Goal: Task Accomplishment & Management: Use online tool/utility

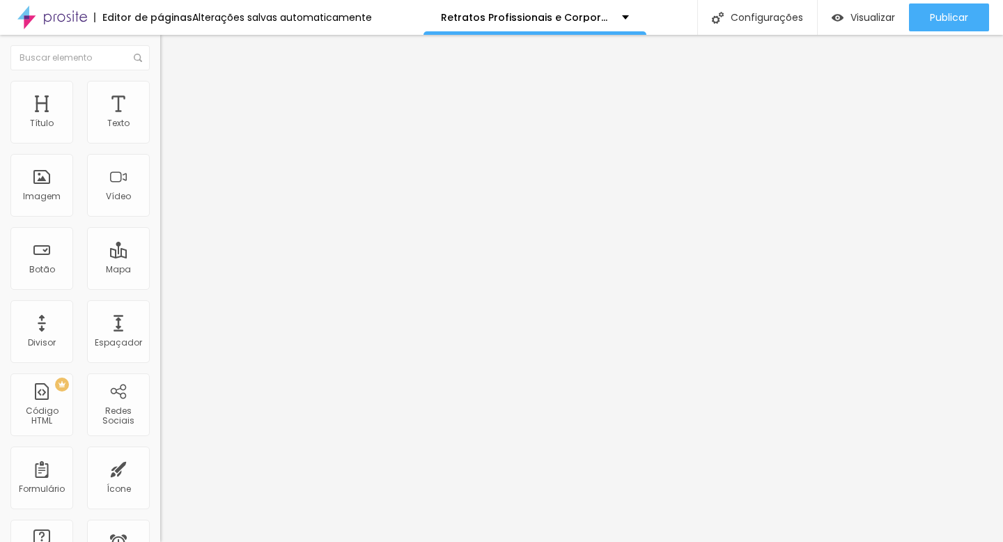
click at [160, 131] on input "Ver Opções" at bounding box center [243, 124] width 167 height 14
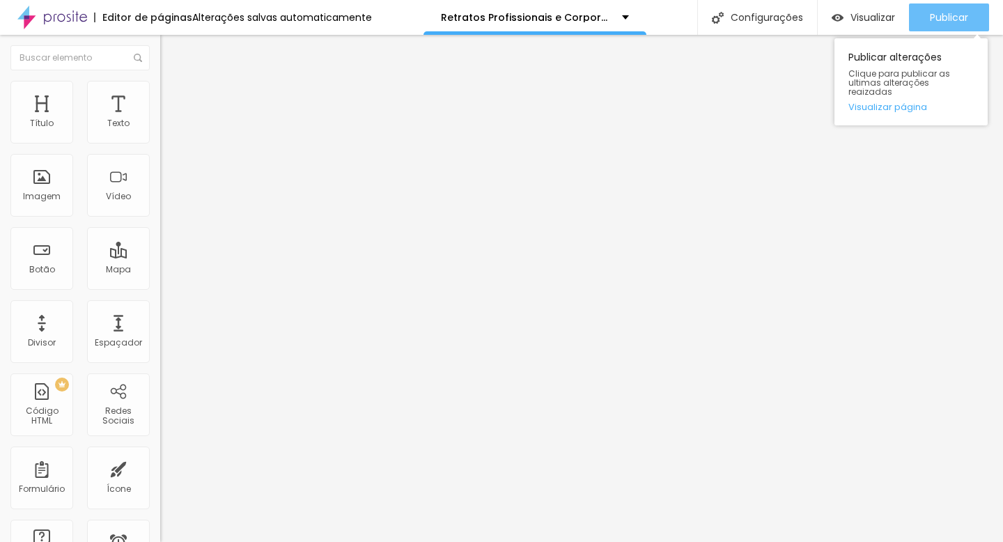
type input "Ver valores"
click at [949, 17] on span "Publicar" at bounding box center [949, 17] width 38 height 11
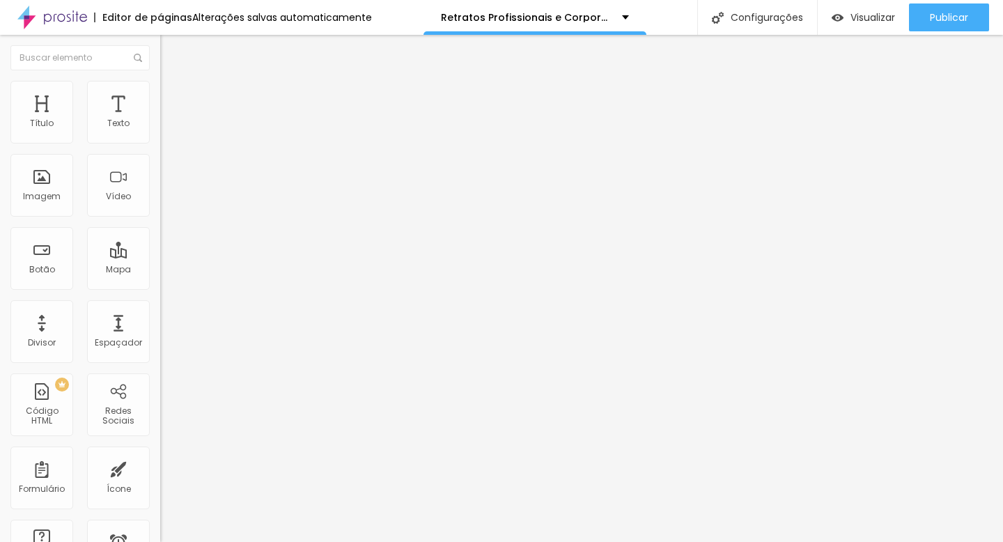
click at [160, 90] on img at bounding box center [166, 87] width 13 height 13
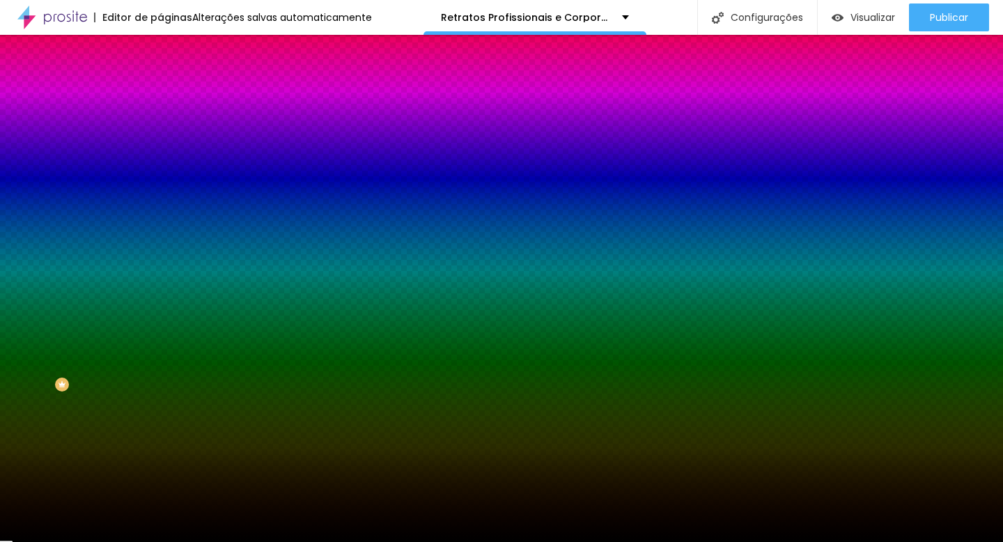
click at [160, 178] on button "button" at bounding box center [169, 178] width 19 height 15
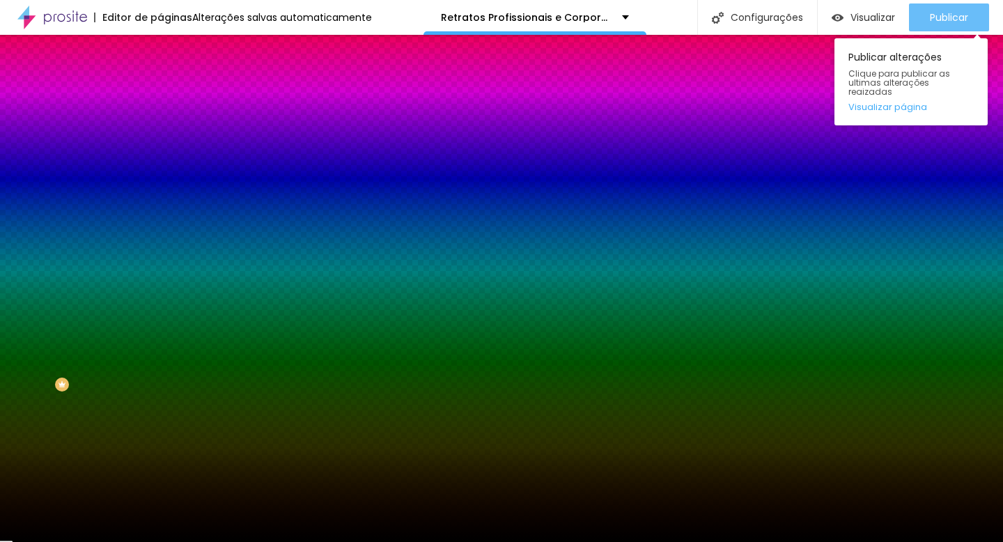
click at [943, 18] on span "Publicar" at bounding box center [949, 17] width 38 height 11
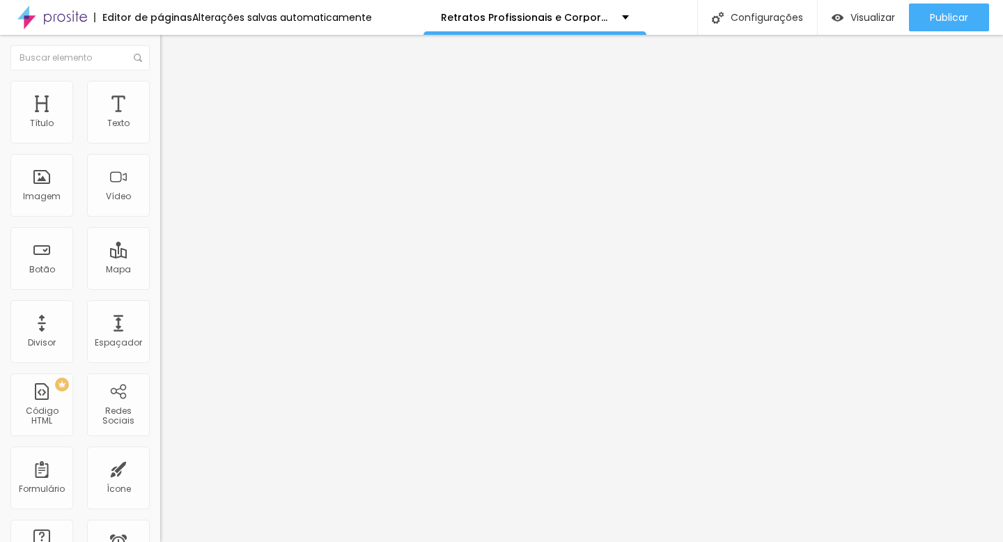
click at [160, 88] on img at bounding box center [166, 87] width 13 height 13
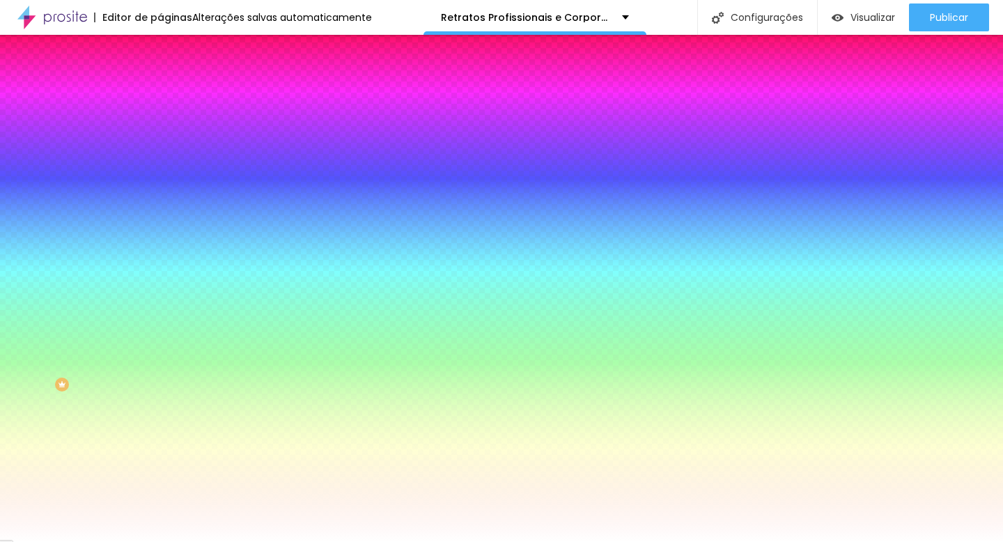
click at [160, 95] on li "Avançado" at bounding box center [240, 102] width 160 height 14
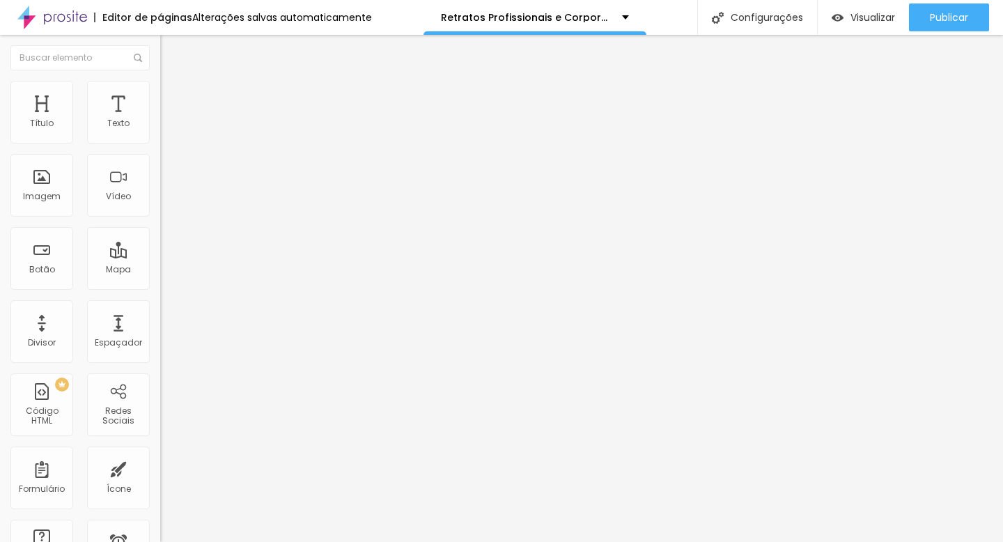
type input "5"
type input "10"
type input "15"
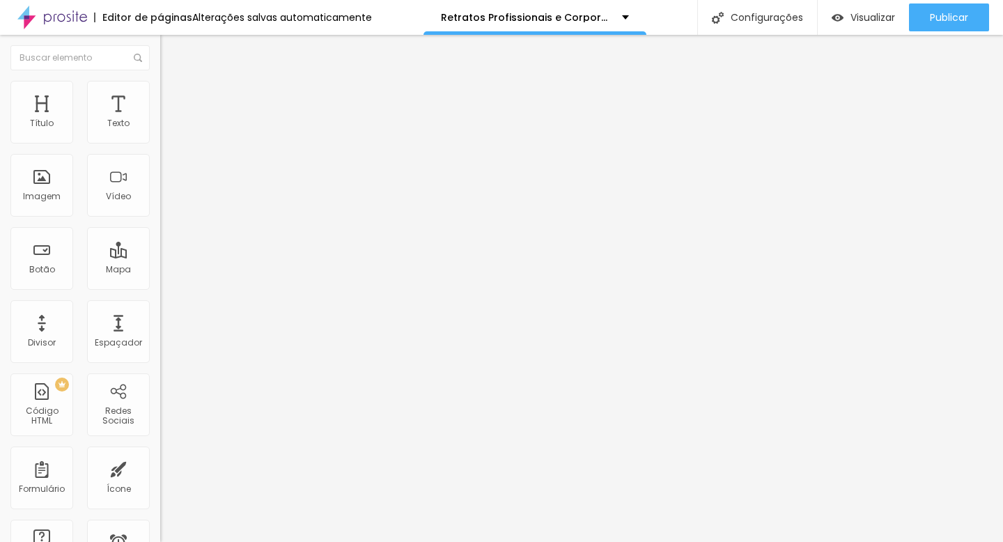
type input "15"
type input "20"
type input "25"
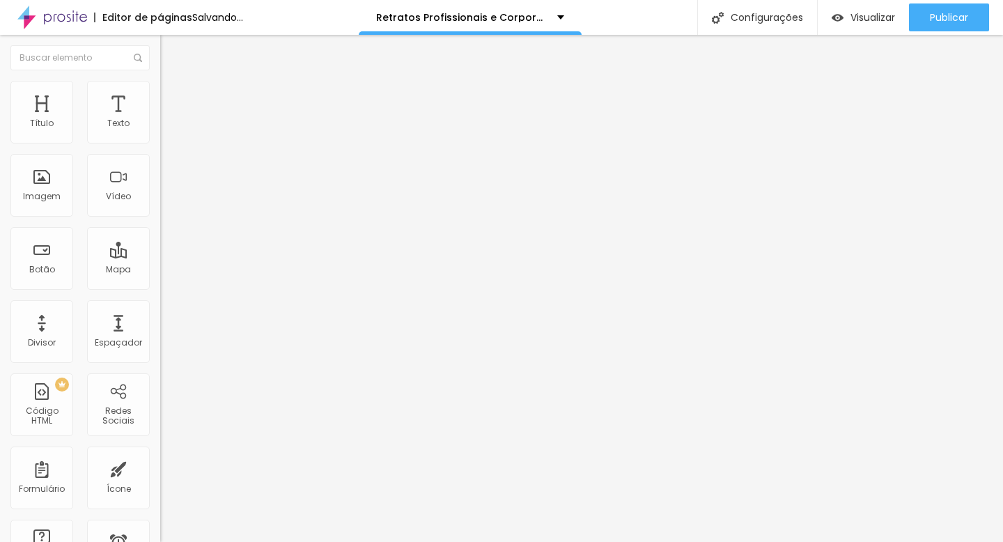
type input "30"
drag, startPoint x: 36, startPoint y: 138, endPoint x: 68, endPoint y: 136, distance: 32.8
type input "30"
click at [160, 270] on input "range" at bounding box center [205, 275] width 90 height 11
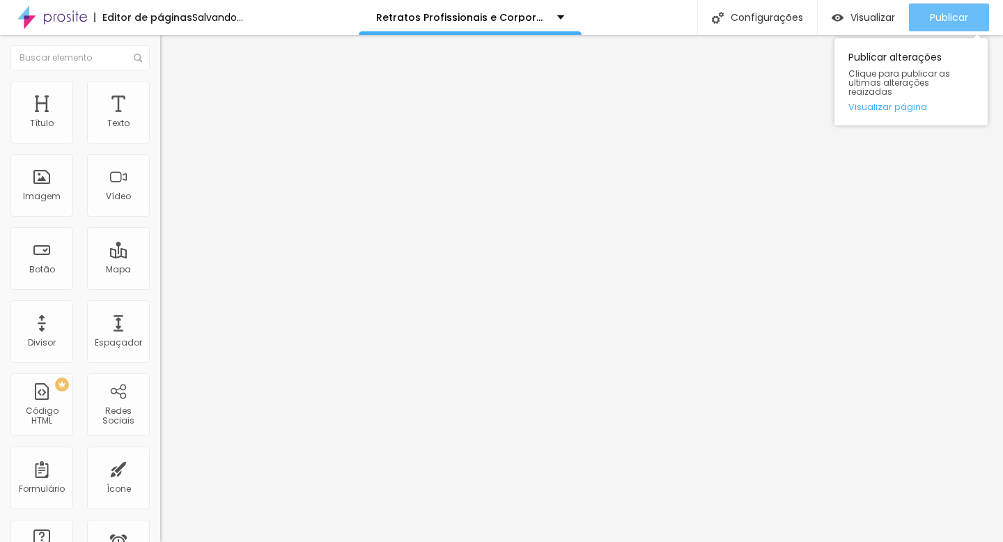
click at [940, 15] on span "Publicar" at bounding box center [949, 17] width 38 height 11
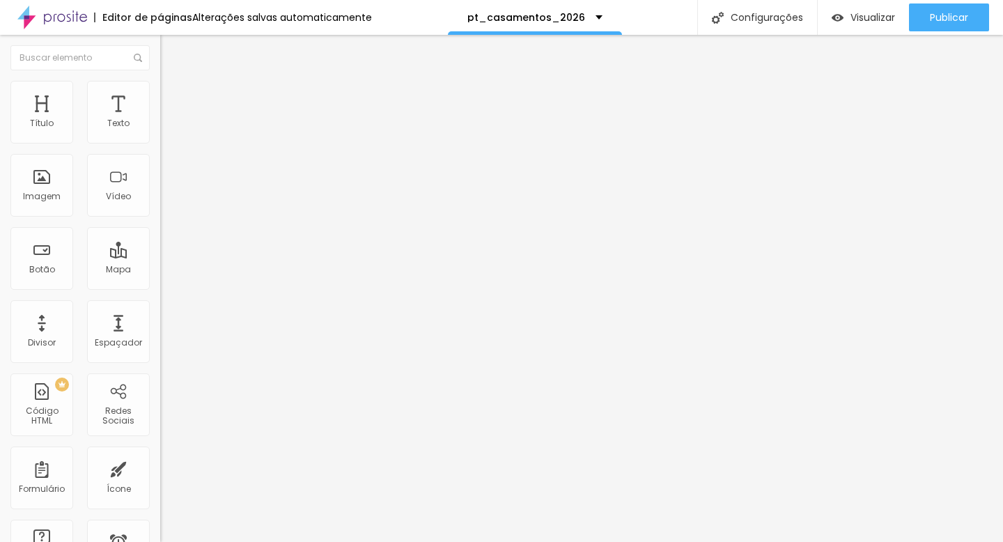
click at [160, 91] on li "Estilo" at bounding box center [240, 88] width 160 height 14
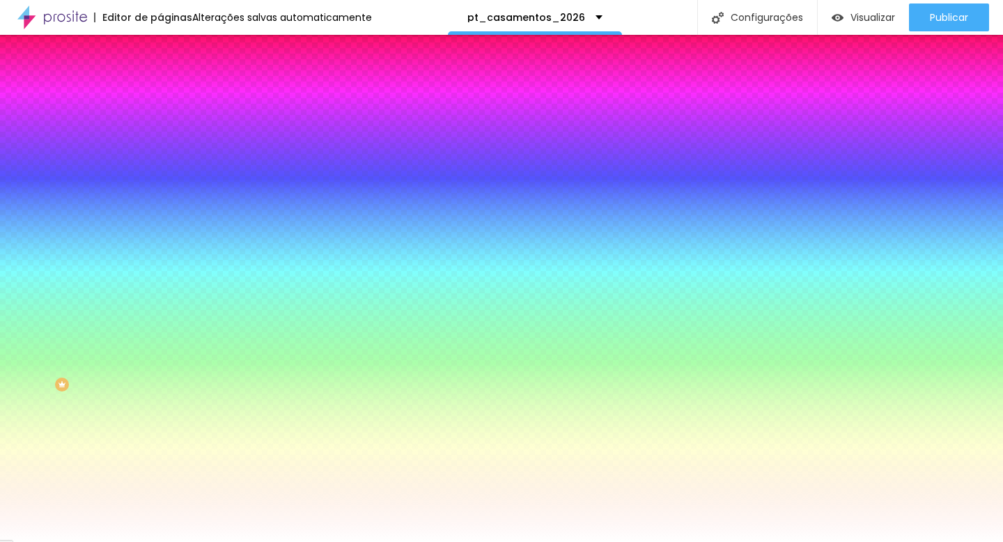
click at [173, 98] on span "Avançado" at bounding box center [196, 104] width 46 height 12
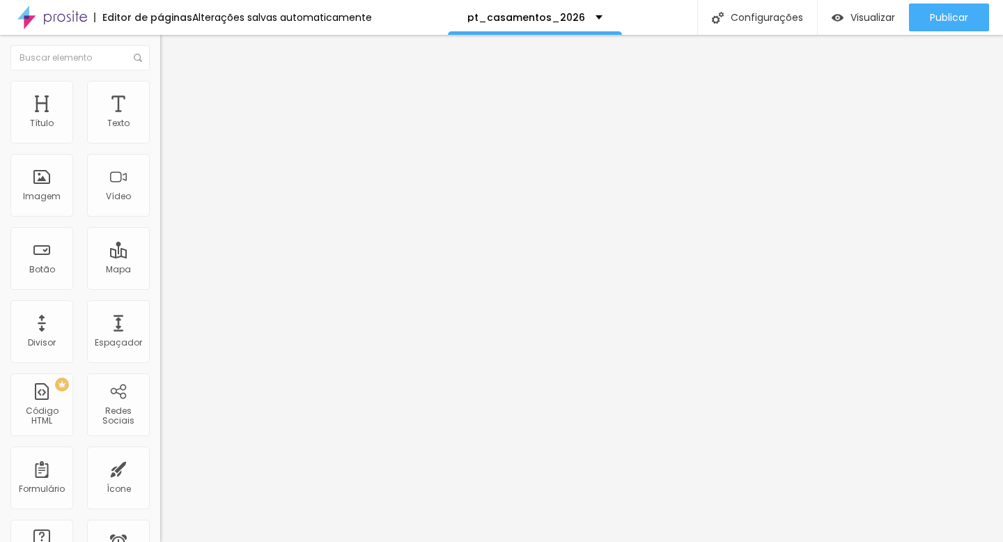
click at [160, 314] on input "text" at bounding box center [243, 321] width 167 height 14
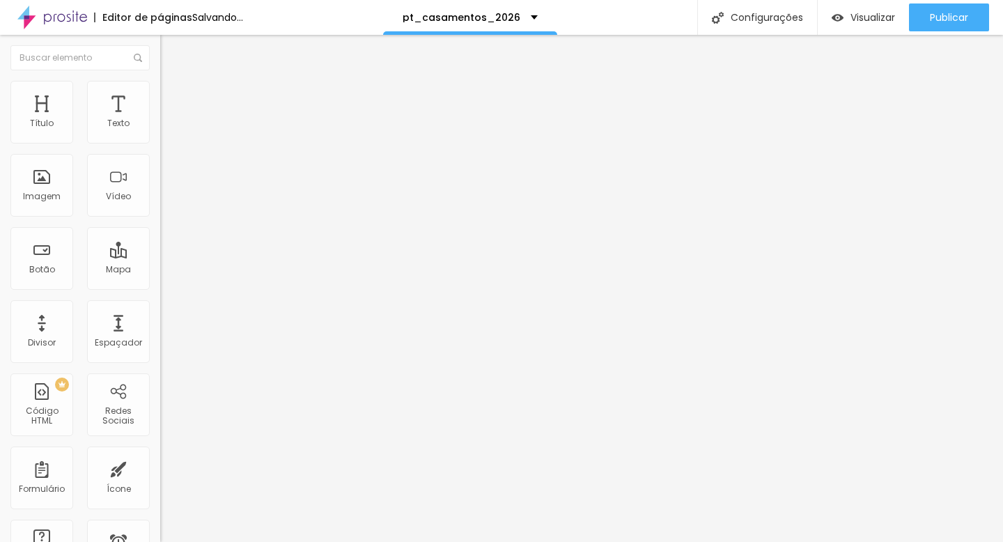
type input "precos"
drag, startPoint x: 75, startPoint y: 153, endPoint x: 0, endPoint y: 153, distance: 75.2
click at [160, 153] on div "Texto Click me Alinhamento Tamanho Normal Pequeno Normal Grande Link URL https:…" at bounding box center [240, 210] width 160 height 203
type input "Ver valores"
click at [160, 89] on img at bounding box center [166, 87] width 13 height 13
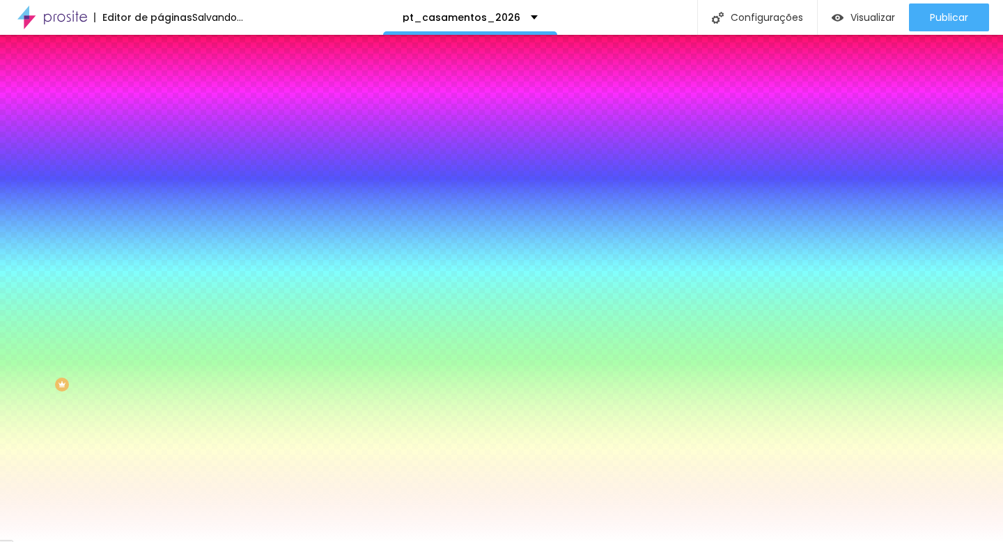
click at [160, 171] on button "button" at bounding box center [169, 178] width 19 height 15
click at [160, 133] on div at bounding box center [240, 133] width 160 height 0
drag, startPoint x: 54, startPoint y: 169, endPoint x: 20, endPoint y: 153, distance: 37.4
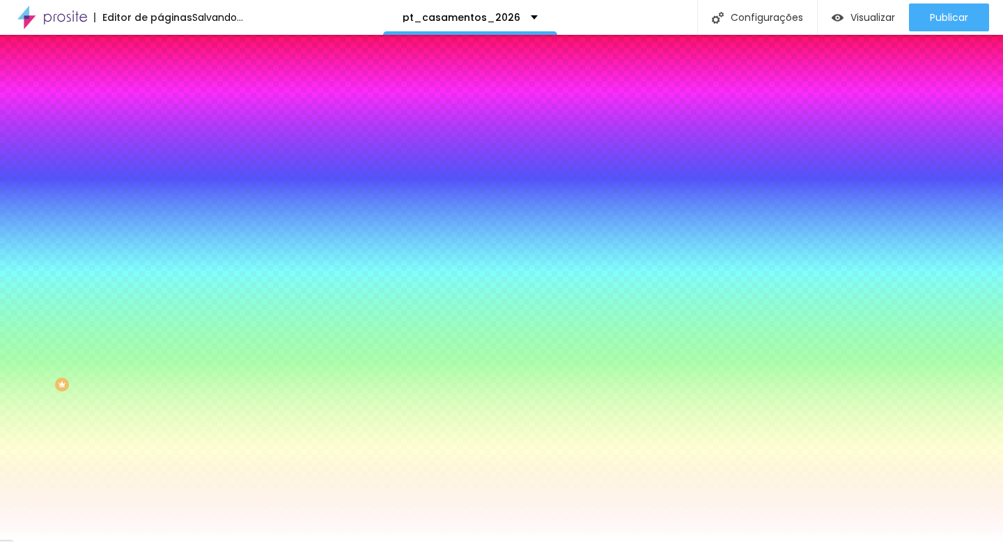
click at [160, 147] on div at bounding box center [240, 147] width 160 height 0
type input "#FFFFFF"
click at [160, 180] on button "button" at bounding box center [169, 178] width 19 height 15
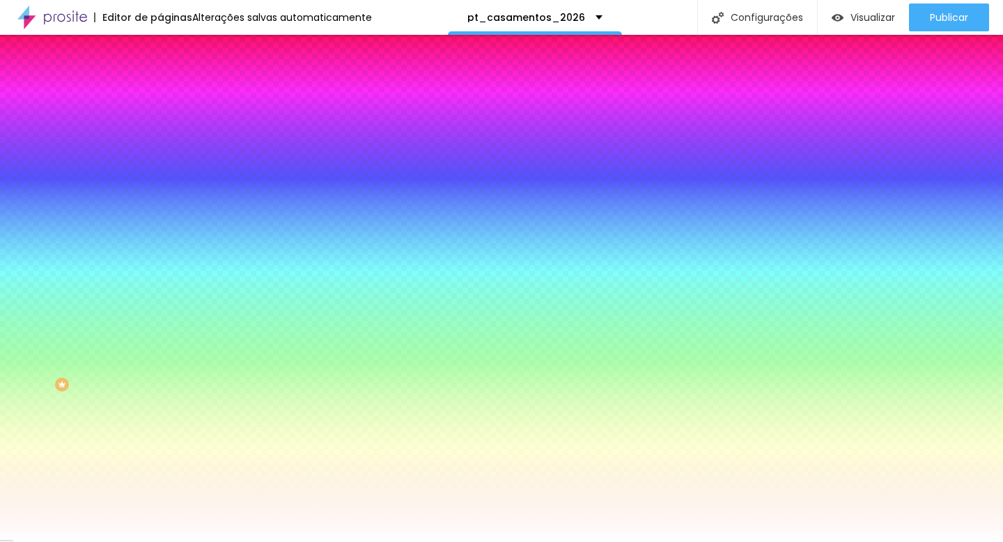
click at [167, 174] on icon "button" at bounding box center [170, 177] width 6 height 6
type input "#000000"
drag, startPoint x: 226, startPoint y: 394, endPoint x: 286, endPoint y: 454, distance: 85.2
click at [286, 454] on body "Editor de páginas Alterações salvas automaticamente pt_casamentos_2026 Configur…" at bounding box center [501, 271] width 1003 height 542
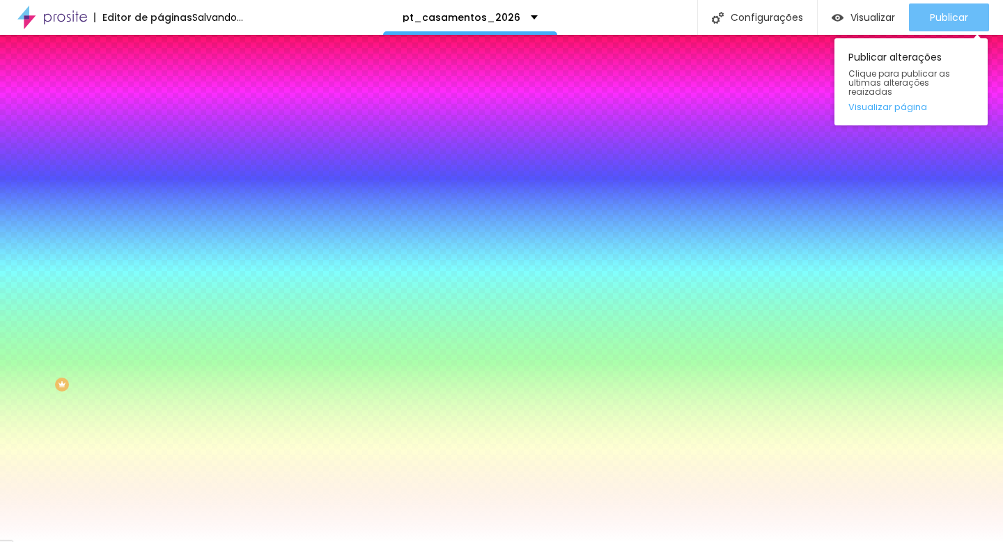
click at [948, 7] on div "Publicar" at bounding box center [949, 17] width 38 height 28
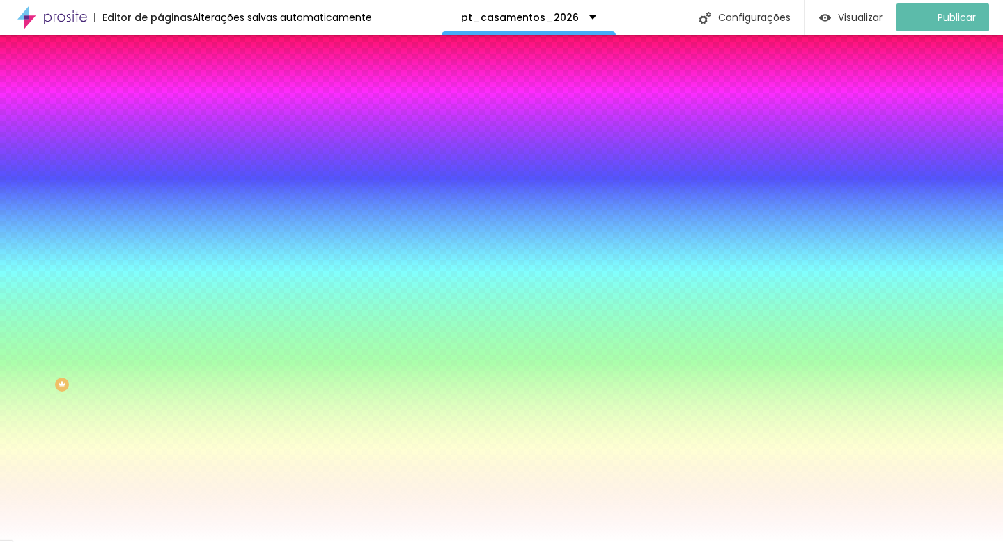
click at [160, 95] on li "Avançado" at bounding box center [240, 102] width 160 height 14
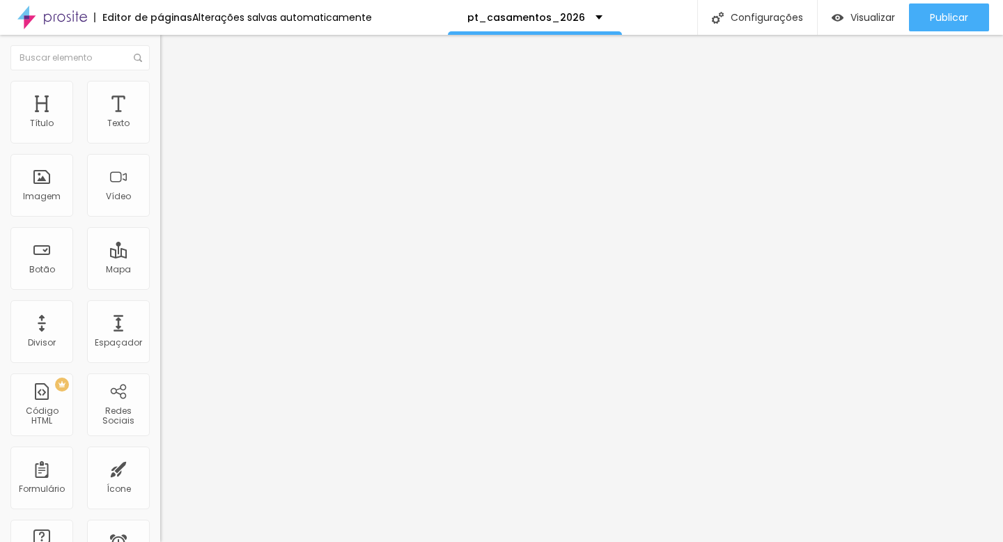
click at [160, 511] on input "text" at bounding box center [243, 518] width 167 height 14
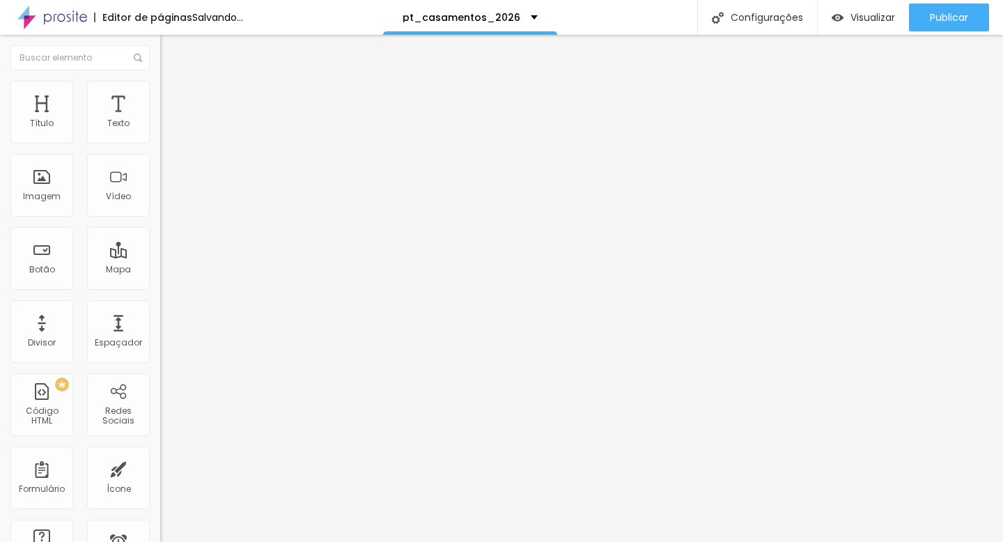
type input "#"
click at [160, 287] on input "https://" at bounding box center [243, 280] width 167 height 14
type input "h"
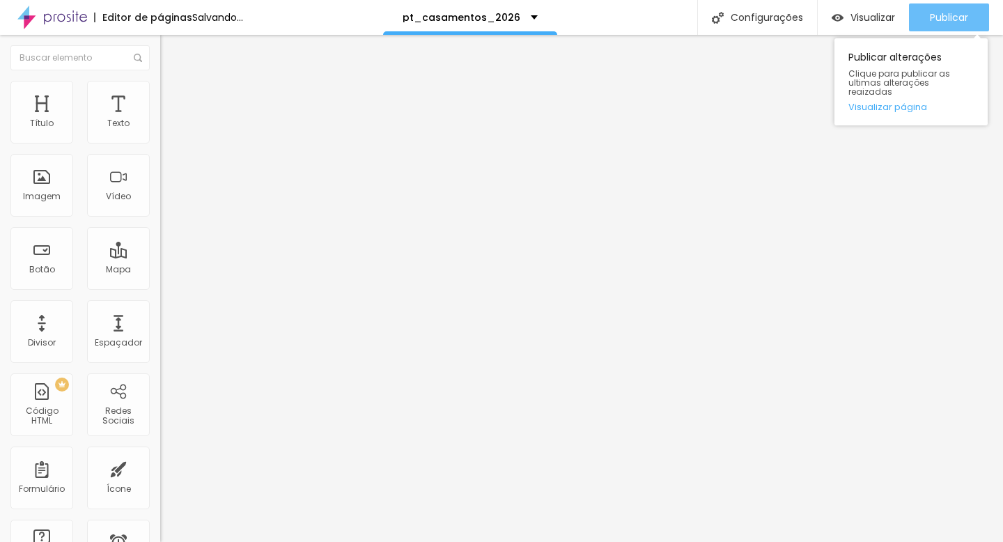
type input "#precos"
click at [953, 14] on span "Publicar" at bounding box center [949, 17] width 38 height 11
click at [957, 6] on div "Publicar" at bounding box center [949, 17] width 38 height 28
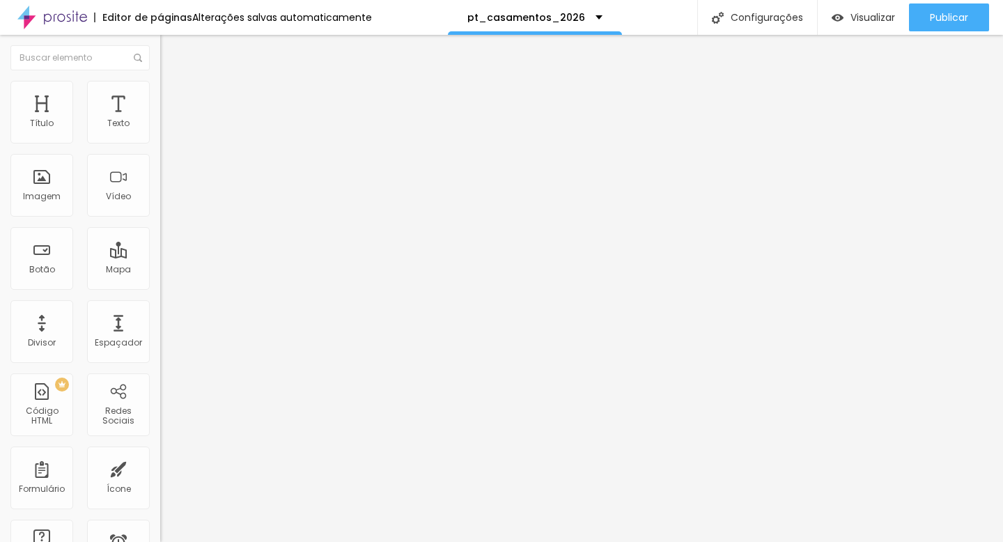
click at [160, 89] on img at bounding box center [166, 87] width 13 height 13
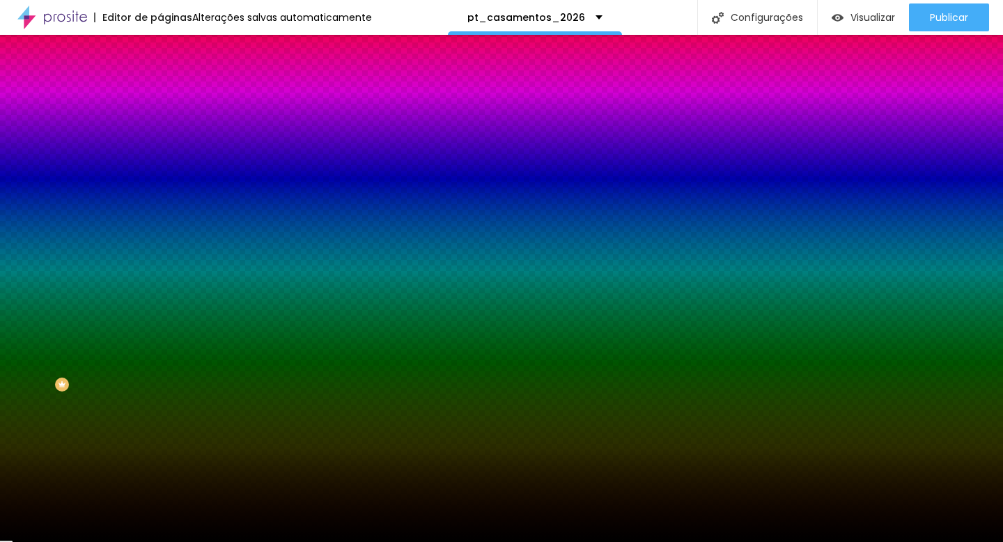
click at [160, 95] on li "Avançado" at bounding box center [240, 102] width 160 height 14
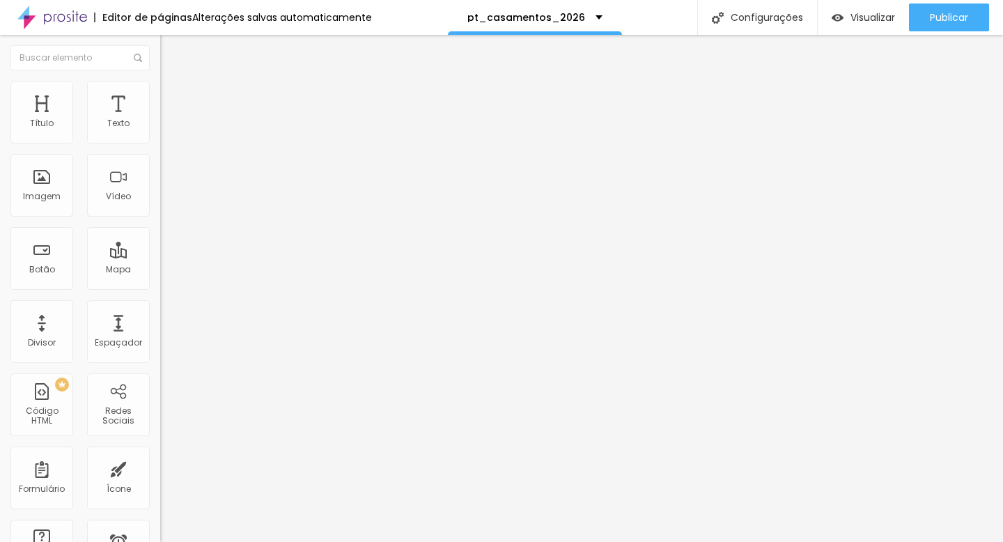
click at [160, 89] on li "Avançado" at bounding box center [240, 88] width 160 height 14
click at [160, 80] on li "Estilo" at bounding box center [240, 74] width 160 height 14
click at [171, 49] on img "button" at bounding box center [176, 50] width 11 height 11
click at [160, 95] on img at bounding box center [166, 101] width 13 height 13
click at [160, 283] on input "0" at bounding box center [186, 290] width 52 height 15
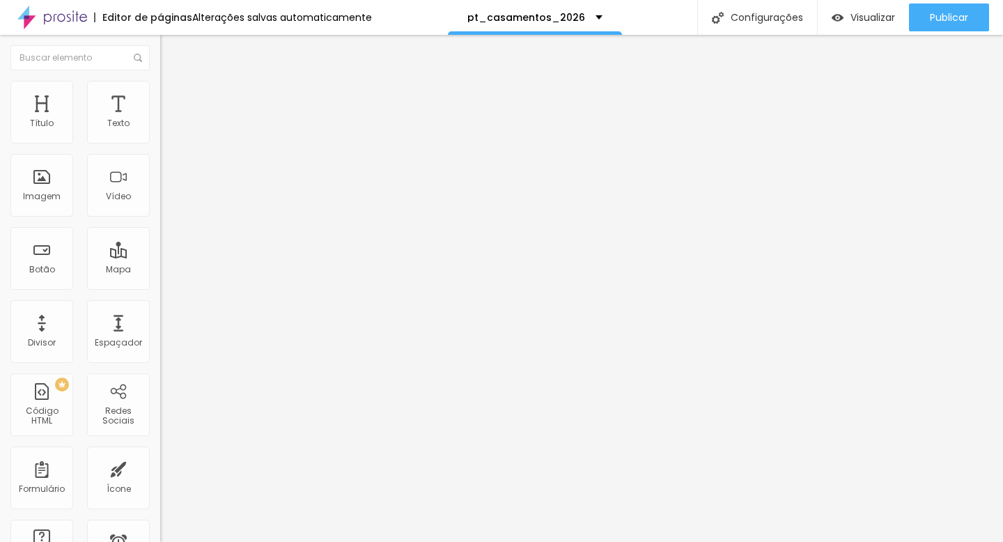
type input "5"
type input "3"
type input "30"
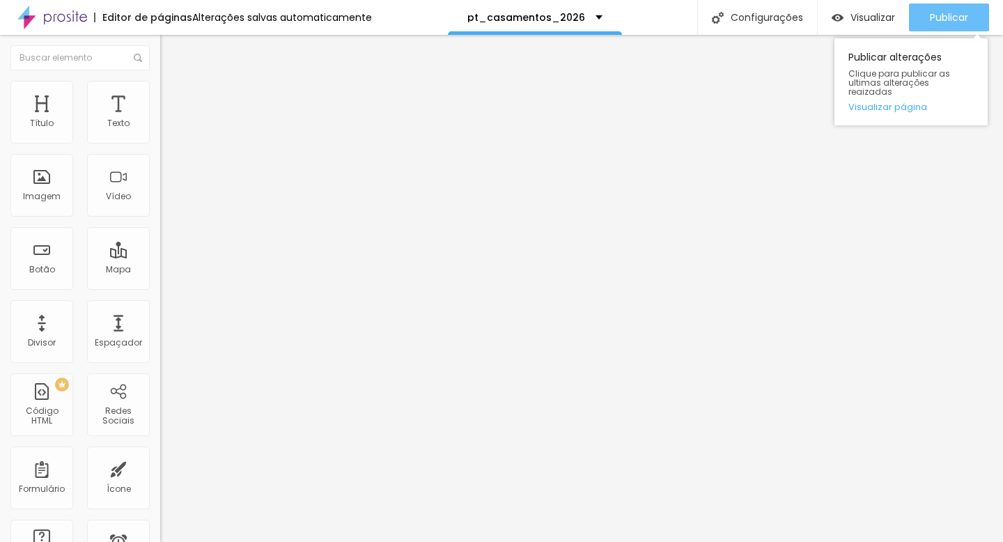
click at [943, 14] on span "Publicar" at bounding box center [949, 17] width 38 height 11
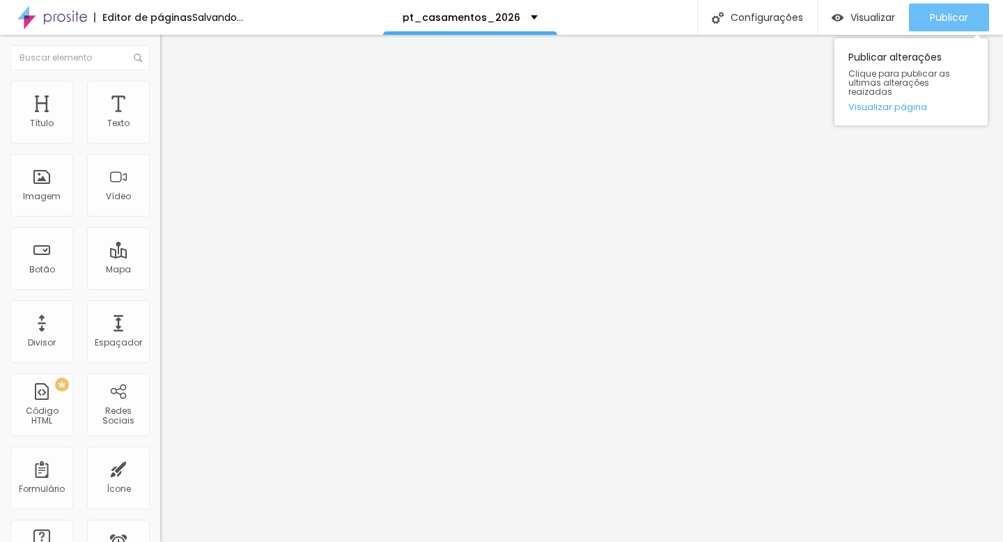
click at [944, 9] on div "Publicar" at bounding box center [949, 17] width 38 height 28
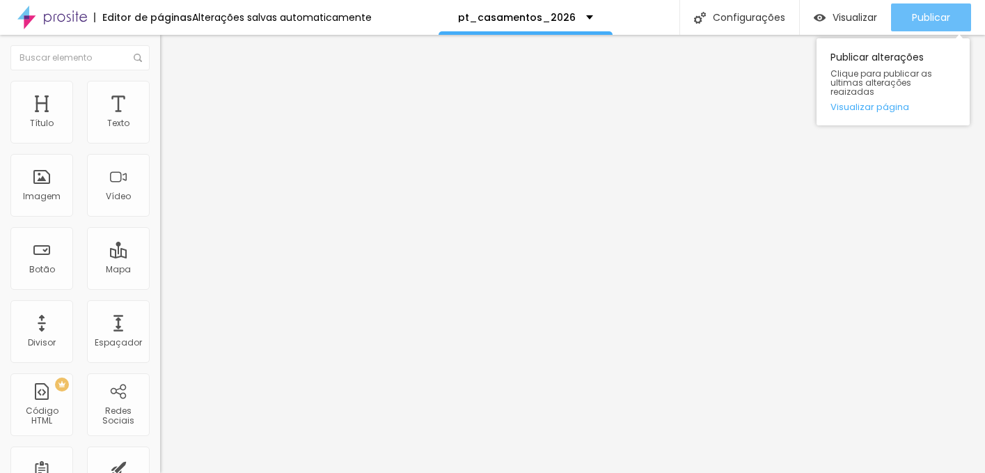
click at [916, 14] on span "Publicar" at bounding box center [931, 17] width 38 height 11
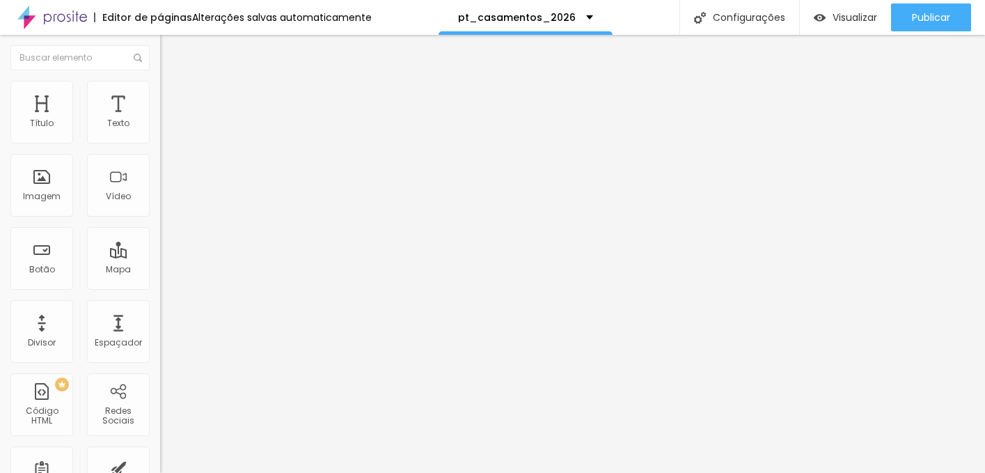
click at [160, 91] on li "Estilo" at bounding box center [240, 88] width 160 height 14
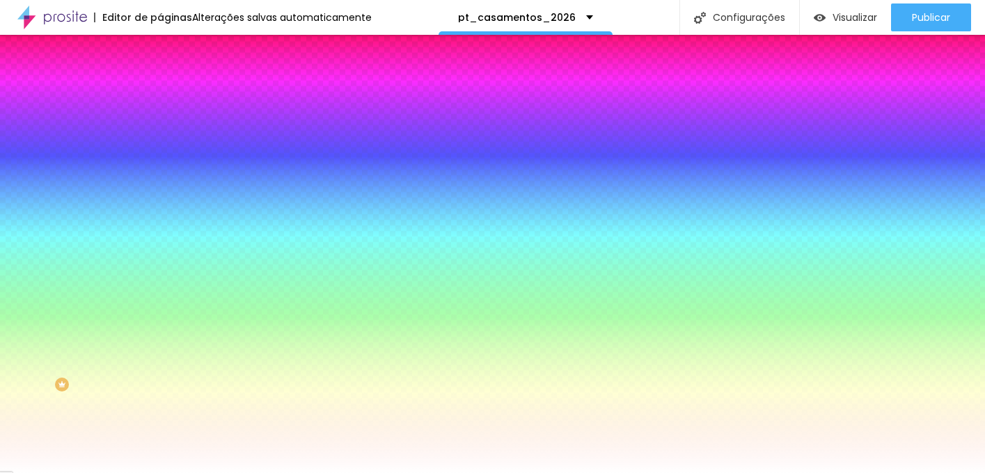
click at [173, 98] on span "Avançado" at bounding box center [196, 104] width 46 height 12
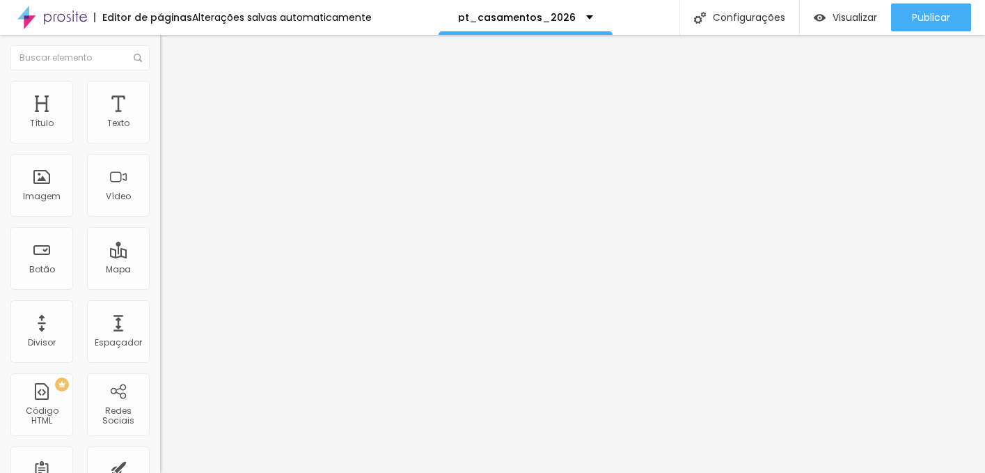
click at [160, 42] on button "Editar Coluna" at bounding box center [240, 51] width 160 height 32
type input "10"
drag, startPoint x: 31, startPoint y: 134, endPoint x: -17, endPoint y: 150, distance: 51.5
type input "10"
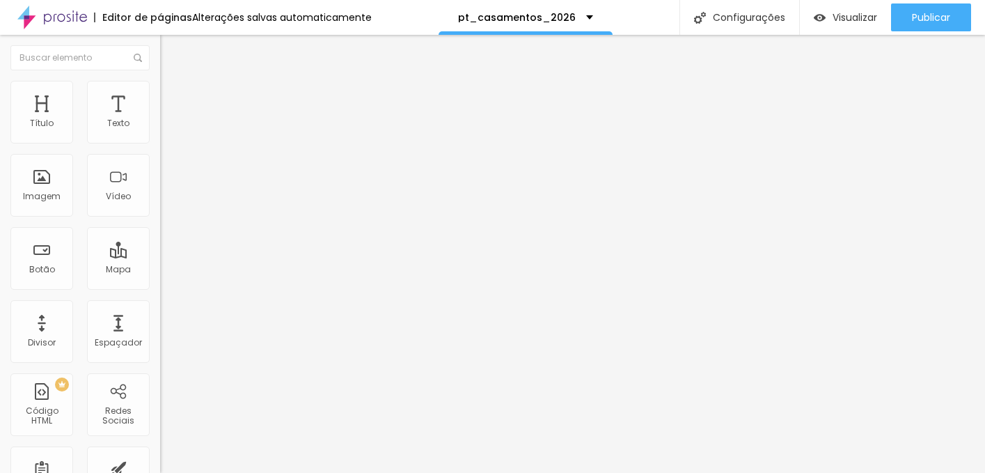
click at [160, 256] on input "range" at bounding box center [205, 261] width 90 height 11
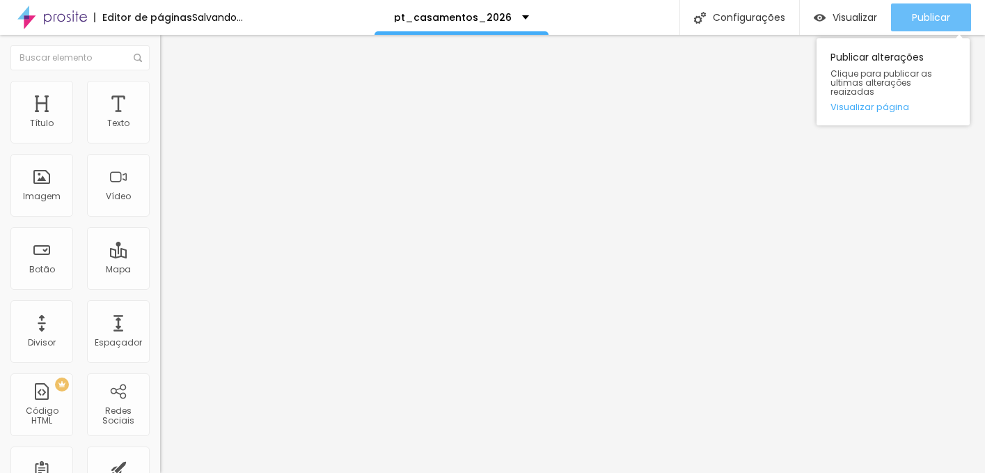
click at [912, 15] on span "Publicar" at bounding box center [931, 17] width 38 height 11
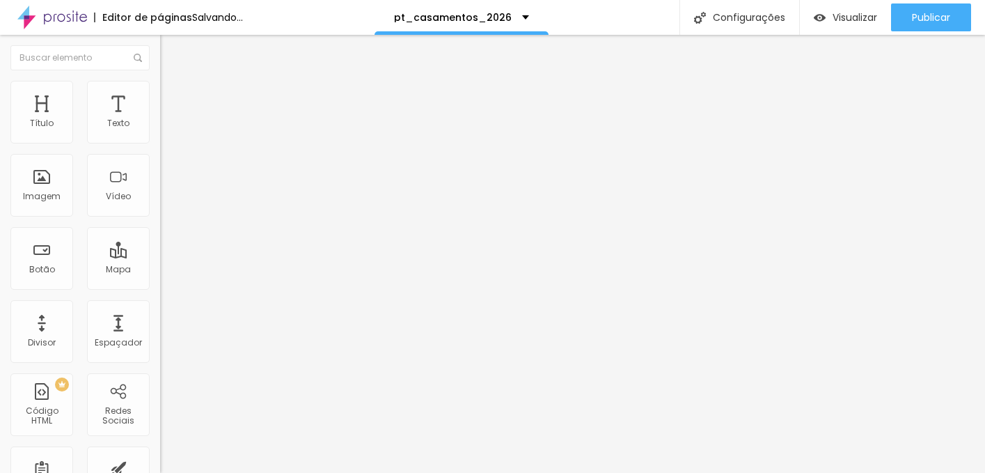
click at [160, 120] on span "Trocar imagem" at bounding box center [198, 114] width 76 height 12
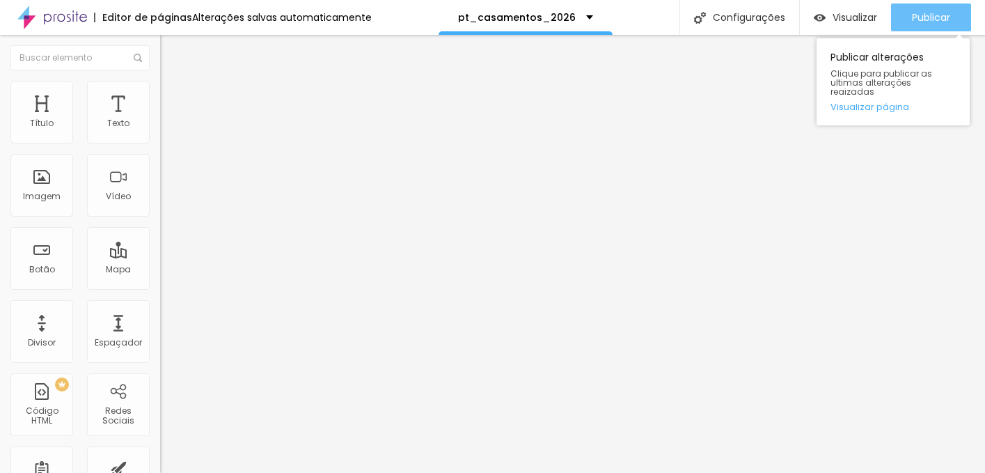
click at [923, 29] on div "Publicar" at bounding box center [931, 17] width 38 height 28
click at [922, 9] on div "Publicar" at bounding box center [931, 17] width 38 height 28
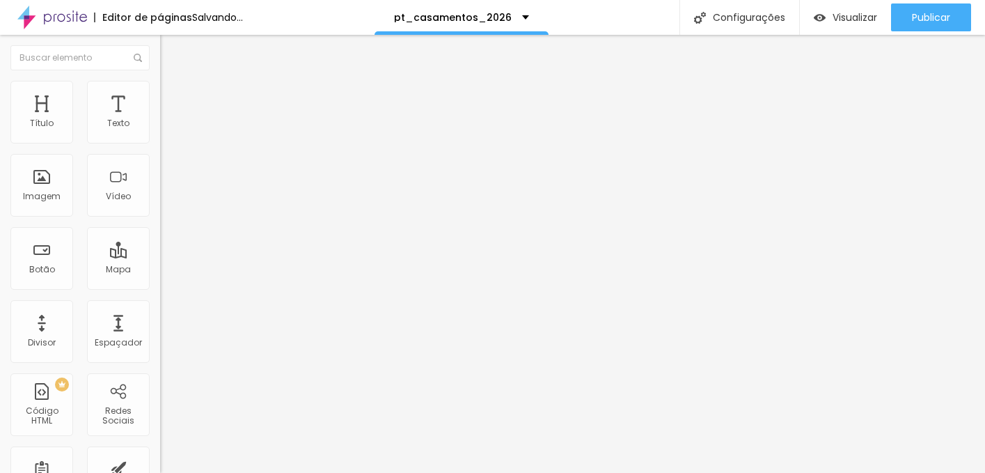
click at [160, 218] on span "Original" at bounding box center [176, 212] width 33 height 12
click at [160, 226] on span "Cinema" at bounding box center [177, 220] width 35 height 12
click at [160, 240] on span "Padrão" at bounding box center [175, 234] width 31 height 12
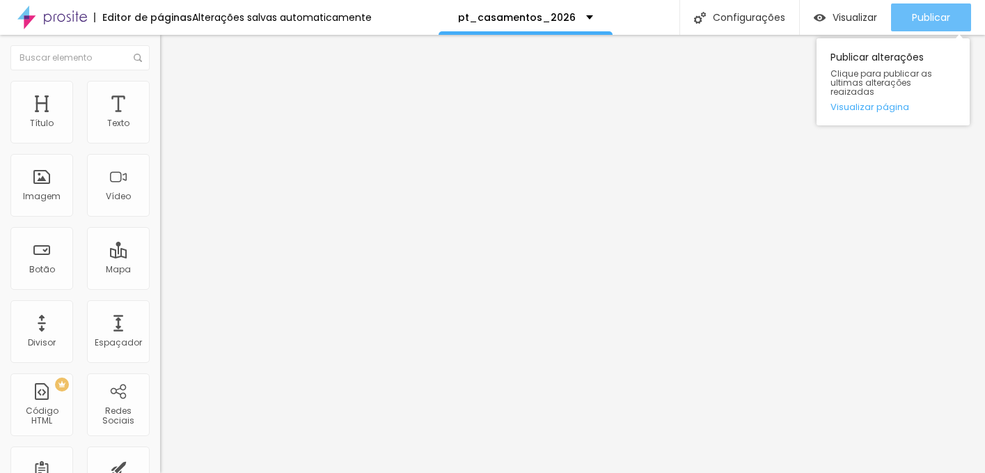
click at [919, 22] on span "Publicar" at bounding box center [931, 17] width 38 height 11
click at [941, 22] on span "Publicar" at bounding box center [931, 17] width 38 height 11
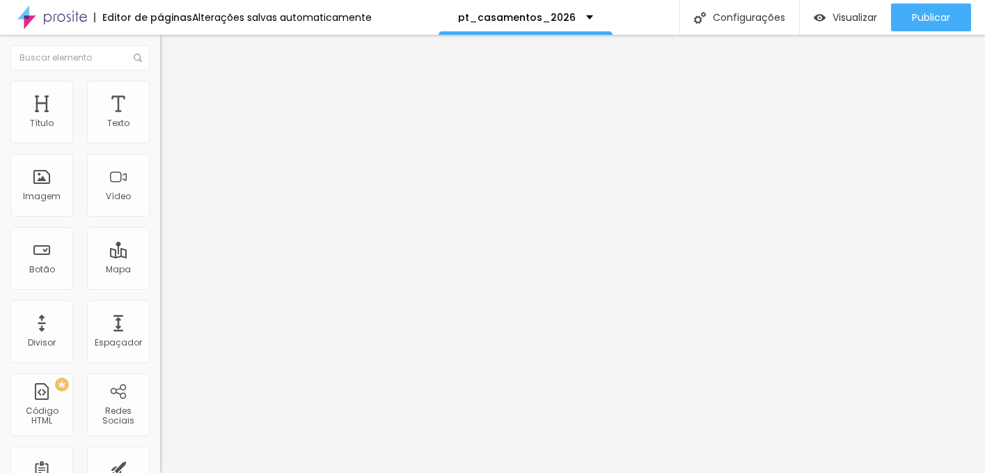
click at [160, 95] on li "Avançado" at bounding box center [240, 102] width 160 height 14
click at [160, 270] on div at bounding box center [240, 276] width 160 height 13
type input "25"
click at [160, 270] on input "range" at bounding box center [205, 275] width 90 height 11
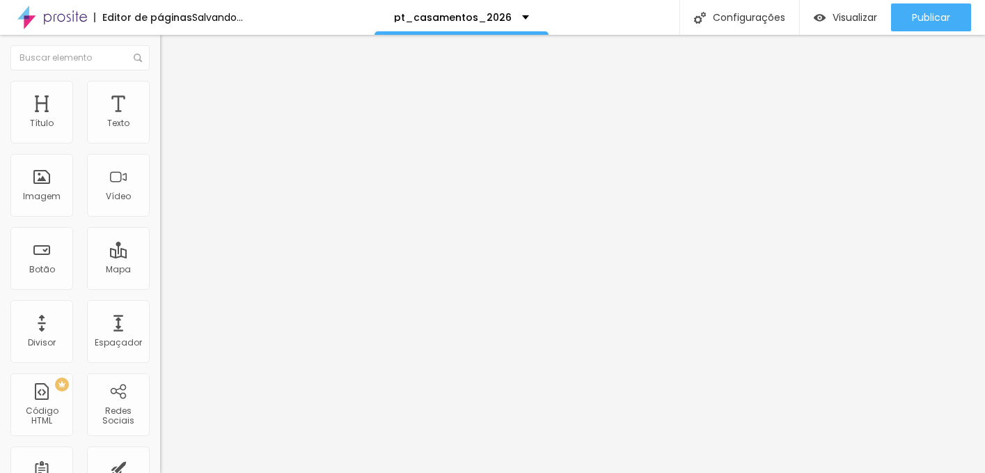
type input "30"
type input "35"
type input "30"
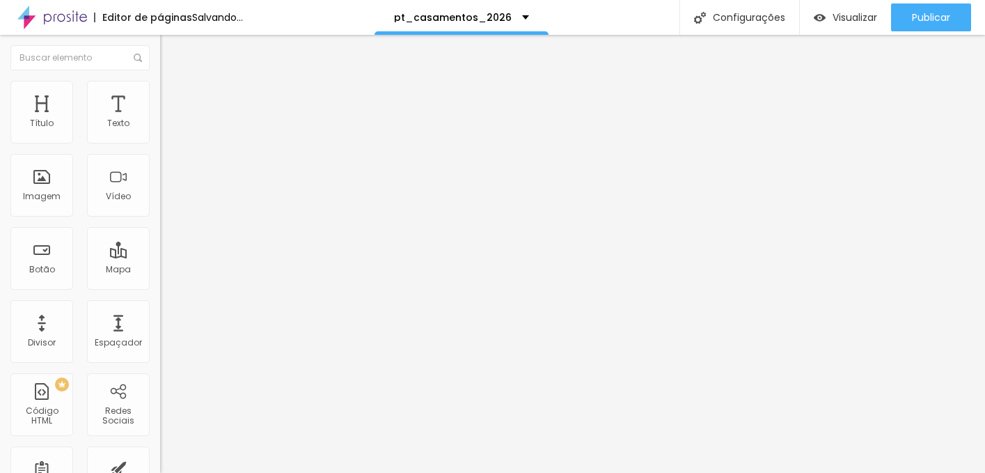
type input "30"
click at [160, 270] on input "range" at bounding box center [205, 275] width 90 height 11
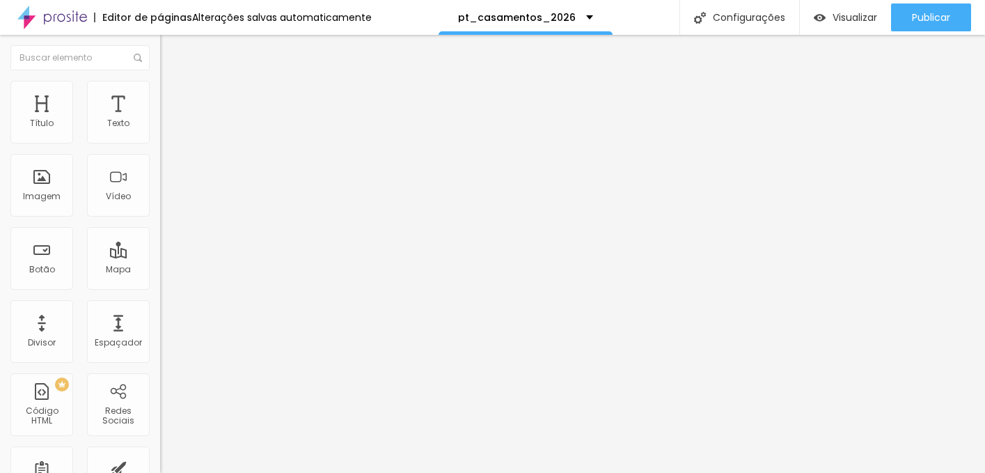
click at [160, 95] on li "Avançado" at bounding box center [240, 88] width 160 height 14
click at [173, 82] on span "Estilo" at bounding box center [184, 76] width 22 height 12
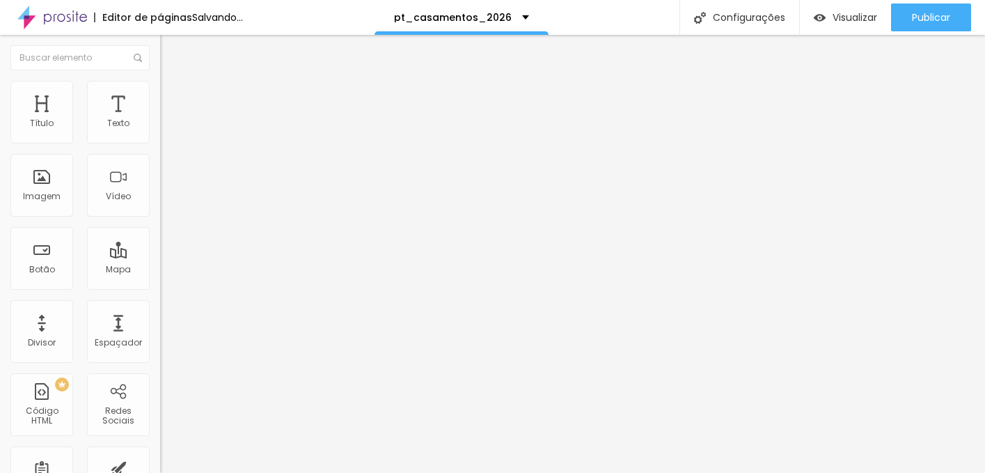
click at [160, 95] on img at bounding box center [166, 101] width 13 height 13
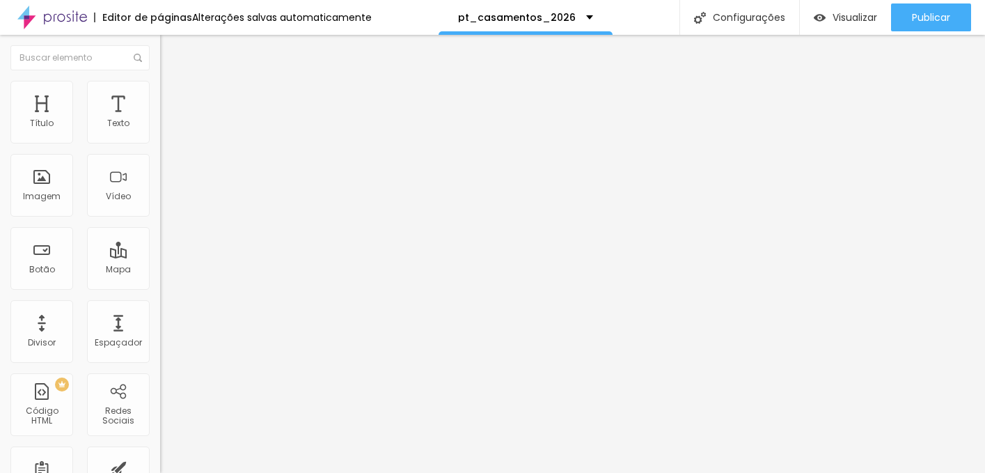
type input "30"
click at [160, 270] on input "range" at bounding box center [205, 275] width 90 height 11
click at [166, 130] on icon "button" at bounding box center [170, 125] width 8 height 8
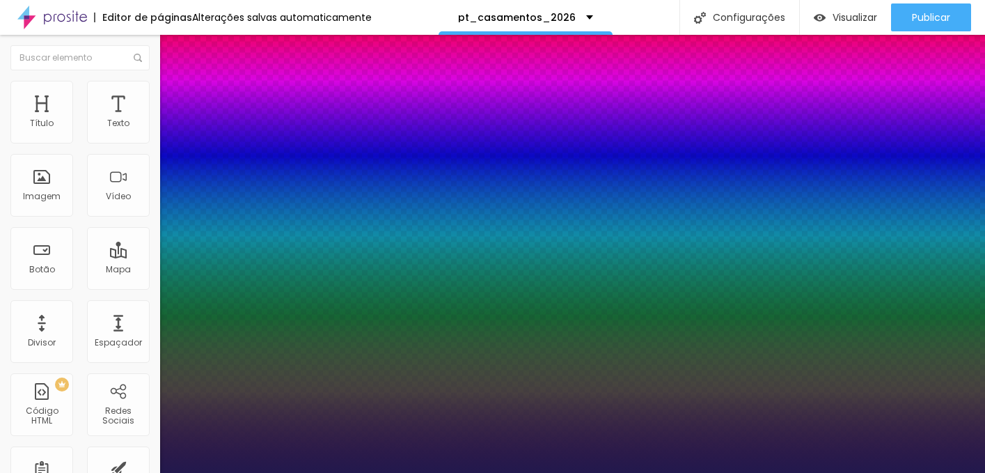
type input "1"
type input "23"
type input "1"
type input "24"
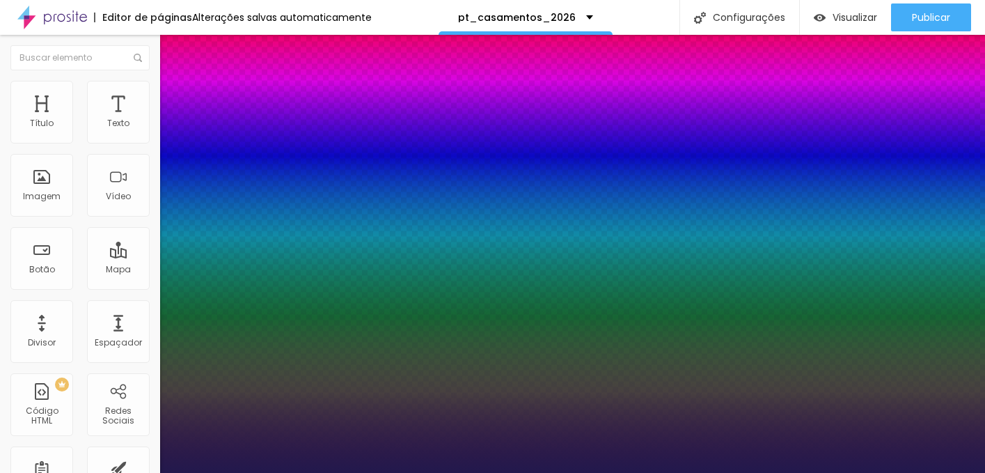
type input "24"
type input "1"
drag, startPoint x: 186, startPoint y: 239, endPoint x: 197, endPoint y: 239, distance: 11.1
type input "24"
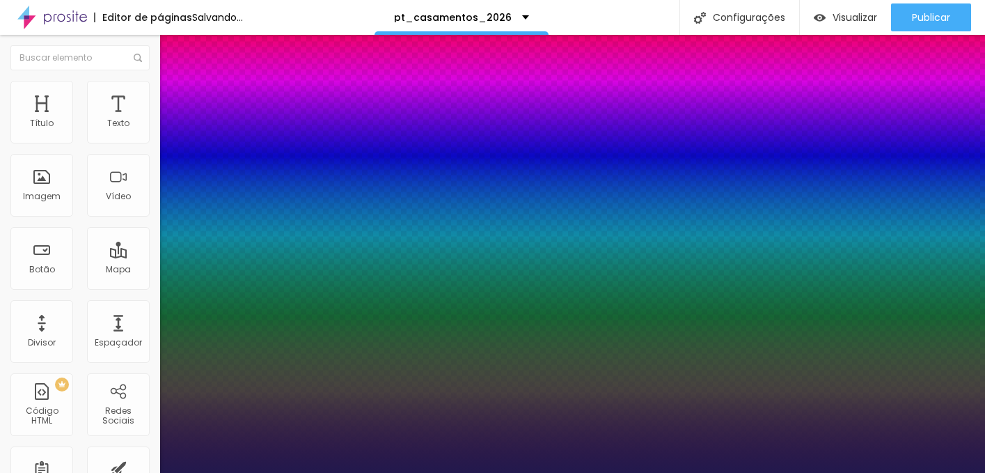
type input "1"
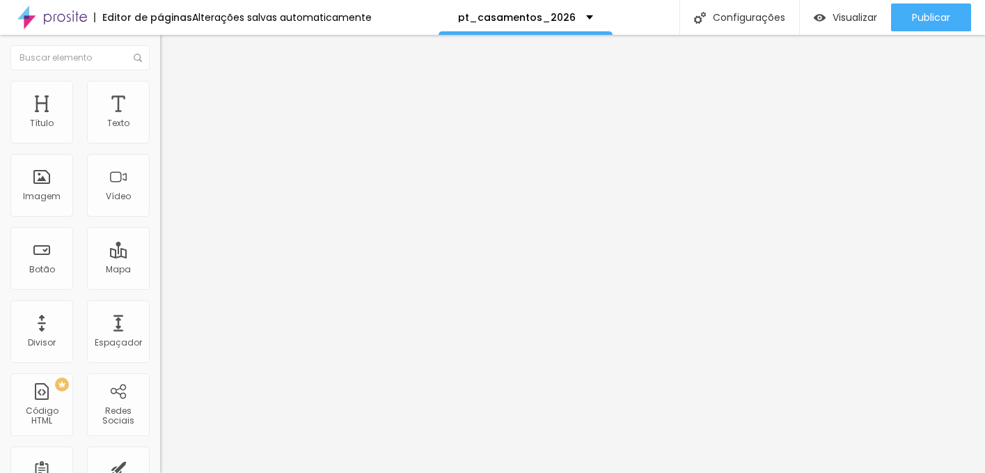
click at [166, 130] on icon "button" at bounding box center [170, 125] width 8 height 8
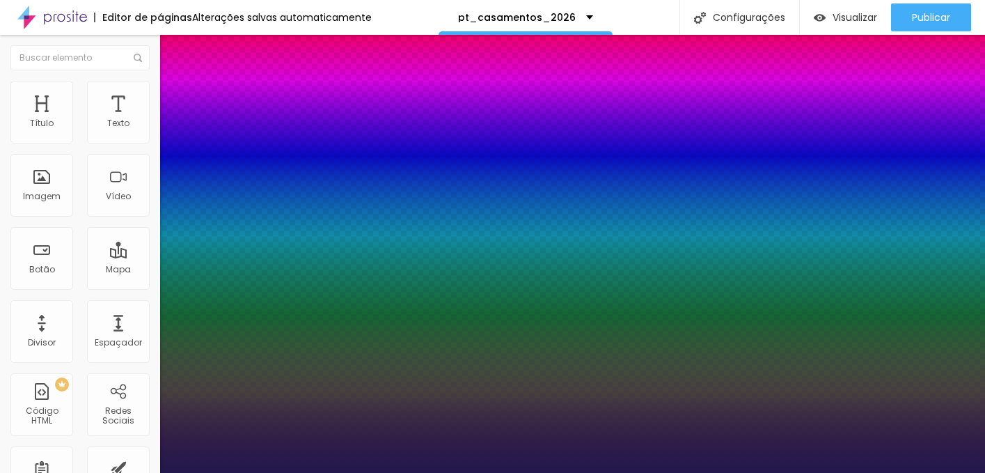
type input "1"
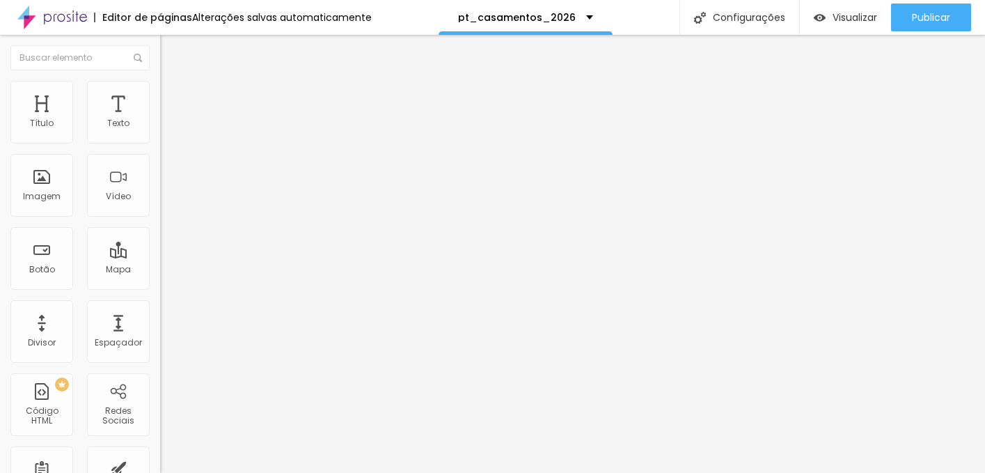
click at [160, 134] on button "button" at bounding box center [169, 126] width 19 height 15
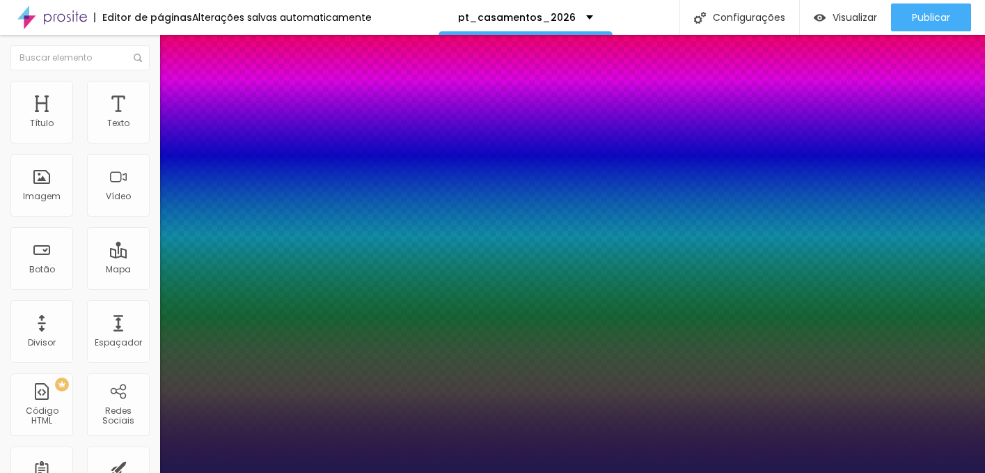
type input "1"
type input "8"
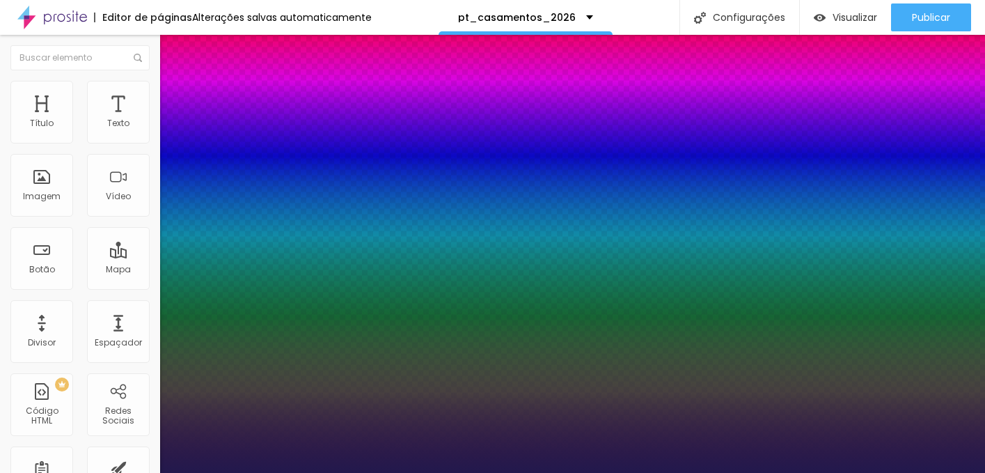
type input "1"
type input "8"
type input "1"
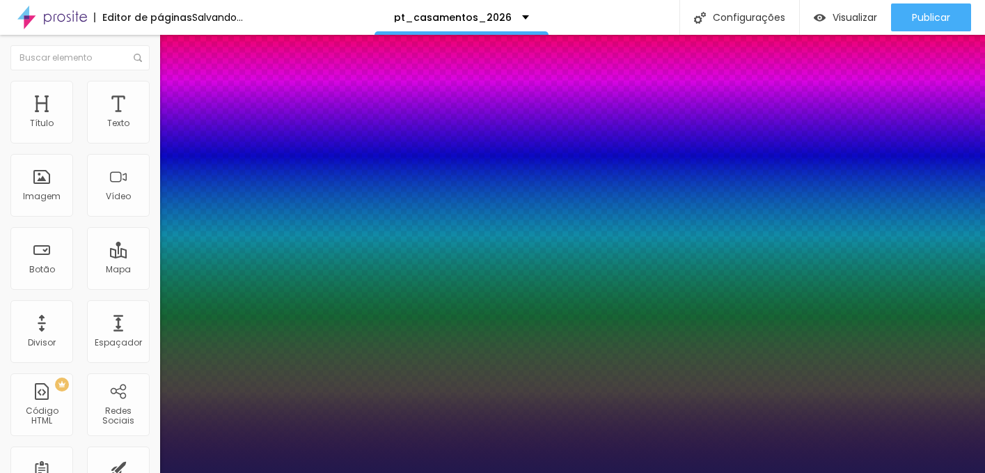
type input "16"
type input "1"
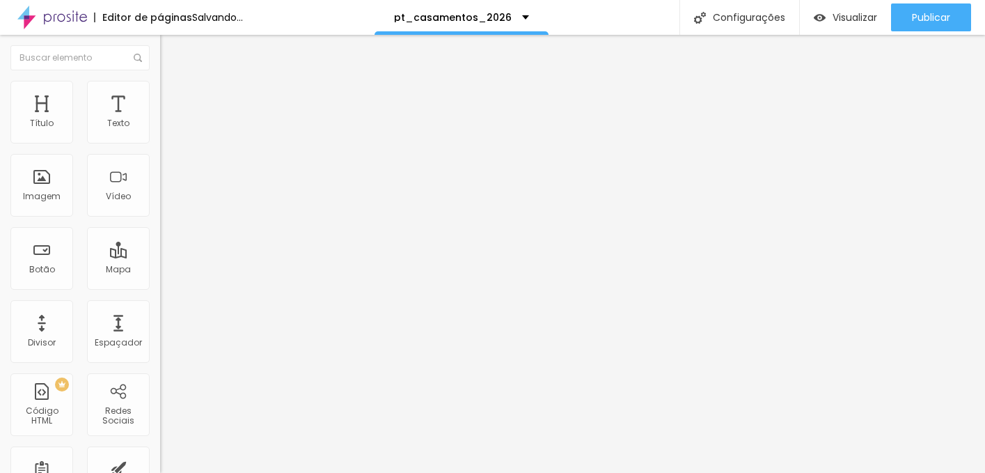
click at [160, 134] on button "button" at bounding box center [169, 126] width 19 height 15
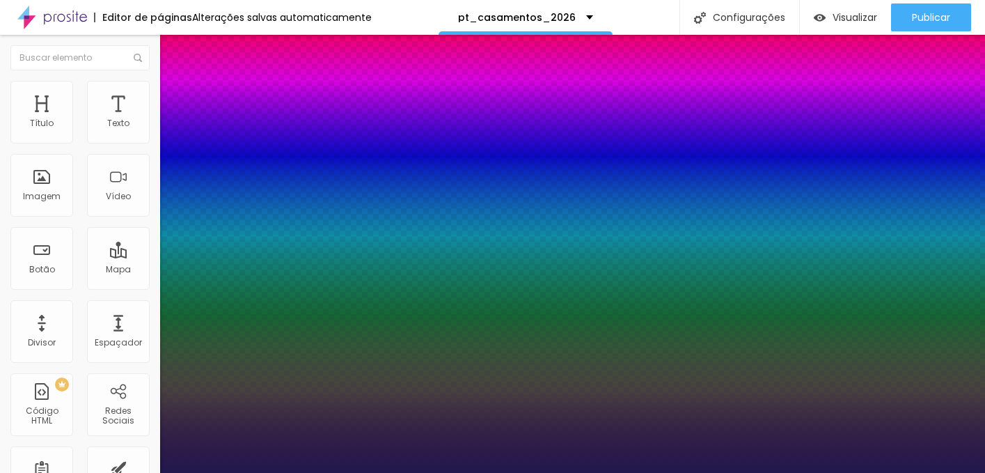
type input "1"
type input "1.2"
type input "1"
type input "1.5"
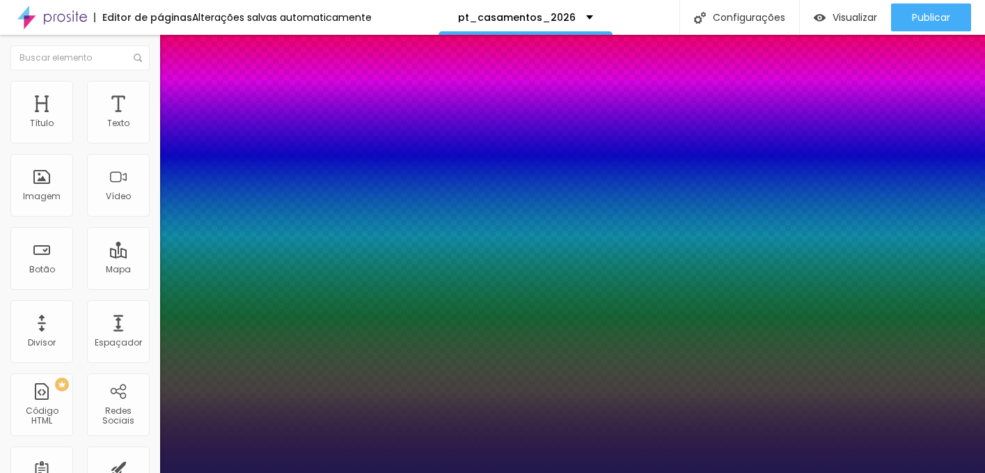
type input "1.5"
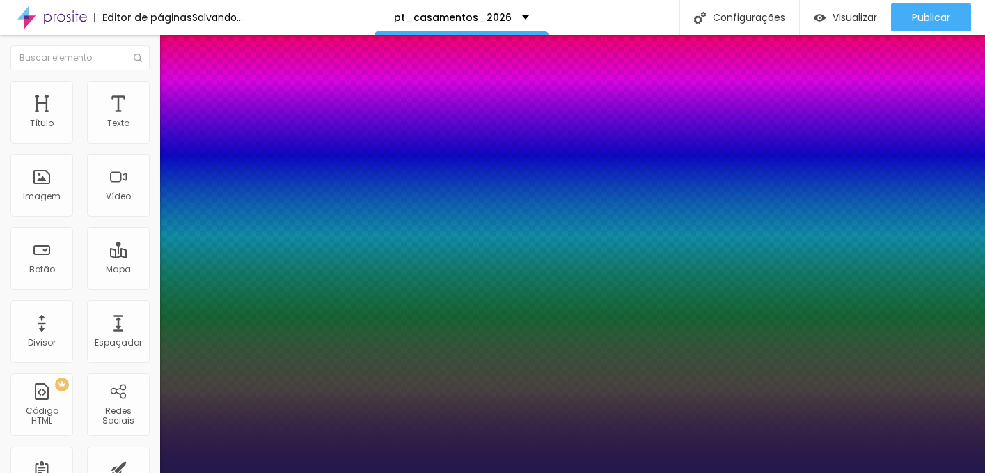
type input "1"
type input "1.6"
type input "1"
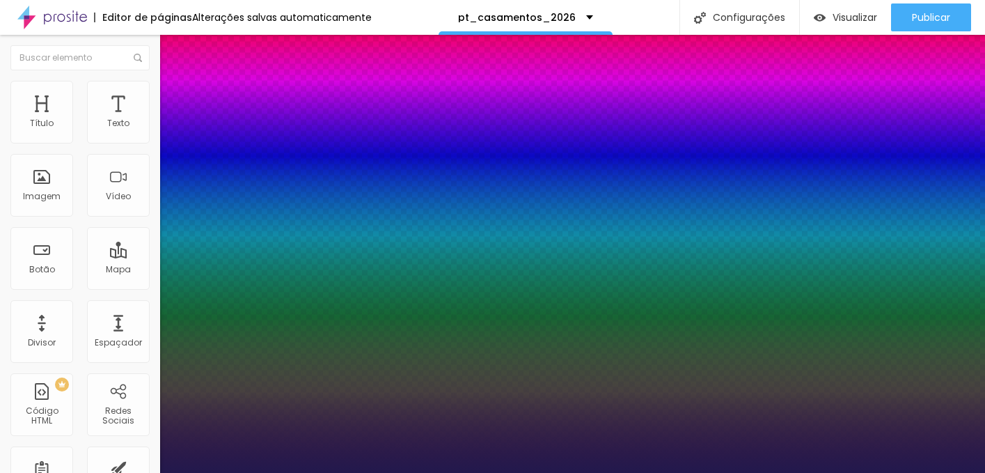
drag, startPoint x: 228, startPoint y: 331, endPoint x: 253, endPoint y: 331, distance: 25.1
type input "1.6"
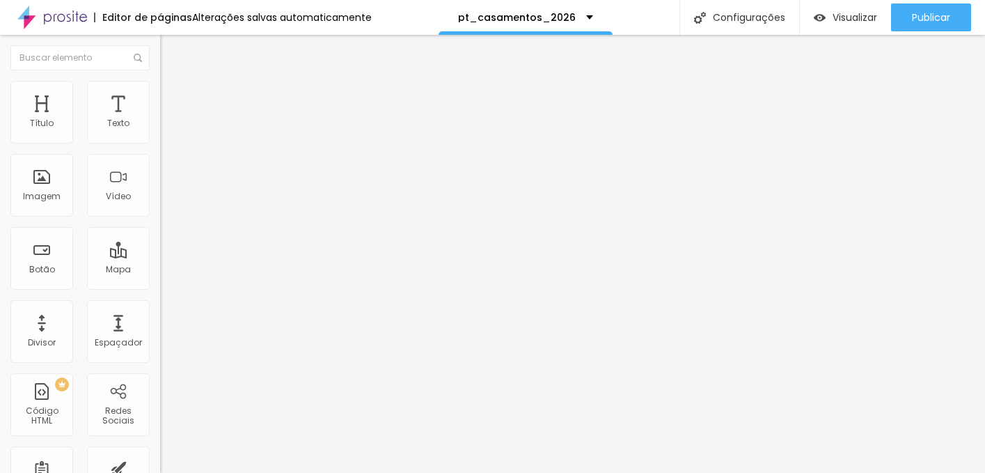
click at [160, 95] on li "Avançado" at bounding box center [240, 102] width 160 height 14
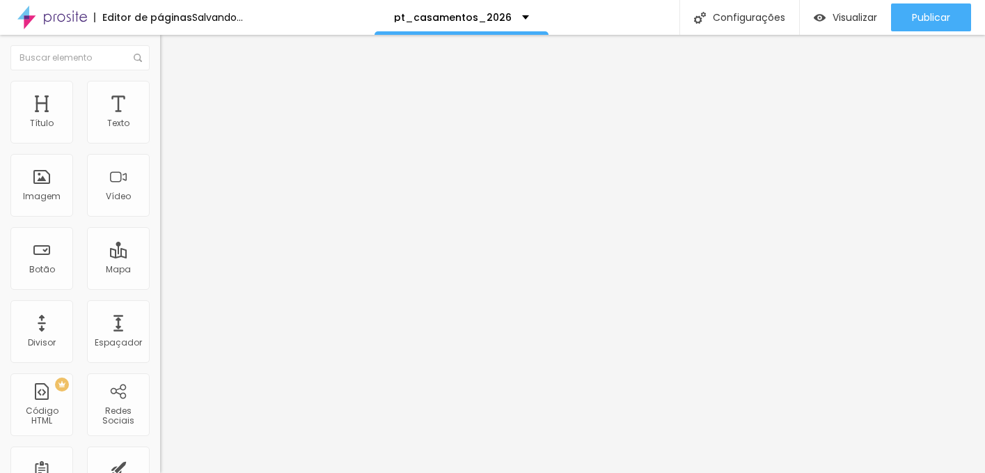
type input "0"
drag, startPoint x: 88, startPoint y: 134, endPoint x: -17, endPoint y: 139, distance: 105.3
type input "0"
click at [160, 270] on input "range" at bounding box center [205, 275] width 90 height 11
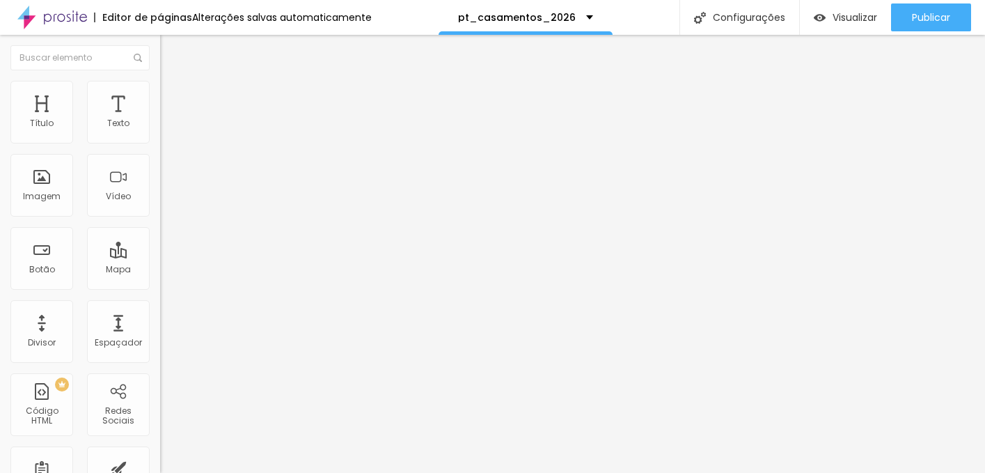
type input "0"
drag, startPoint x: 33, startPoint y: 166, endPoint x: -17, endPoint y: 166, distance: 50.1
type input "0"
click at [160, 467] on input "range" at bounding box center [205, 472] width 90 height 11
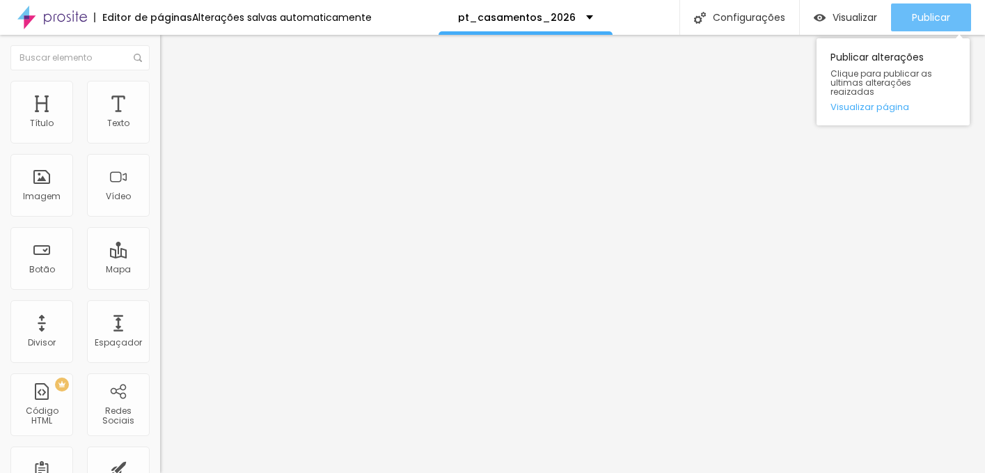
click at [935, 13] on span "Publicar" at bounding box center [931, 17] width 38 height 11
click at [916, 19] on span "Publicar" at bounding box center [931, 17] width 38 height 11
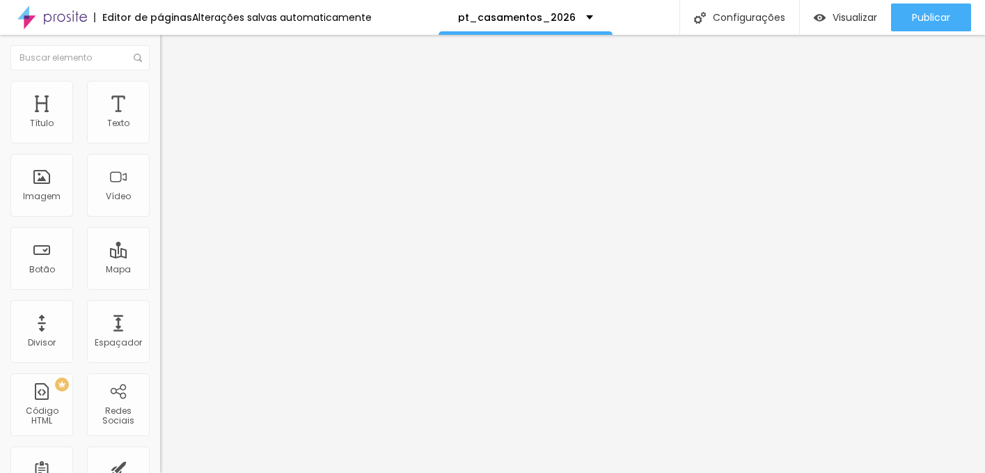
click at [160, 133] on button "button" at bounding box center [169, 126] width 19 height 15
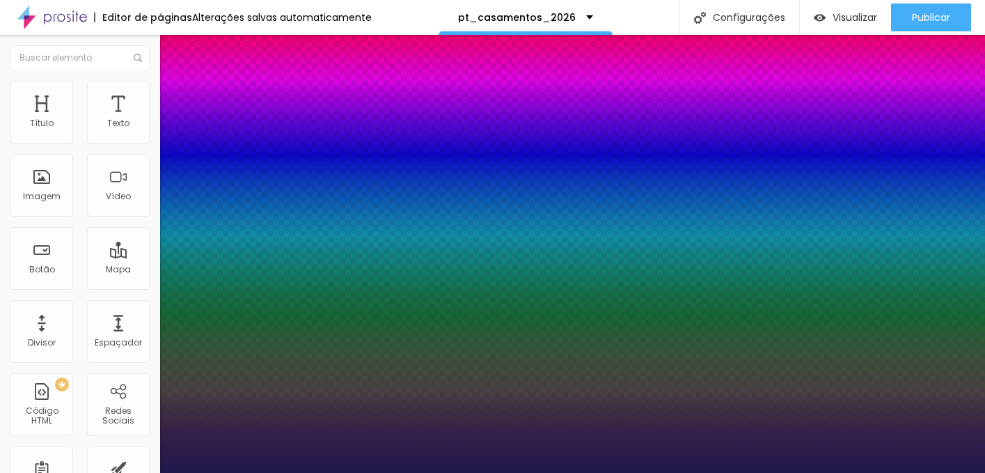
type input "1"
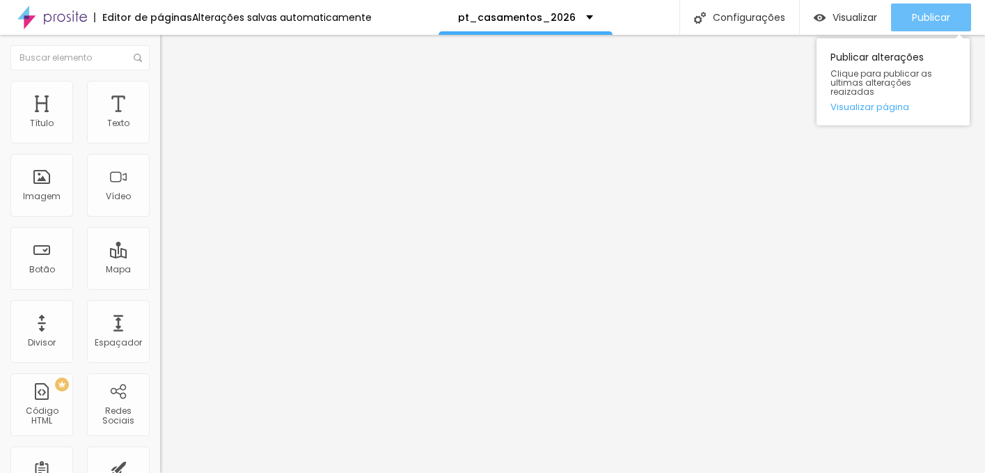
click at [935, 25] on div "Publicar" at bounding box center [931, 17] width 38 height 28
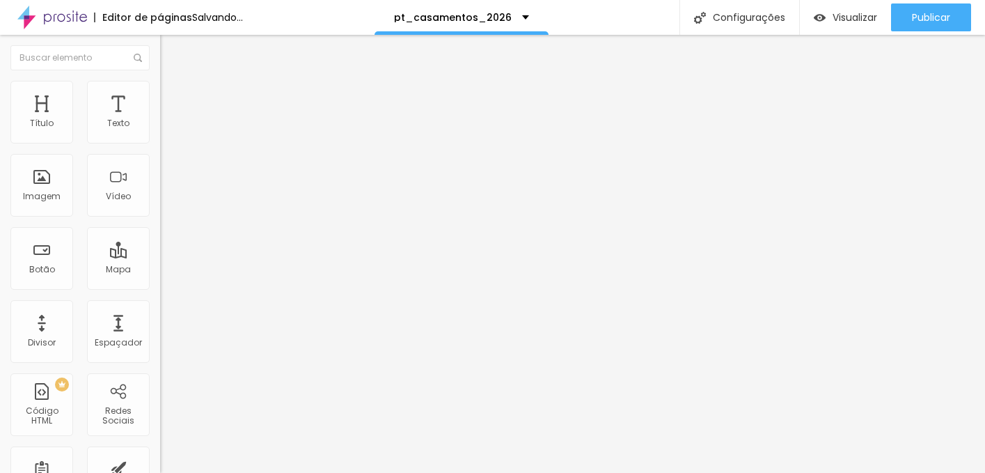
click at [173, 98] on span "Avançado" at bounding box center [196, 104] width 46 height 12
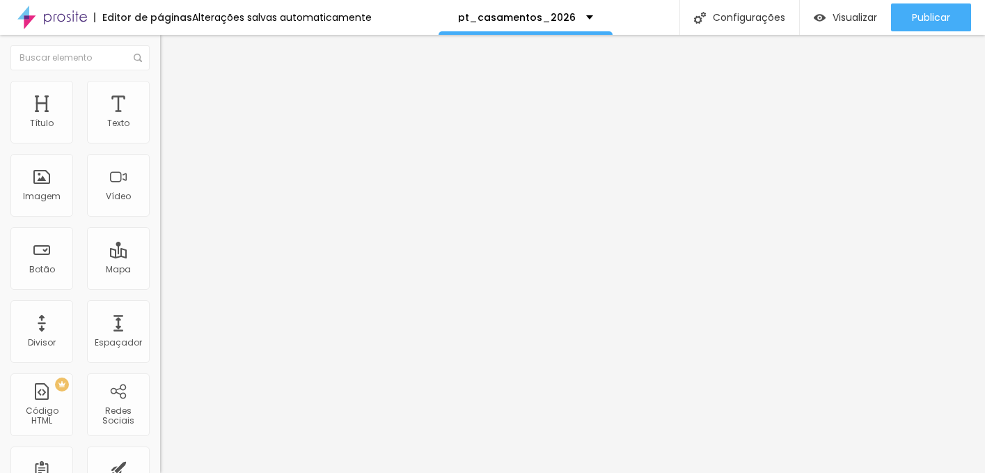
click at [160, 283] on input "0" at bounding box center [186, 290] width 52 height 15
type input "3"
type input "5"
type input "30"
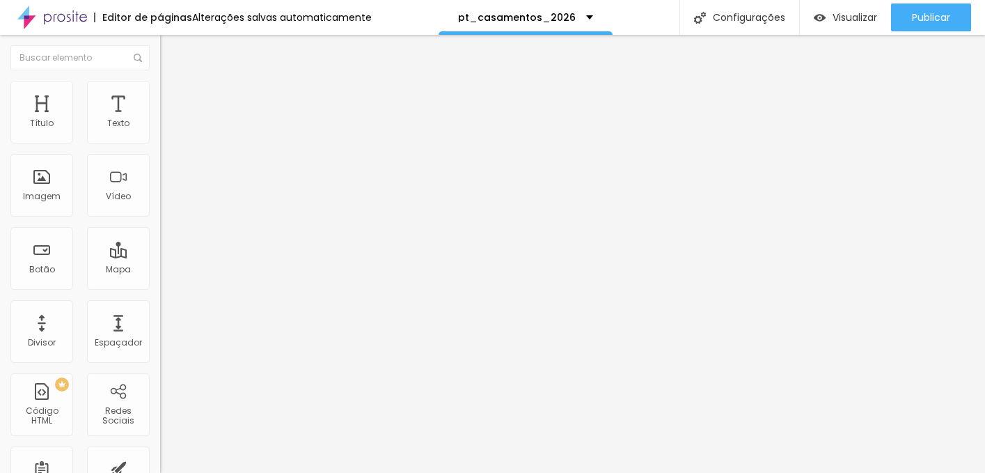
type input "30"
click at [160, 95] on li "Avançado" at bounding box center [240, 102] width 160 height 14
click at [160, 283] on input "0" at bounding box center [186, 290] width 52 height 15
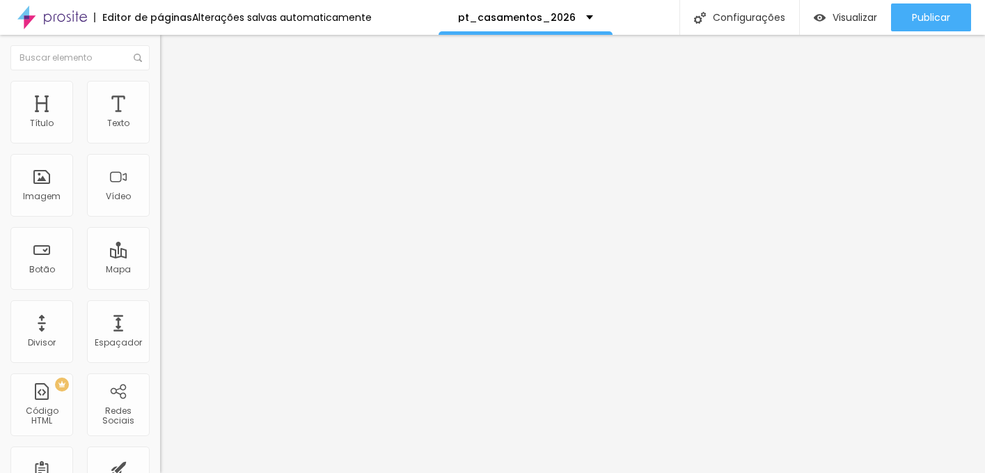
type input "3"
type input "5"
type input "30"
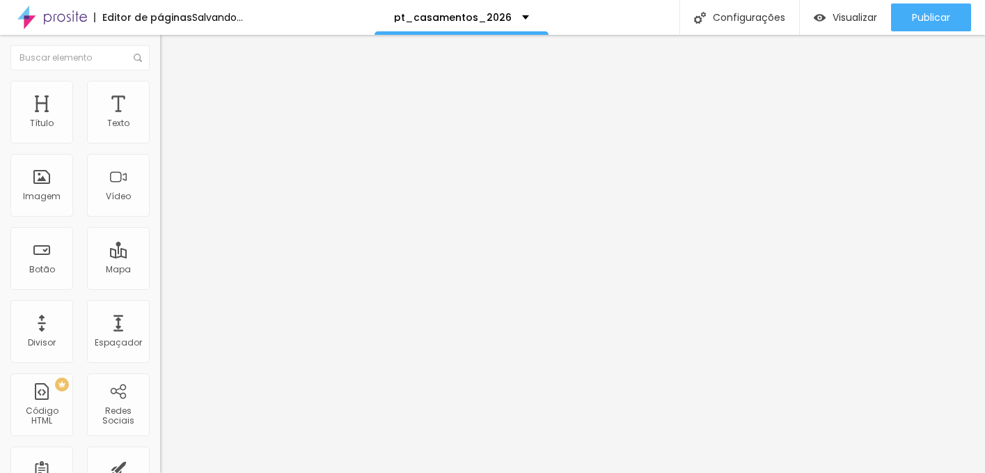
type input "30"
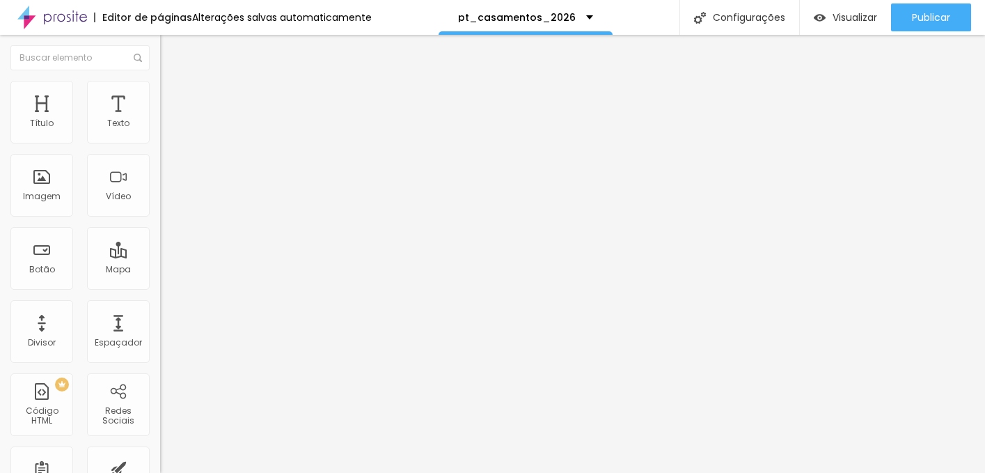
click at [173, 98] on span "Avançado" at bounding box center [196, 104] width 46 height 12
click at [160, 283] on input "0" at bounding box center [186, 290] width 52 height 15
type input "3"
type input "5"
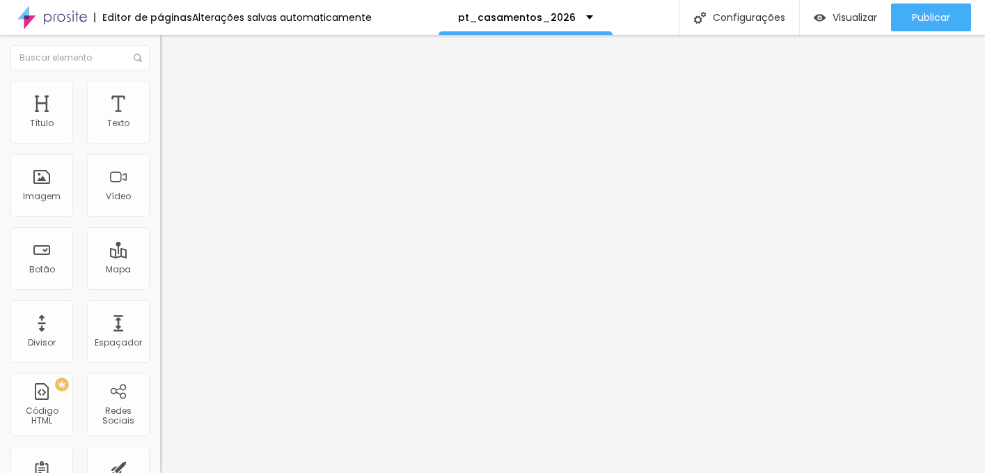
type input "30"
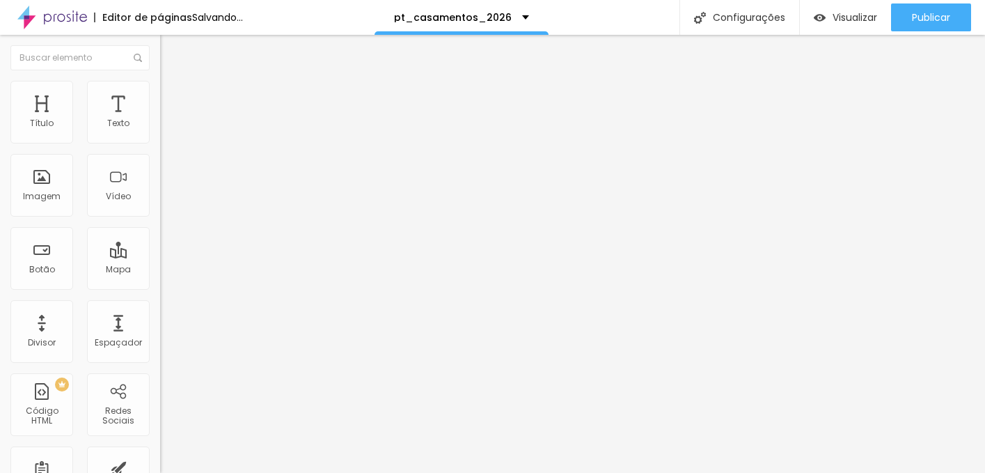
click at [160, 95] on img at bounding box center [166, 101] width 13 height 13
click at [160, 283] on input "0" at bounding box center [186, 290] width 52 height 15
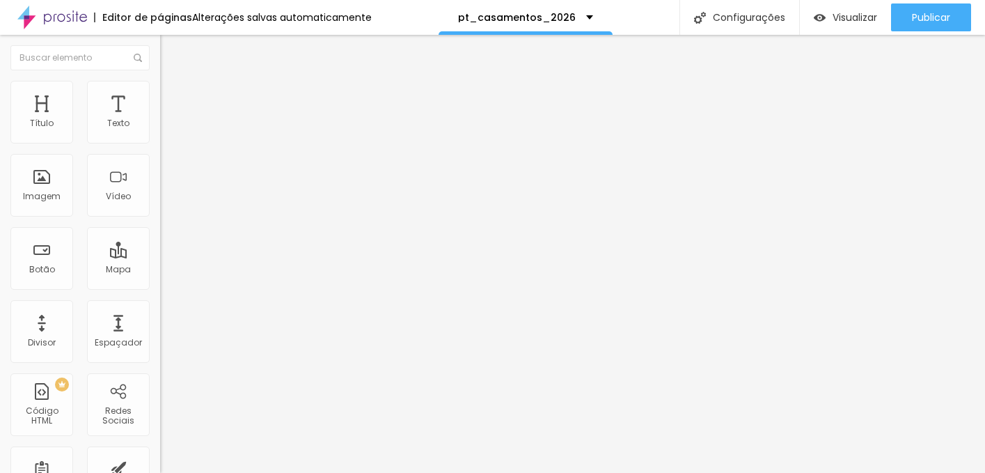
type input "03"
type input "5"
type input "030"
type input "30"
type input "030"
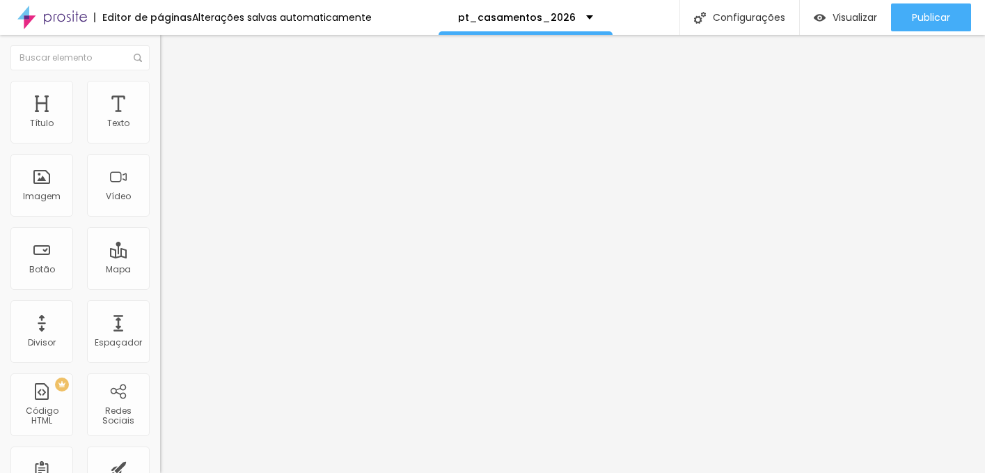
type input "30"
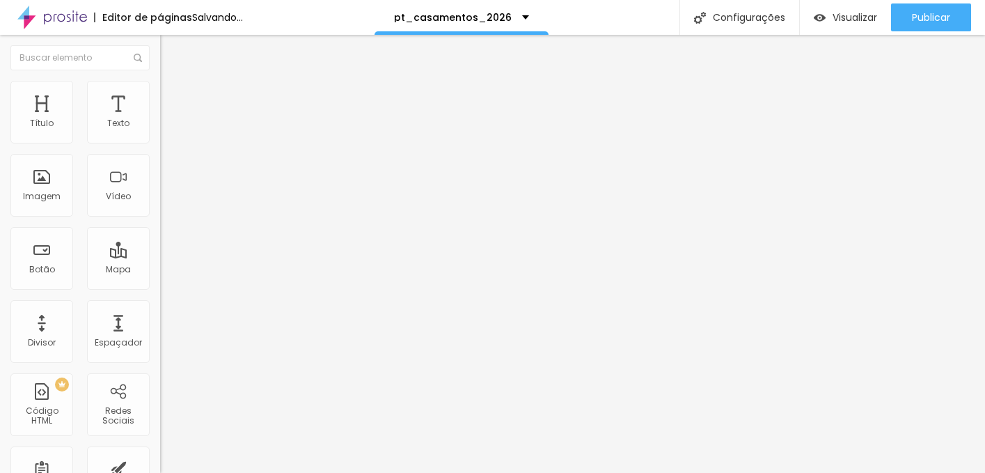
click at [173, 98] on span "Avançado" at bounding box center [196, 104] width 46 height 12
click at [160, 91] on li "Estilo" at bounding box center [240, 88] width 160 height 14
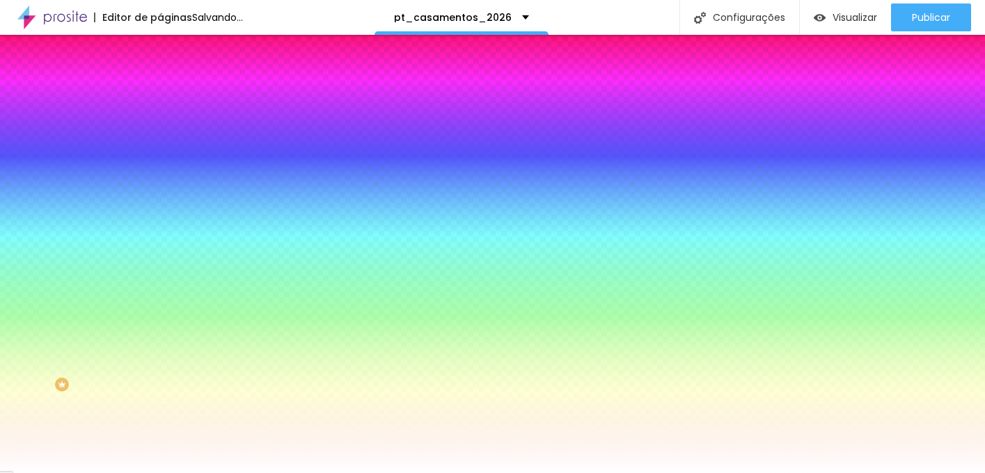
click at [166, 212] on icon "button" at bounding box center [170, 216] width 8 height 8
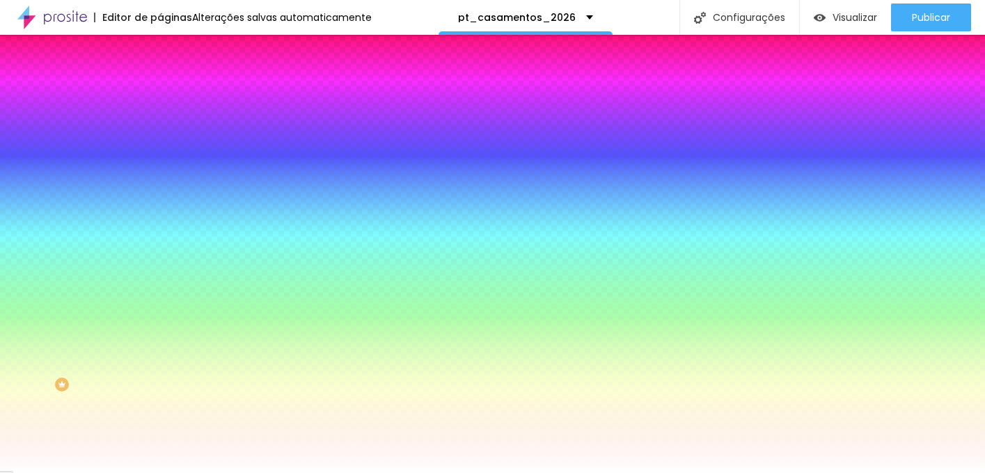
type input "3"
type input ".0"
type input "0"
type input ".05"
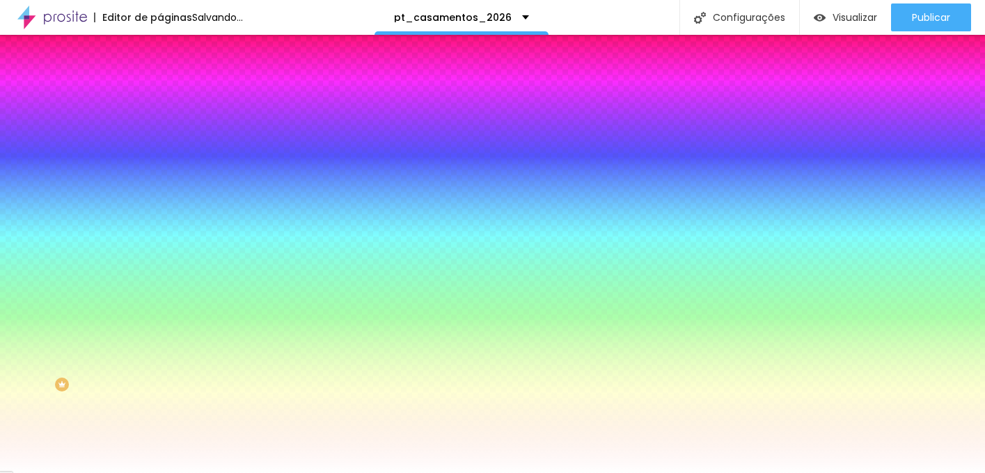
type input "0"
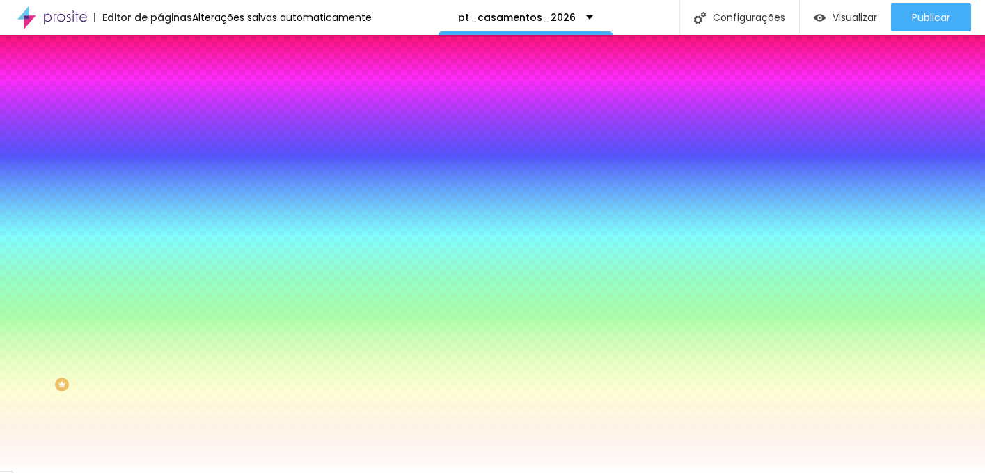
type input ".05"
type input "0"
type input "#D17171"
type input "0"
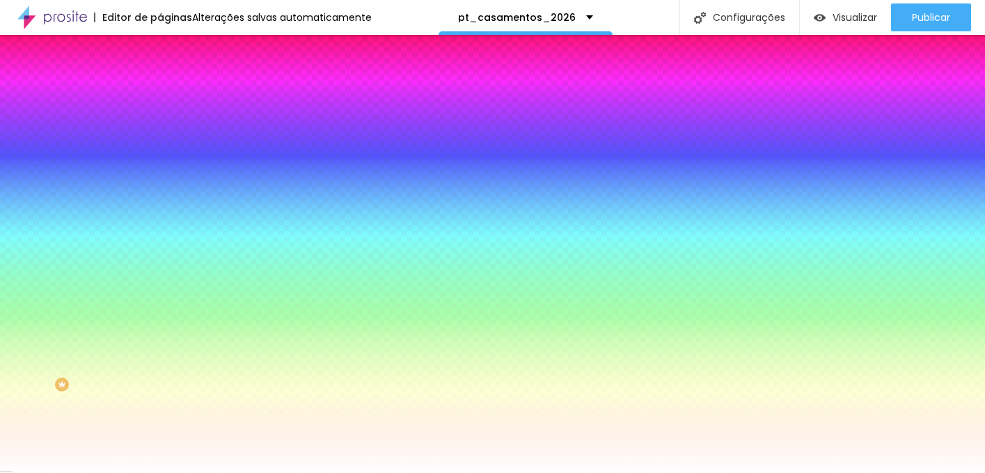
type input "#F8E3E3"
type input "0"
type input "#FFFFFF"
drag, startPoint x: 227, startPoint y: 360, endPoint x: 134, endPoint y: 303, distance: 108.8
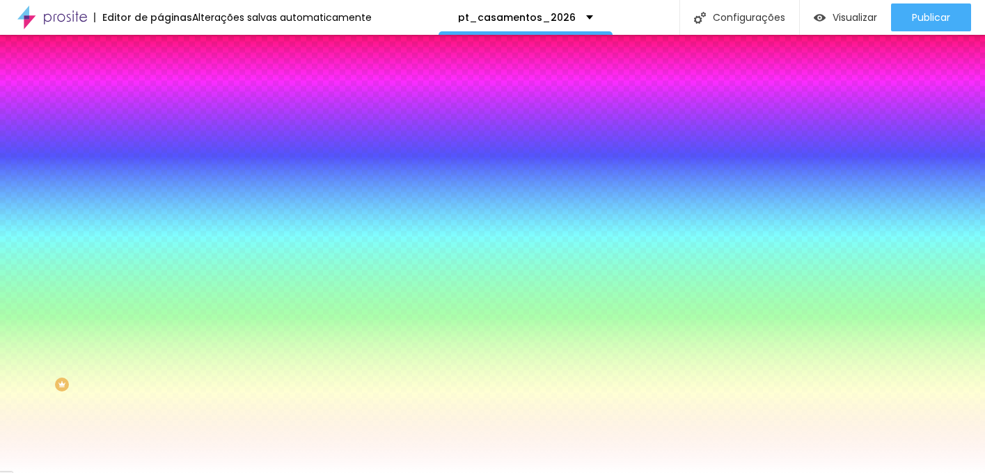
type input "0"
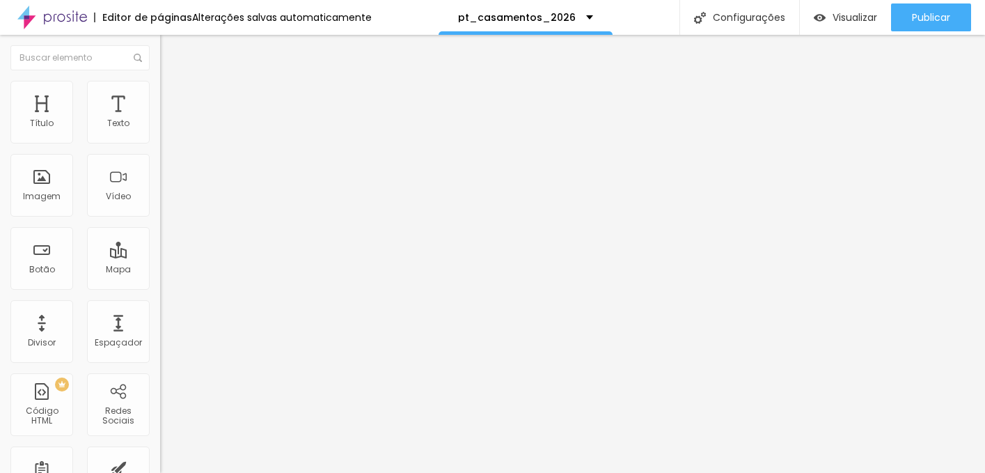
click at [173, 102] on span "Avançado" at bounding box center [196, 104] width 46 height 12
click at [160, 283] on input "20" at bounding box center [186, 290] width 52 height 15
type input "3"
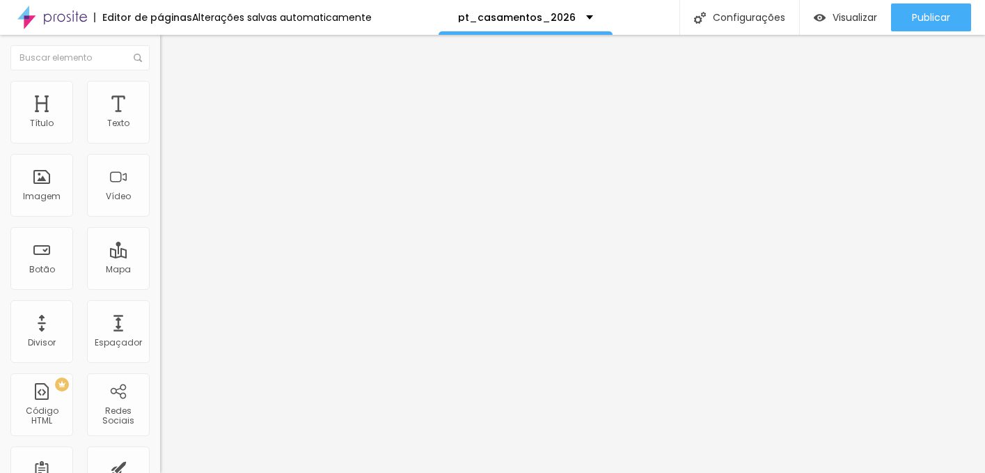
type input "5"
type input "30"
click at [160, 190] on img at bounding box center [165, 195] width 10 height 10
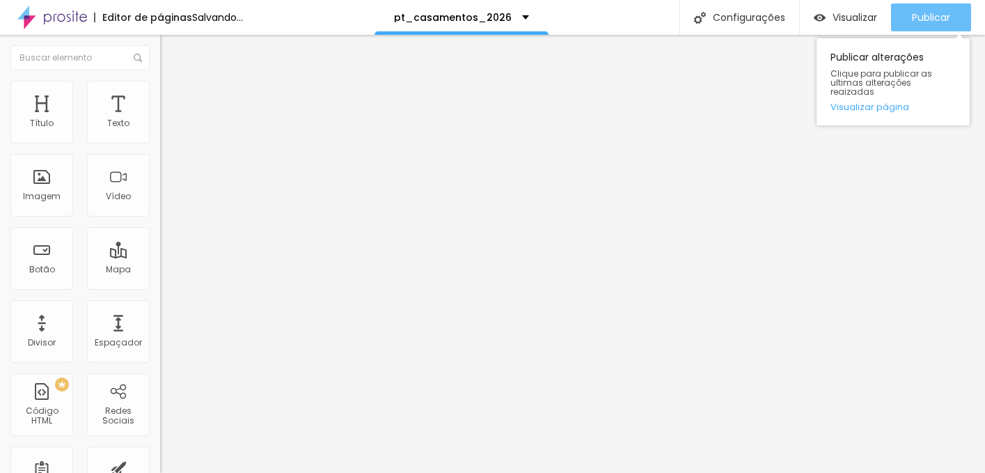
click at [914, 7] on div "Publicar" at bounding box center [931, 17] width 38 height 28
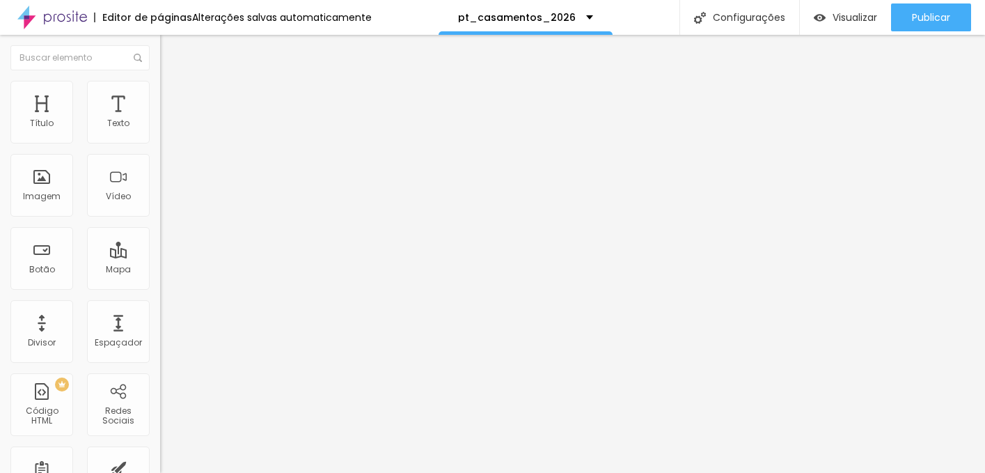
click at [173, 98] on span "Avançado" at bounding box center [196, 104] width 46 height 12
click at [160, 85] on img at bounding box center [166, 87] width 13 height 13
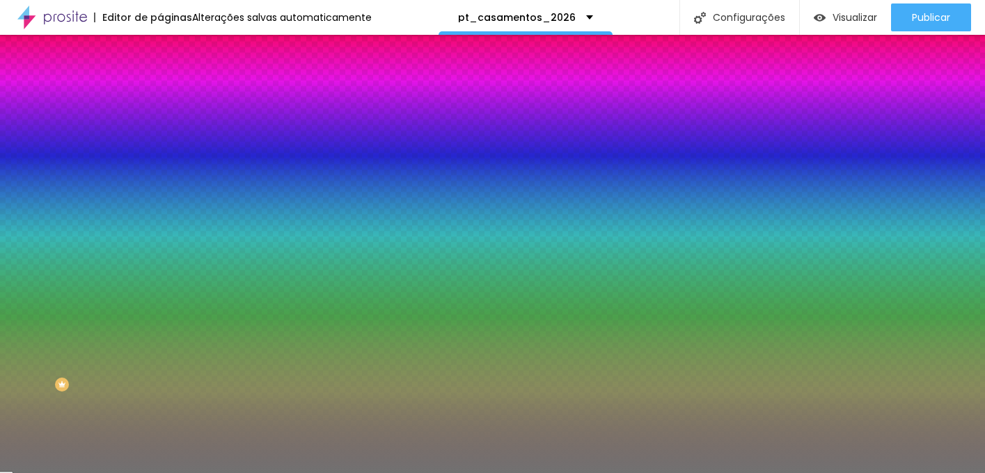
type input "10"
type input "100"
drag, startPoint x: 73, startPoint y: 183, endPoint x: 244, endPoint y: 187, distance: 170.7
type input "100"
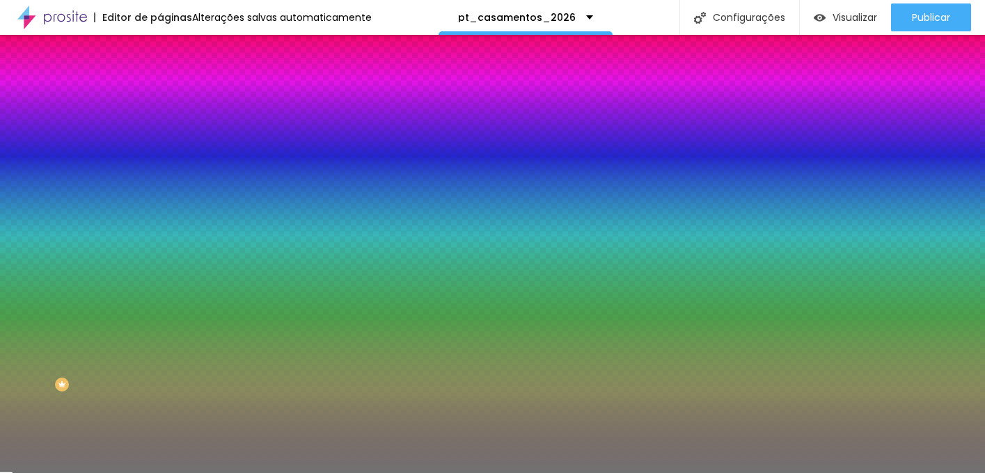
click at [244, 181] on input "range" at bounding box center [205, 175] width 90 height 11
type input "9"
type input "1"
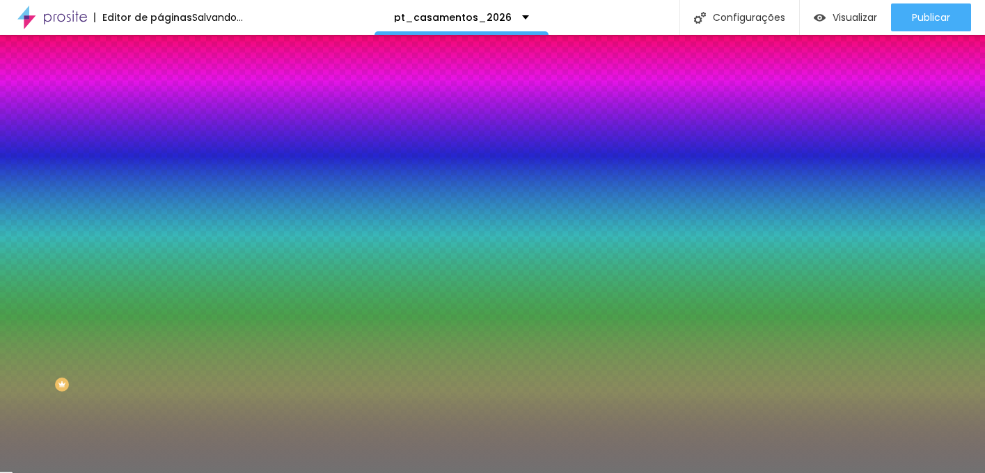
drag, startPoint x: 63, startPoint y: 221, endPoint x: -17, endPoint y: 197, distance: 84.2
type input "1"
click at [160, 205] on input "range" at bounding box center [205, 210] width 90 height 11
click at [160, 133] on div at bounding box center [240, 133] width 160 height 0
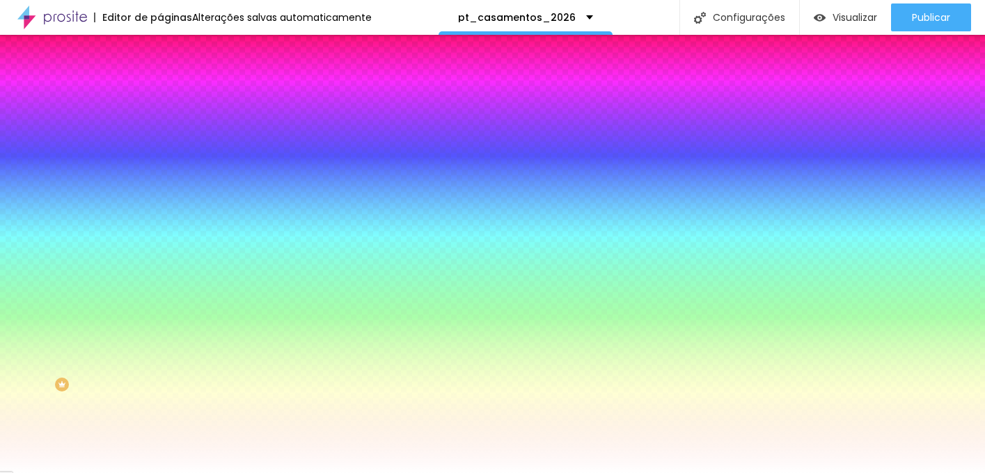
type input "#FFFFFF"
drag, startPoint x: 74, startPoint y: 173, endPoint x: -6, endPoint y: 133, distance: 89.4
click at [0, 133] on html "Editor de páginas Alterações salvas automaticamente pt_casamentos_2026 Configur…" at bounding box center [492, 236] width 985 height 473
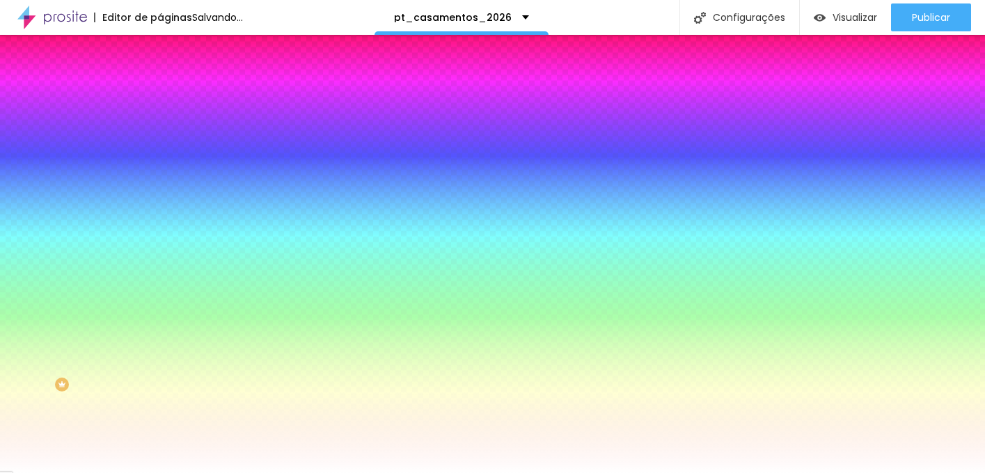
click at [160, 313] on div "Editar Divisor Conteúdo Estilo Avançado Cor Voltar ao padrão #FFFFFF Tamanho 10…" at bounding box center [240, 254] width 160 height 438
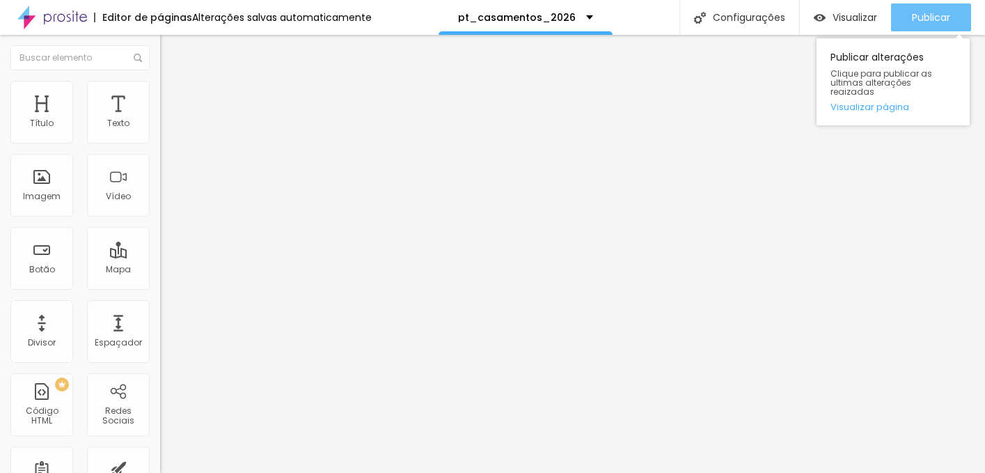
click at [955, 6] on button "Publicar" at bounding box center [931, 17] width 80 height 28
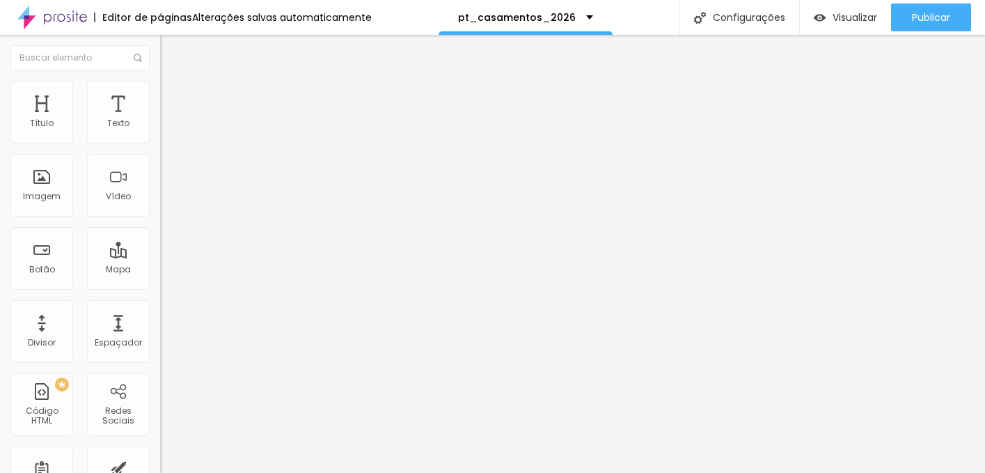
click at [160, 95] on li "Avançado" at bounding box center [240, 102] width 160 height 14
click at [160, 87] on img at bounding box center [166, 87] width 13 height 13
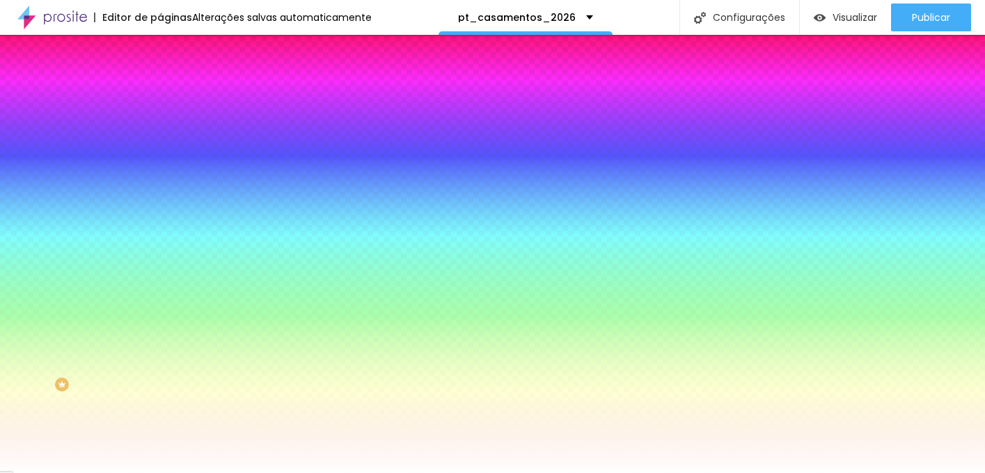
type input "98"
type input "10"
drag, startPoint x: 144, startPoint y: 184, endPoint x: -17, endPoint y: 142, distance: 166.9
type input "10"
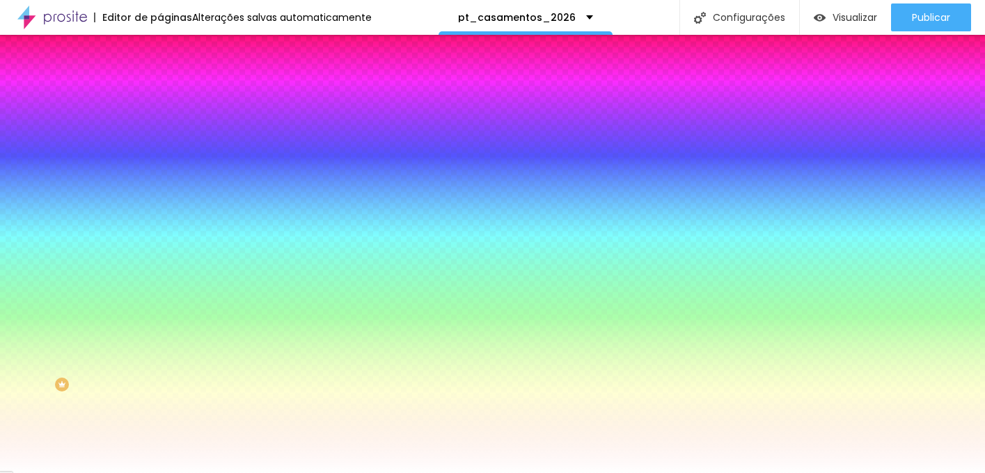
click at [160, 170] on input "range" at bounding box center [205, 175] width 90 height 11
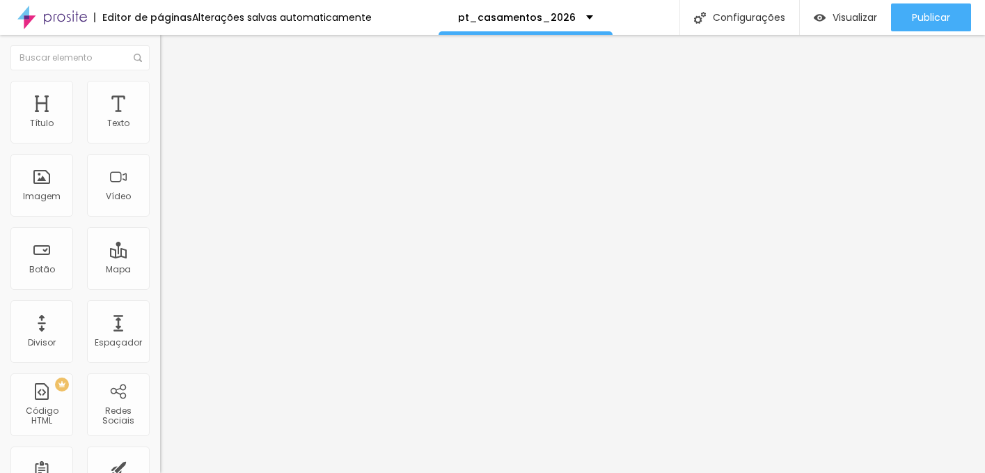
click at [171, 54] on img "button" at bounding box center [176, 50] width 11 height 11
click at [160, 81] on li "Estilo" at bounding box center [240, 88] width 160 height 14
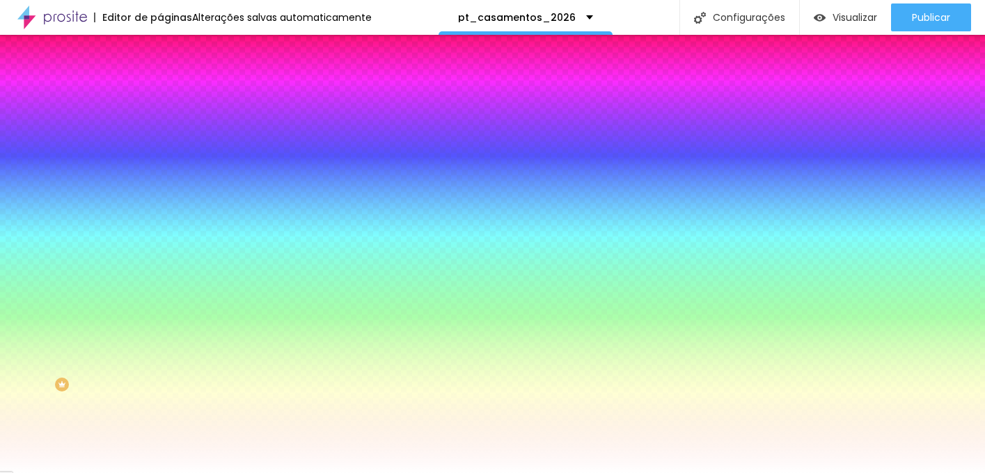
type input "24"
type input "10"
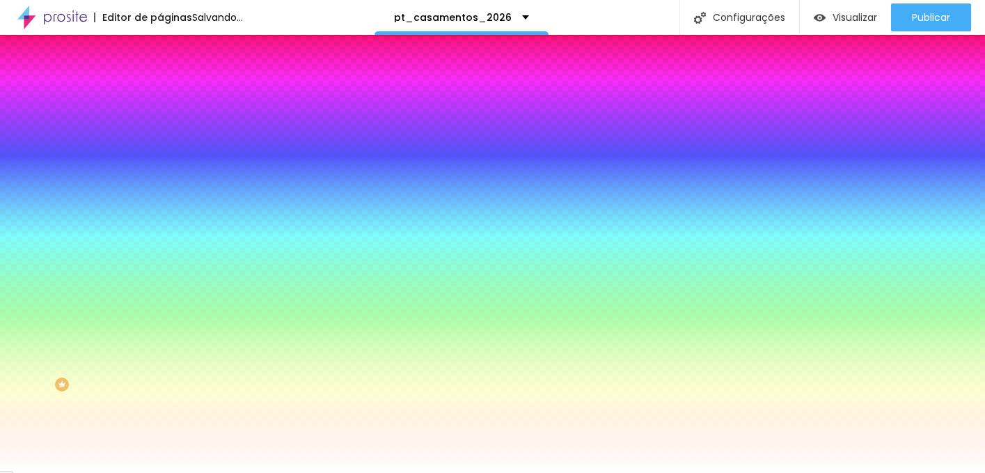
drag, startPoint x: 145, startPoint y: 179, endPoint x: -17, endPoint y: 189, distance: 162.6
type input "10"
click at [160, 181] on input "range" at bounding box center [205, 175] width 90 height 11
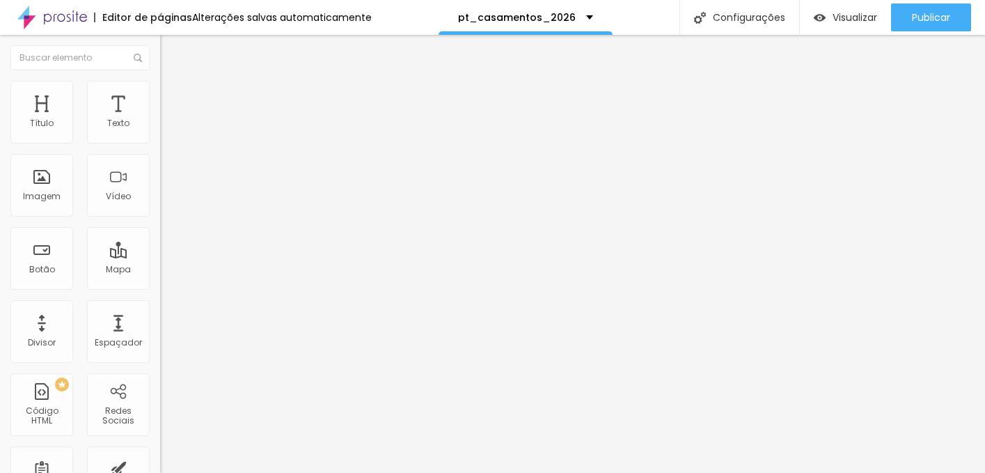
click at [160, 95] on li "Avançado" at bounding box center [240, 102] width 160 height 14
click at [173, 93] on span "Estilo" at bounding box center [184, 90] width 22 height 12
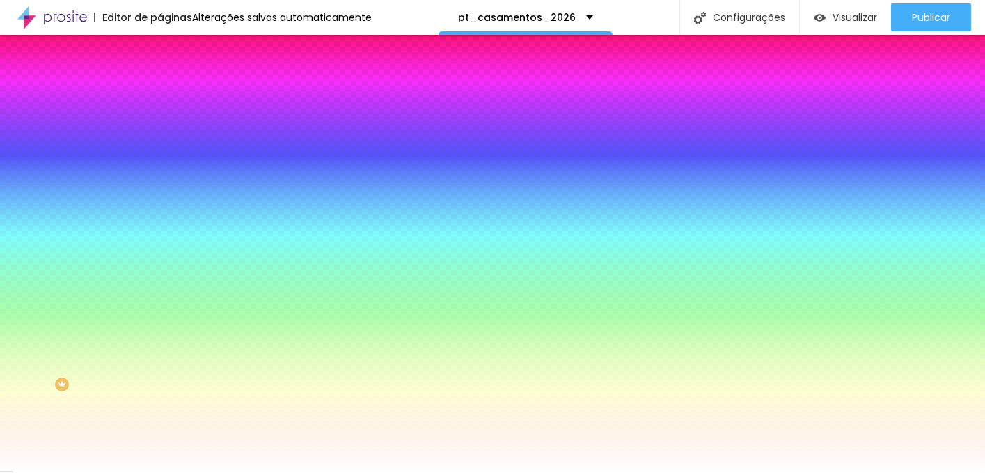
type input "10"
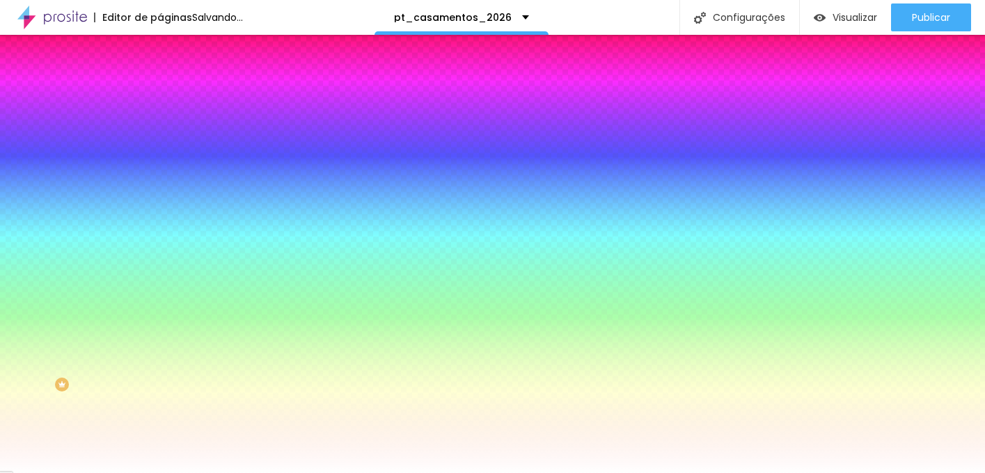
drag, startPoint x: 146, startPoint y: 186, endPoint x: -17, endPoint y: 188, distance: 163.0
type input "10"
click at [160, 181] on input "range" at bounding box center [205, 175] width 90 height 11
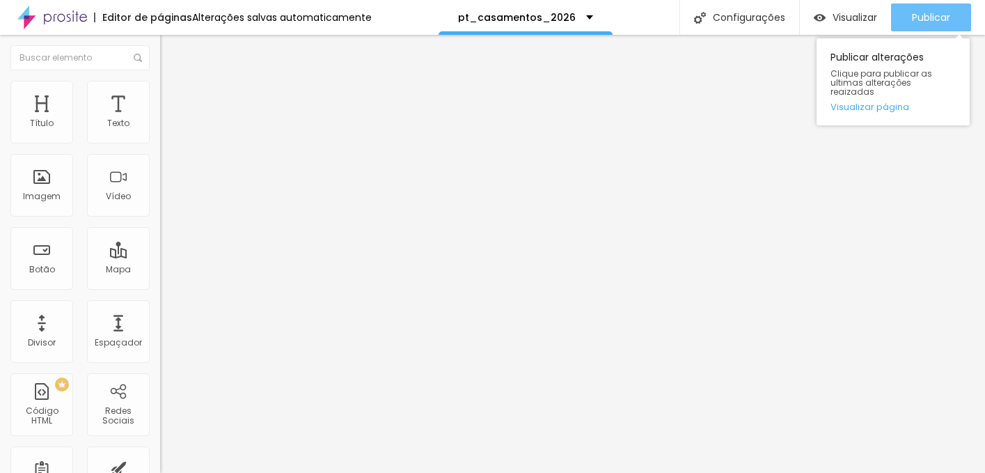
click at [932, 15] on span "Publicar" at bounding box center [931, 17] width 38 height 11
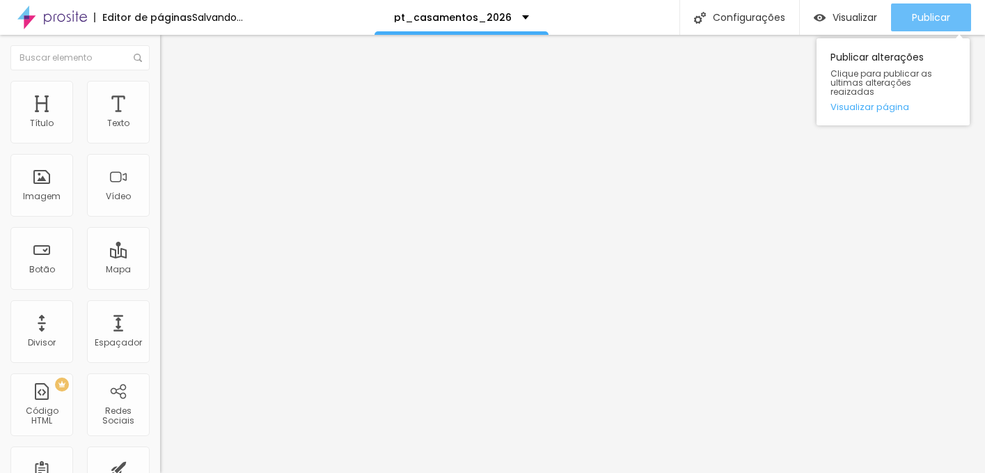
click at [933, 12] on span "Publicar" at bounding box center [931, 17] width 38 height 11
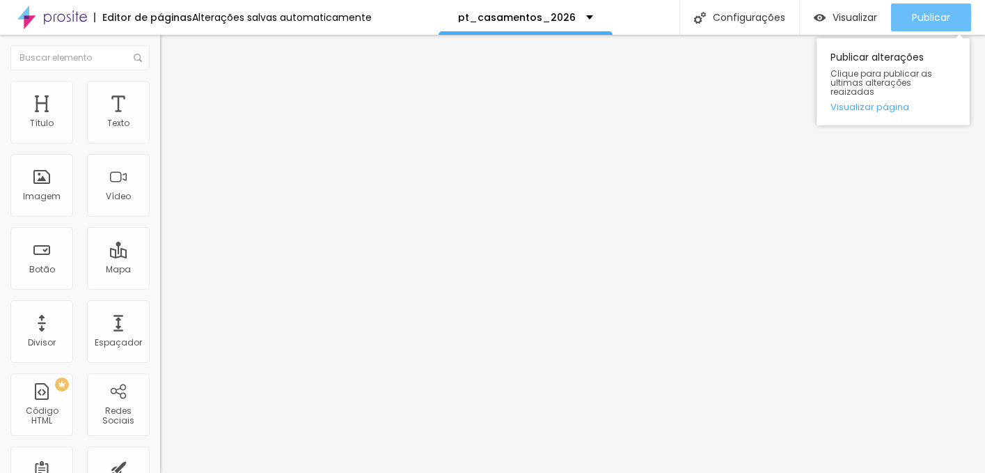
click at [922, 22] on span "Publicar" at bounding box center [931, 17] width 38 height 11
click at [921, 8] on div "Publicar" at bounding box center [931, 17] width 38 height 28
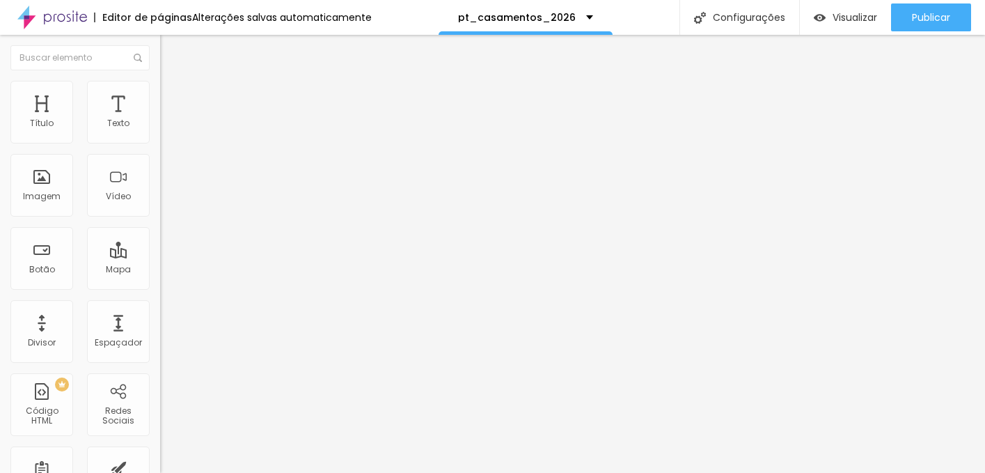
click at [160, 99] on ul "Conteúdo Estilo Avançado" at bounding box center [240, 88] width 160 height 42
click at [160, 95] on img at bounding box center [166, 101] width 13 height 13
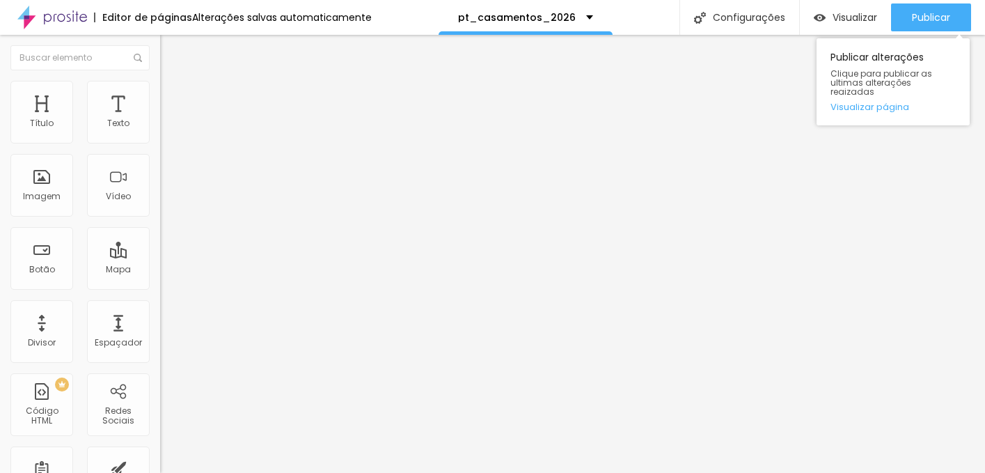
click at [963, 31] on div "Publicar alterações Clique para publicar as ultimas alterações reaizadas Visual…" at bounding box center [893, 78] width 153 height 94
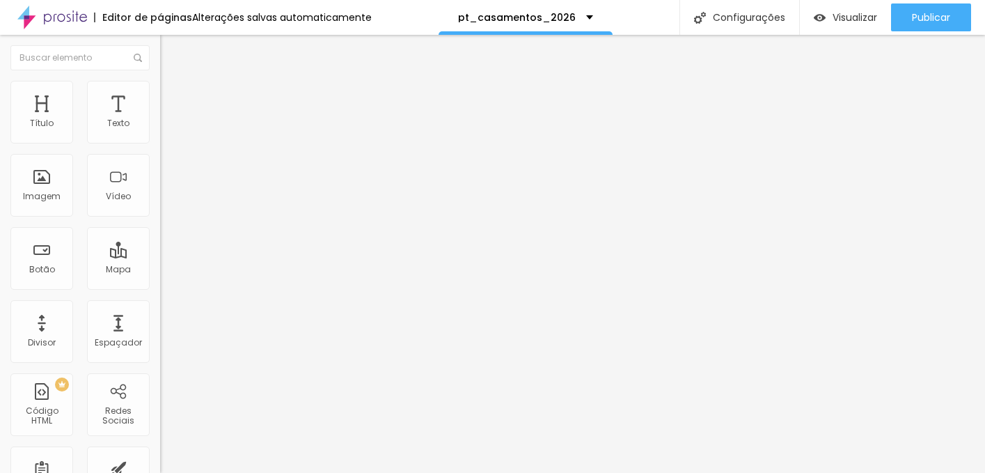
click at [160, 206] on button "button" at bounding box center [169, 199] width 19 height 15
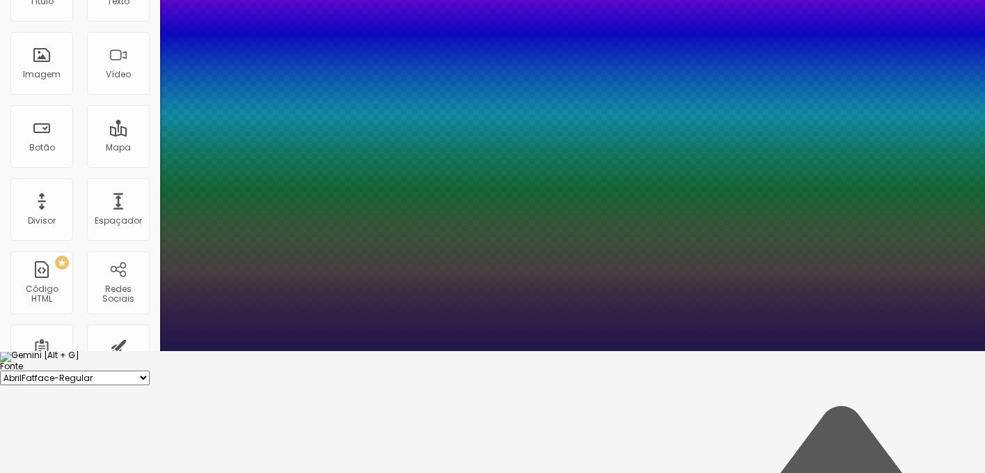
scroll to position [125, 0]
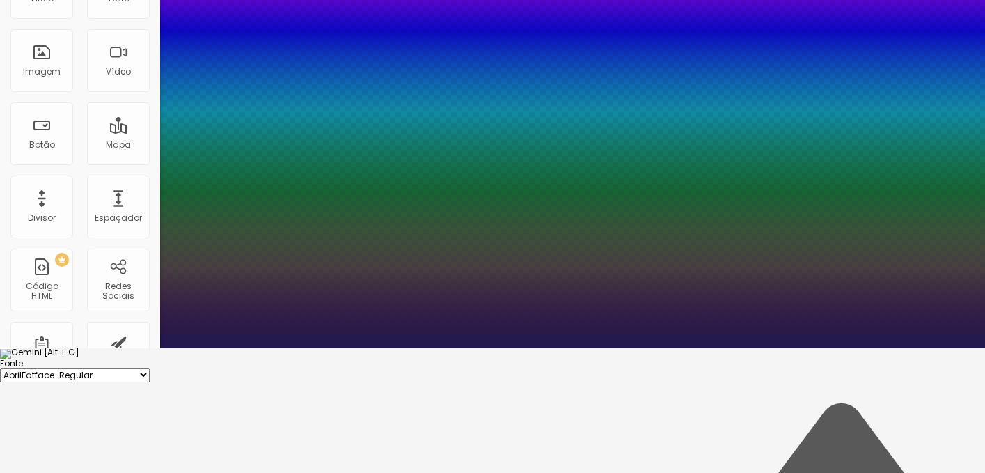
type input "1"
click at [500, 359] on div at bounding box center [492, 359] width 985 height 0
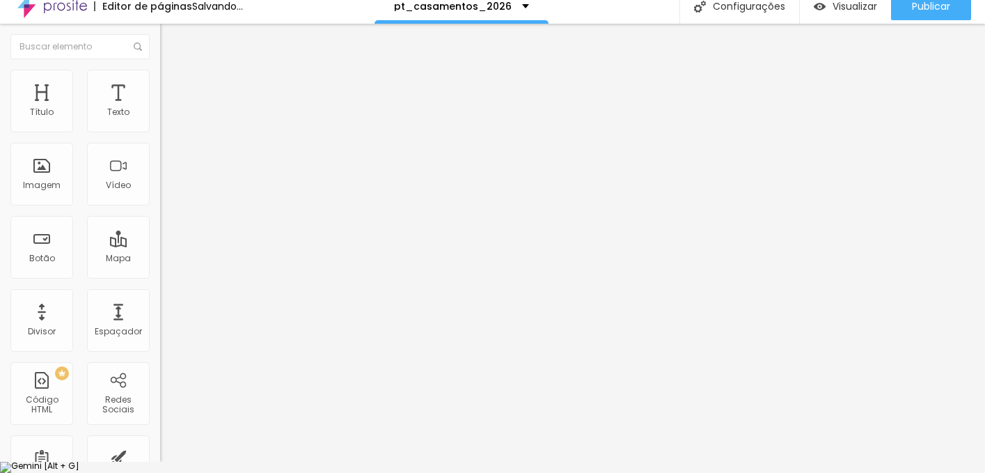
scroll to position [0, 0]
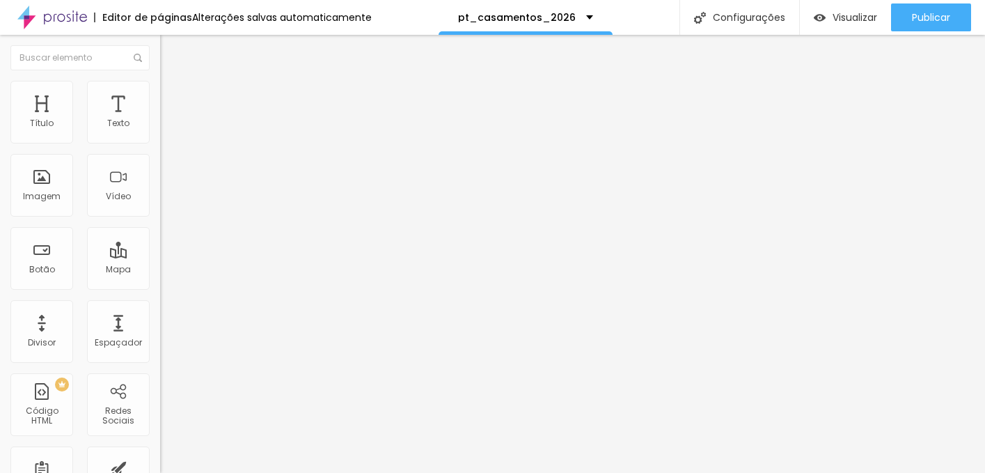
click at [160, 219] on span "Normal" at bounding box center [175, 214] width 31 height 12
click at [160, 226] on div "Pequeno" at bounding box center [240, 222] width 160 height 8
click at [173, 98] on span "Avançado" at bounding box center [196, 104] width 46 height 12
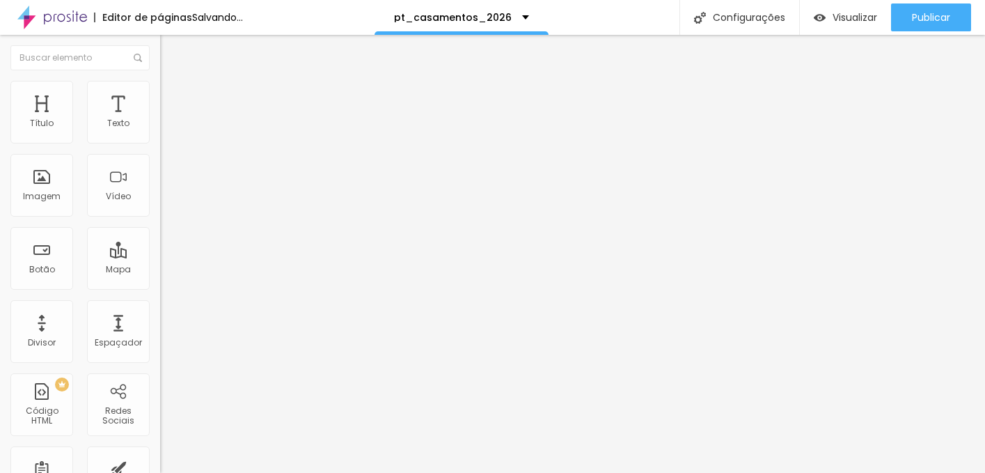
click at [173, 93] on span "Estilo" at bounding box center [184, 90] width 22 height 12
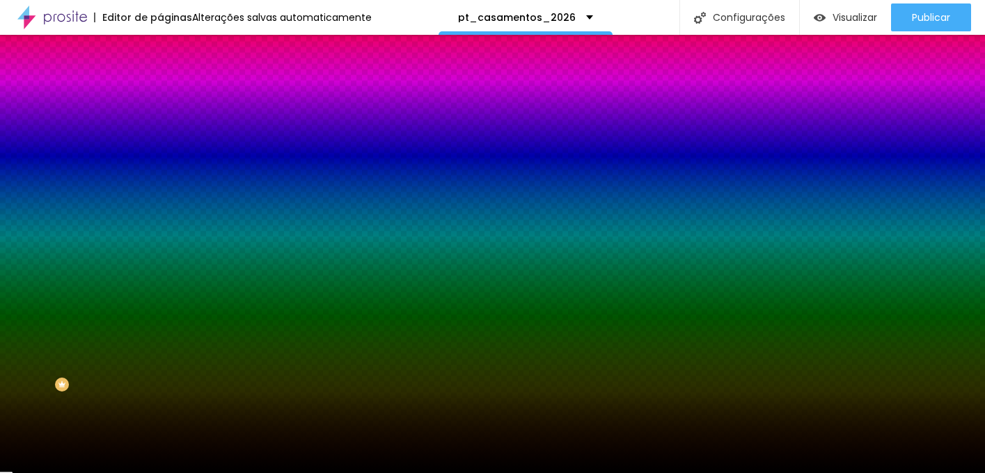
click at [160, 210] on button "button" at bounding box center [169, 217] width 19 height 15
drag, startPoint x: 218, startPoint y: 359, endPoint x: 157, endPoint y: 320, distance: 72.4
type input "#FFFFFF"
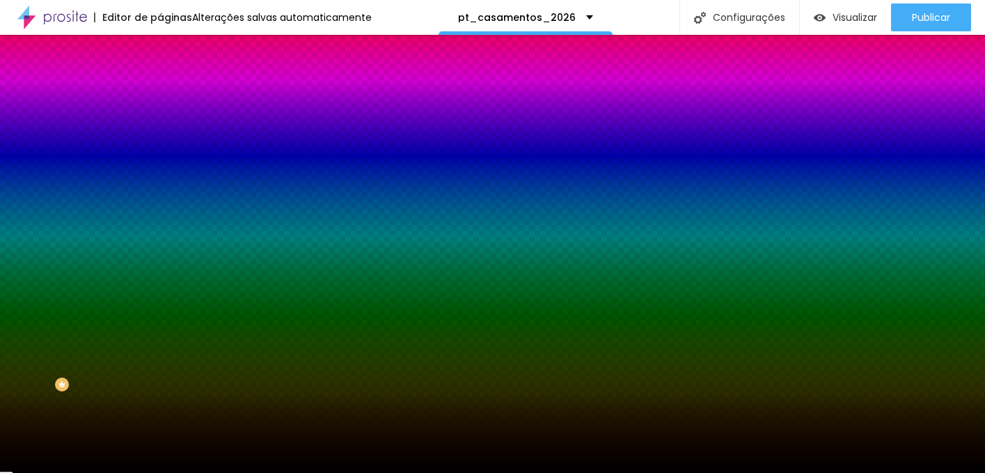
type input "3"
type input "0.5"
type input "1"
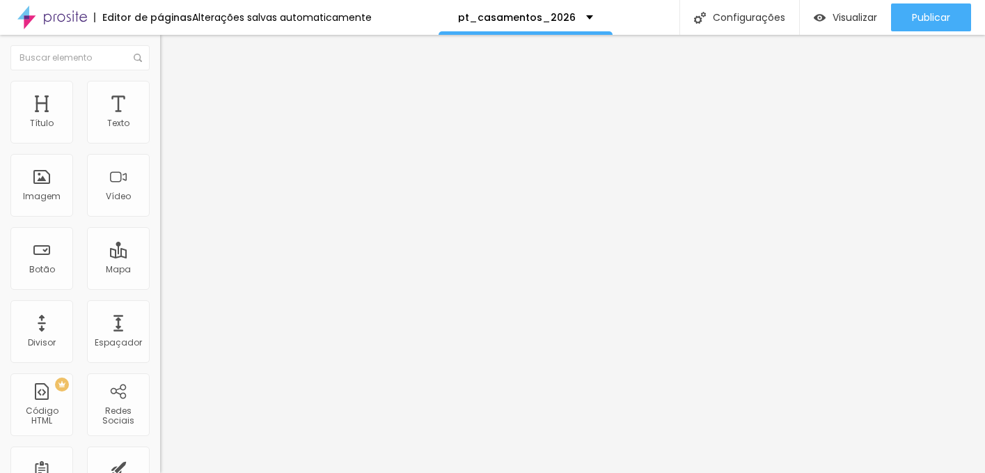
click at [173, 96] on span "Estilo" at bounding box center [184, 90] width 22 height 12
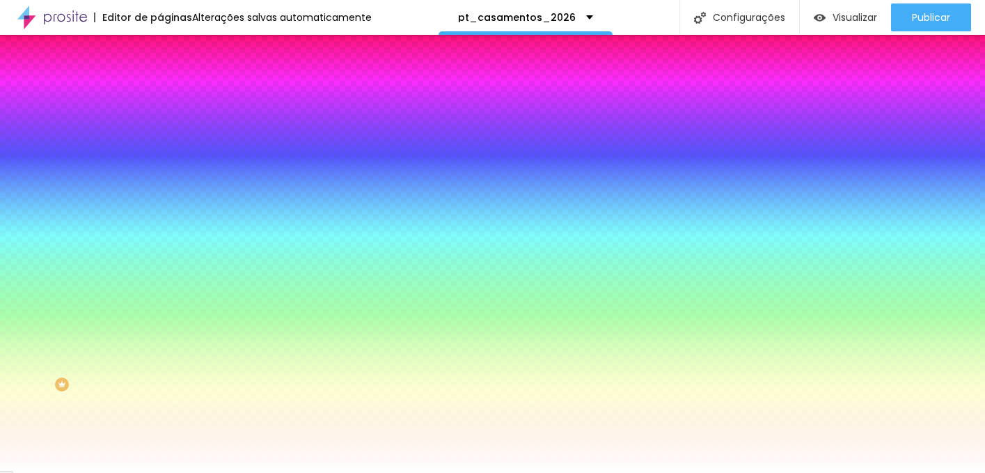
click at [160, 95] on img at bounding box center [166, 101] width 13 height 13
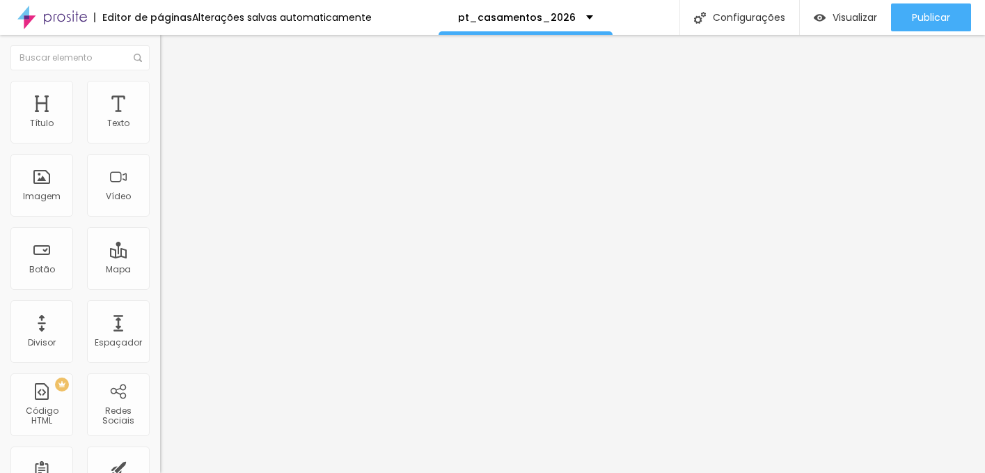
click at [160, 283] on input "0" at bounding box center [186, 290] width 52 height 15
type input "3"
type input "5"
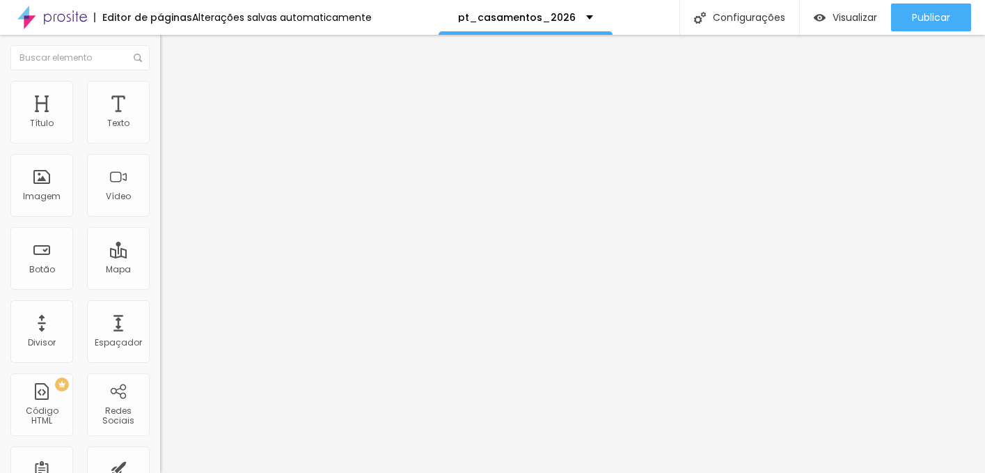
type input "30"
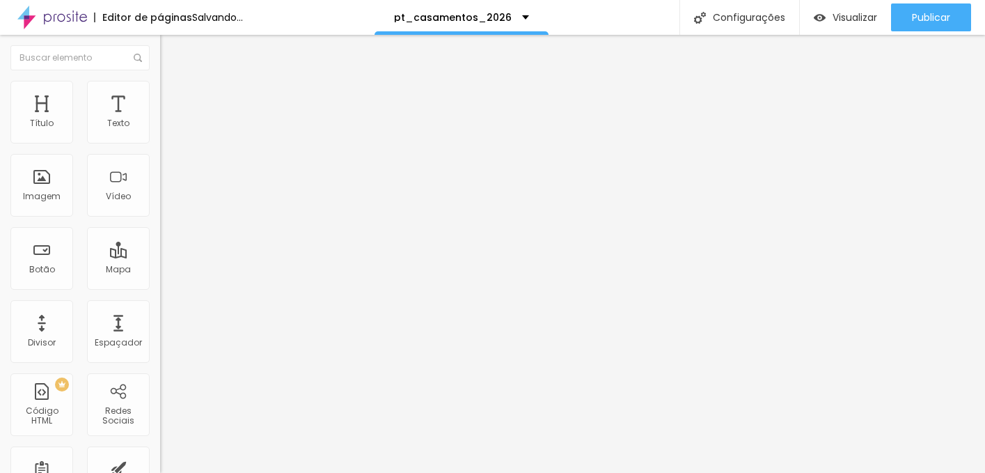
type input "50"
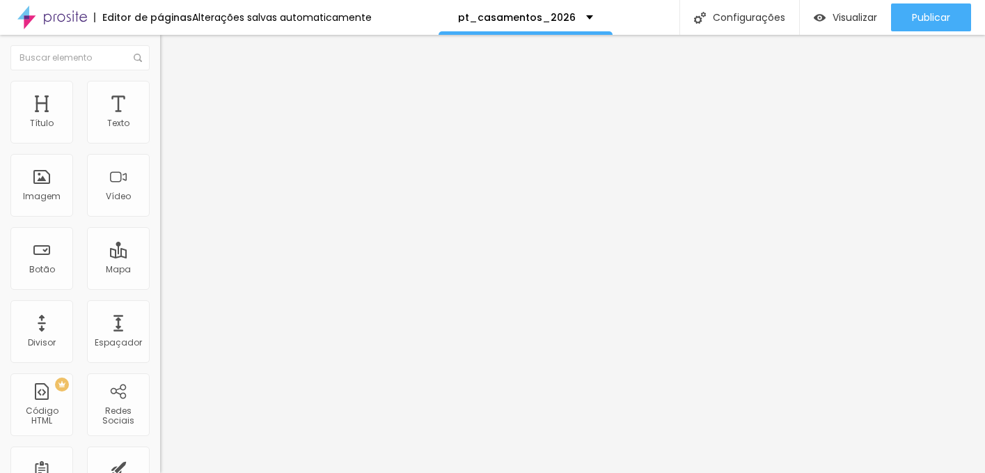
drag, startPoint x: 69, startPoint y: 134, endPoint x: 209, endPoint y: 142, distance: 140.2
type input "50"
click at [209, 270] on input "range" at bounding box center [205, 275] width 90 height 11
click at [160, 218] on span "Normal" at bounding box center [175, 214] width 31 height 12
click at [160, 228] on span "Pequeno" at bounding box center [178, 222] width 37 height 12
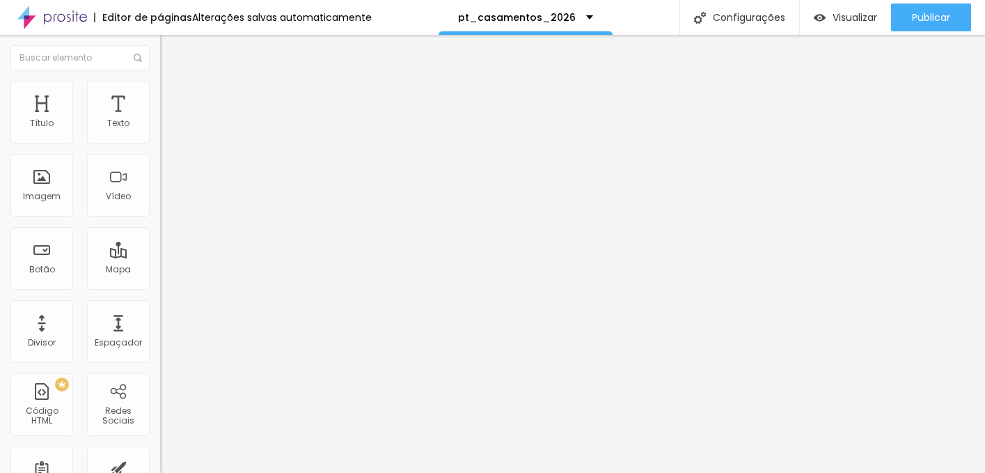
click at [160, 95] on img at bounding box center [166, 101] width 13 height 13
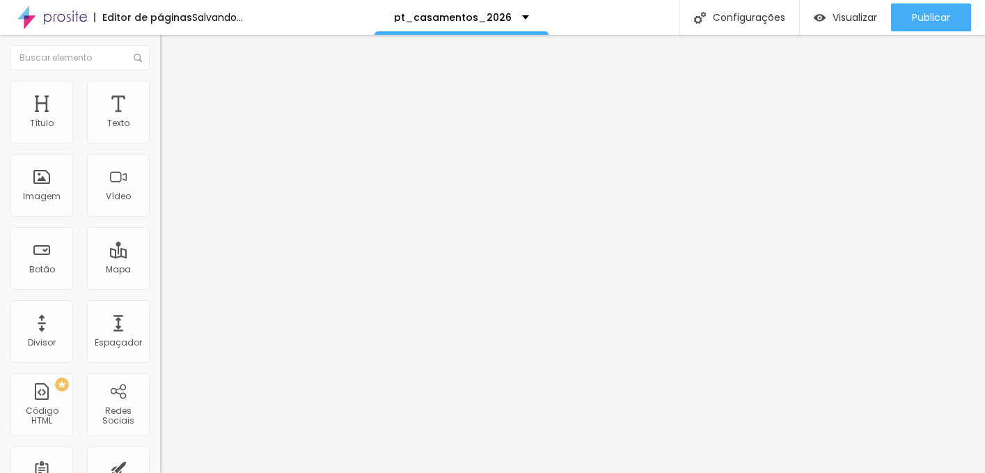
click at [173, 93] on span "Estilo" at bounding box center [184, 90] width 22 height 12
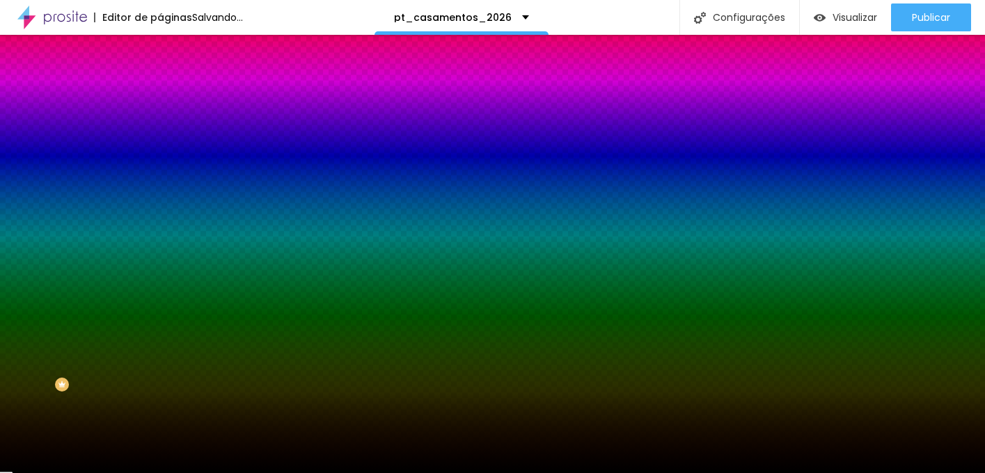
click at [166, 173] on icon "button" at bounding box center [170, 177] width 8 height 8
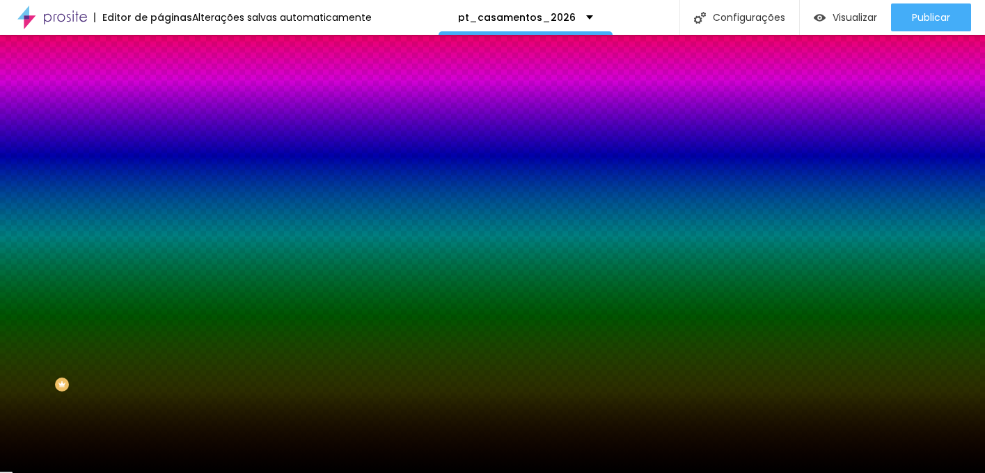
type input "#FFFFFF"
drag, startPoint x: 223, startPoint y: 373, endPoint x: 146, endPoint y: 300, distance: 105.4
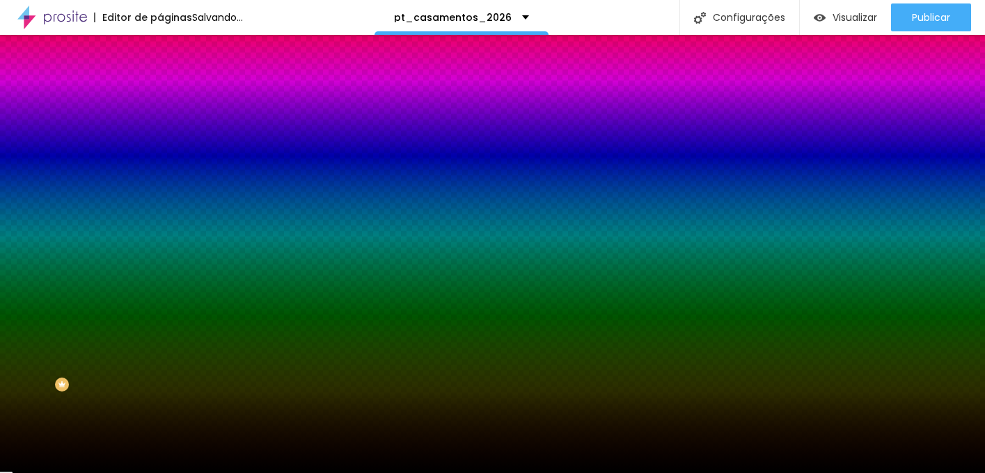
click at [166, 173] on icon "button" at bounding box center [170, 177] width 8 height 8
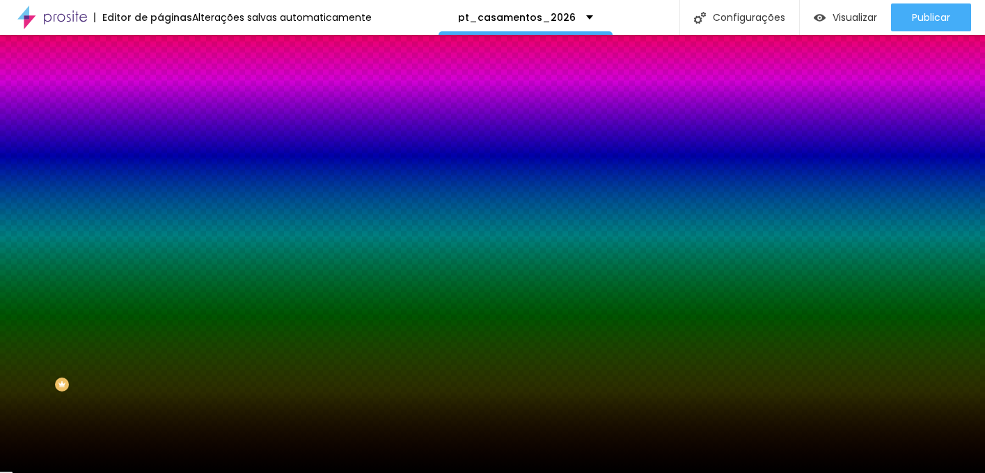
click at [160, 215] on button "button" at bounding box center [169, 217] width 19 height 15
type input "#FFFFFF"
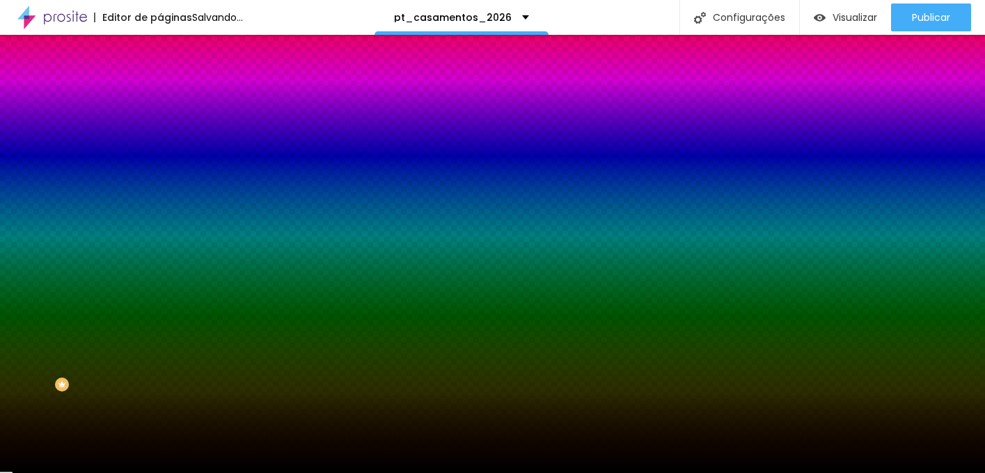
drag, startPoint x: 223, startPoint y: 369, endPoint x: 157, endPoint y: 322, distance: 81.4
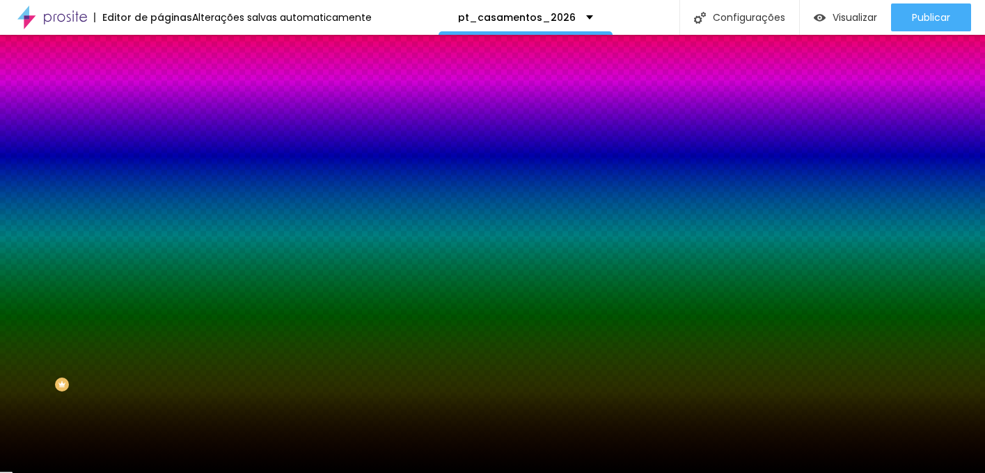
type input "05"
type input "5"
type input "0.5"
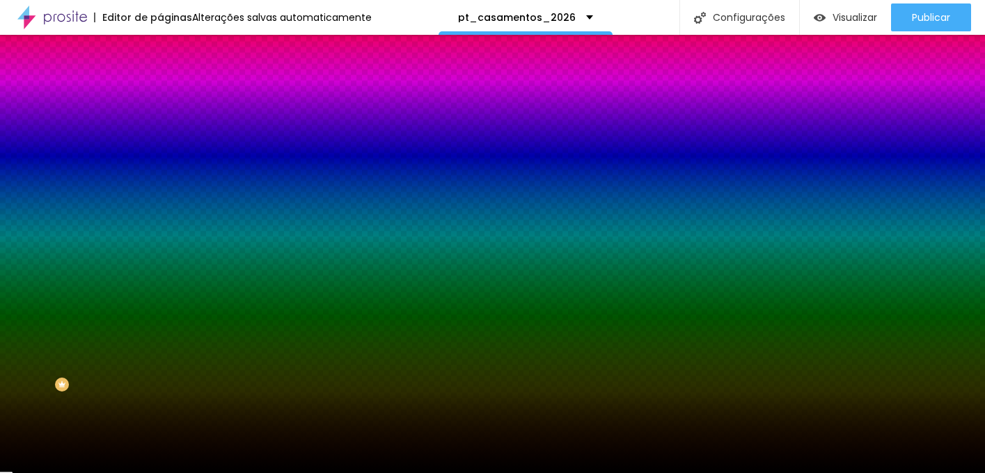
type input "1"
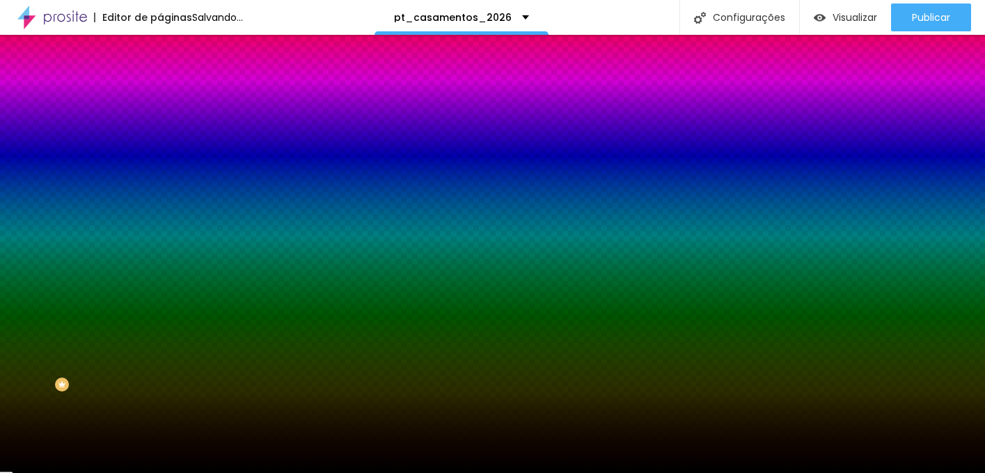
type input "0.5"
type input "1"
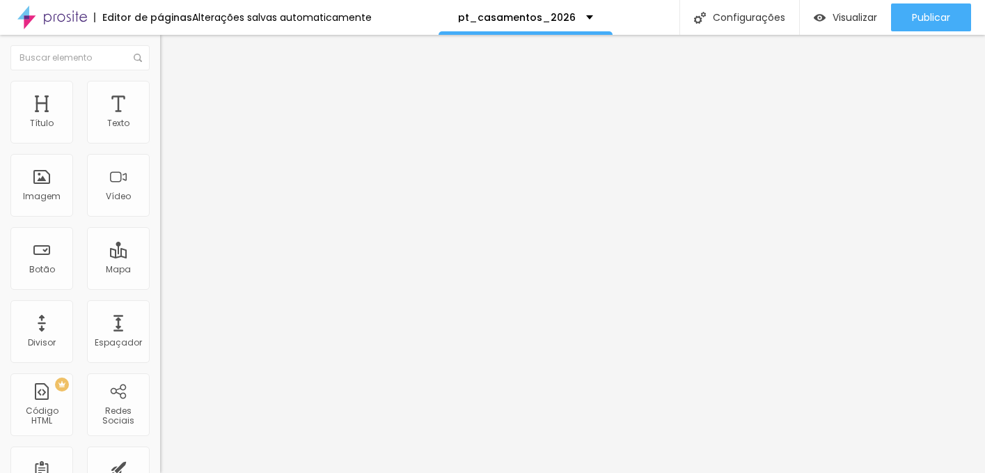
click at [160, 95] on img at bounding box center [166, 101] width 13 height 13
type input "5"
type input "50"
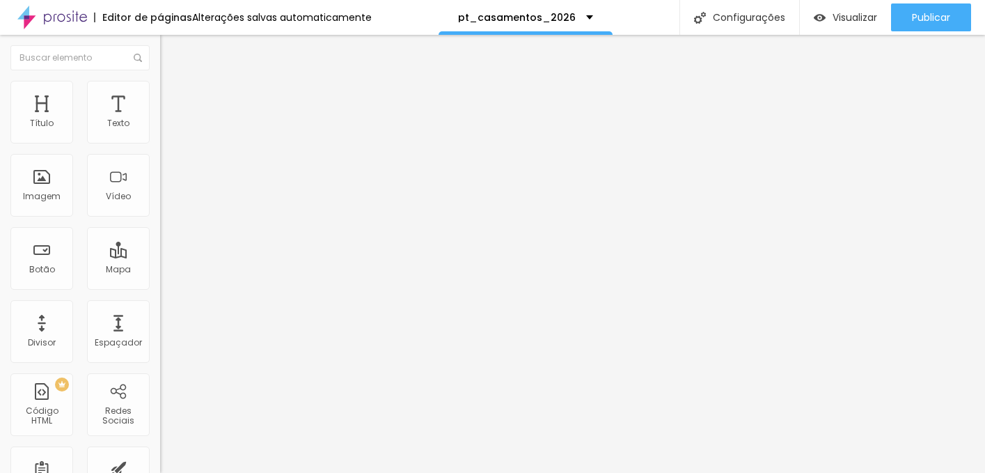
drag, startPoint x: 34, startPoint y: 136, endPoint x: 286, endPoint y: 157, distance: 252.9
type input "50"
click at [250, 270] on input "range" at bounding box center [205, 275] width 90 height 11
click at [160, 210] on span "Normal" at bounding box center [175, 214] width 31 height 12
click at [160, 228] on span "Pequeno" at bounding box center [178, 222] width 37 height 12
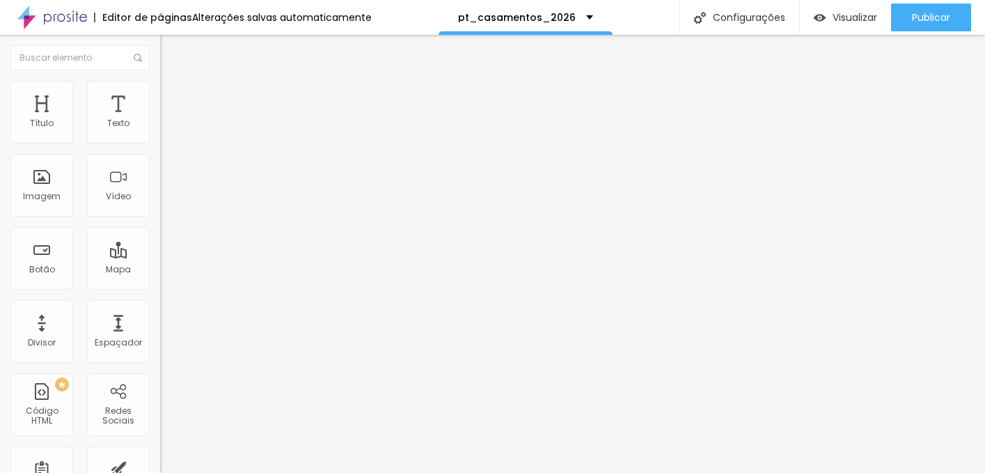
click at [173, 93] on span "Estilo" at bounding box center [184, 90] width 22 height 12
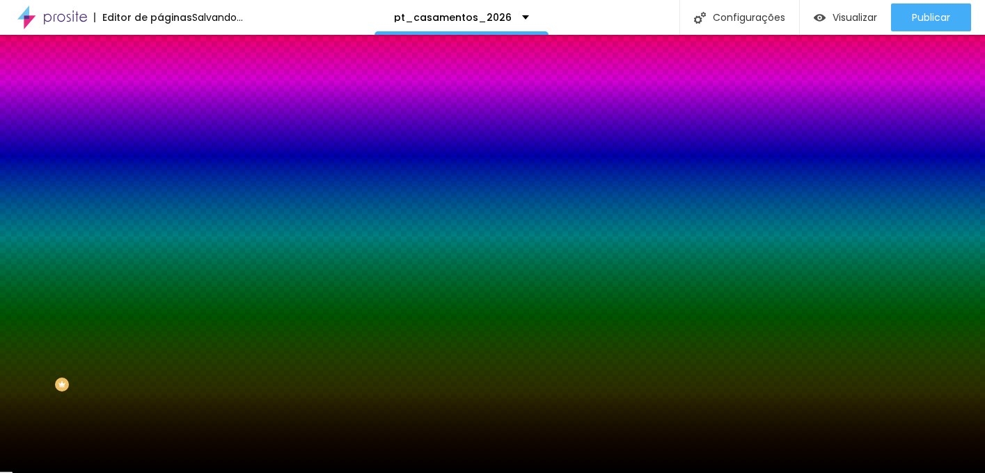
click at [160, 210] on button "button" at bounding box center [169, 217] width 19 height 15
drag, startPoint x: 217, startPoint y: 366, endPoint x: 116, endPoint y: 267, distance: 141.3
click at [125, 274] on body "Editor de páginas Salvando... pt_casamentos_2026 Configurações Configurações da…" at bounding box center [492, 236] width 985 height 473
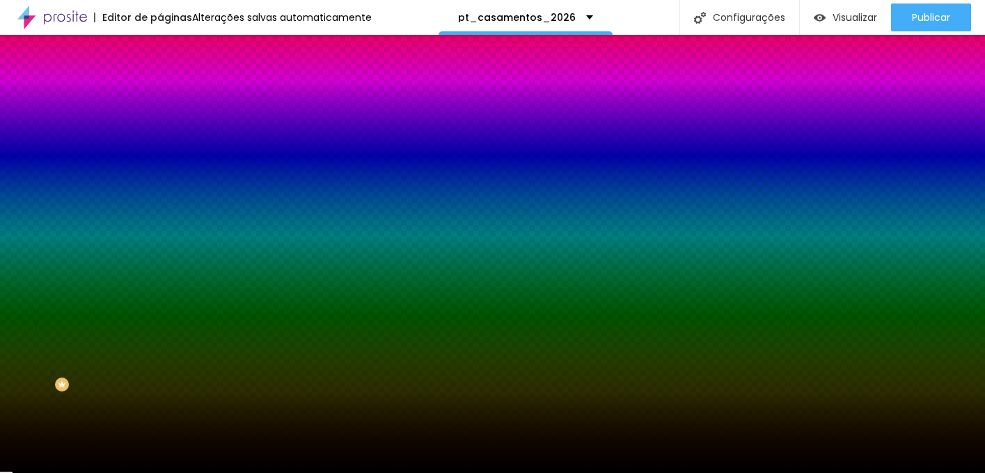
type input "#FFFFFF"
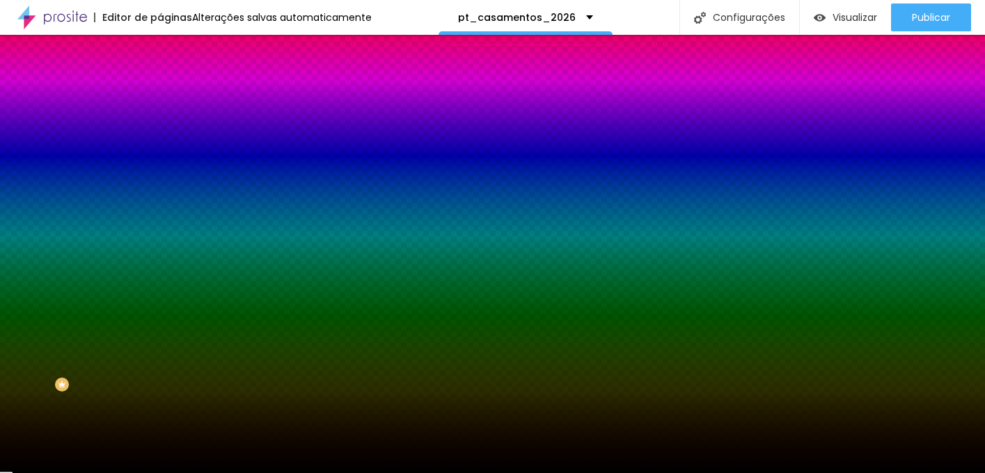
type input "00"
type input "0"
type input "3"
type input "00.5"
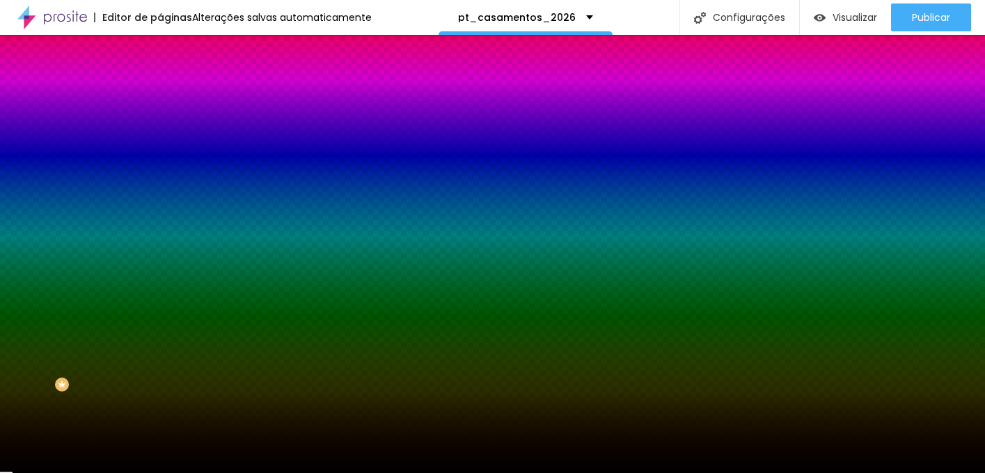
type input "1"
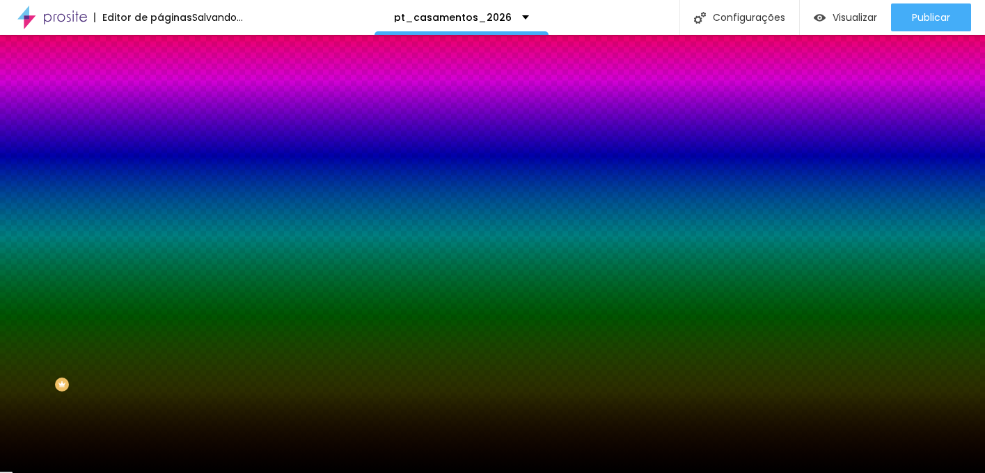
type input "00.5"
type input "1"
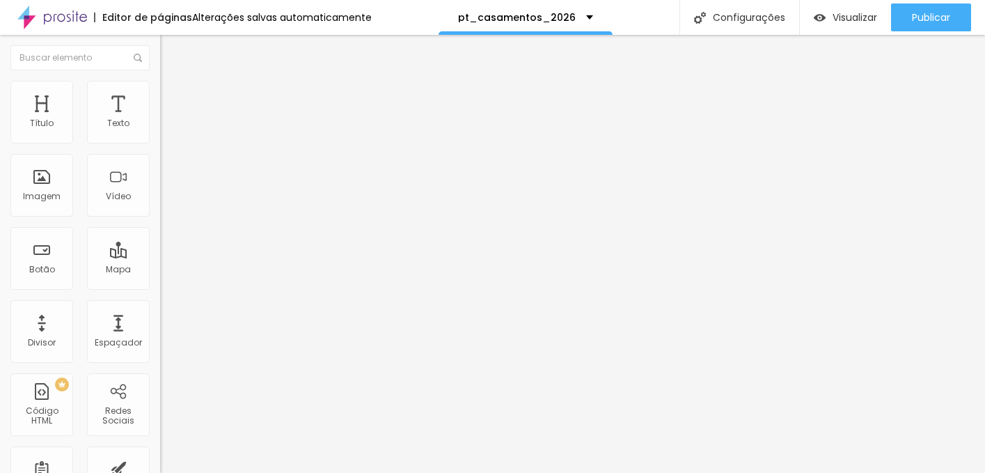
click at [160, 95] on li "Avançado" at bounding box center [240, 102] width 160 height 14
type input "50"
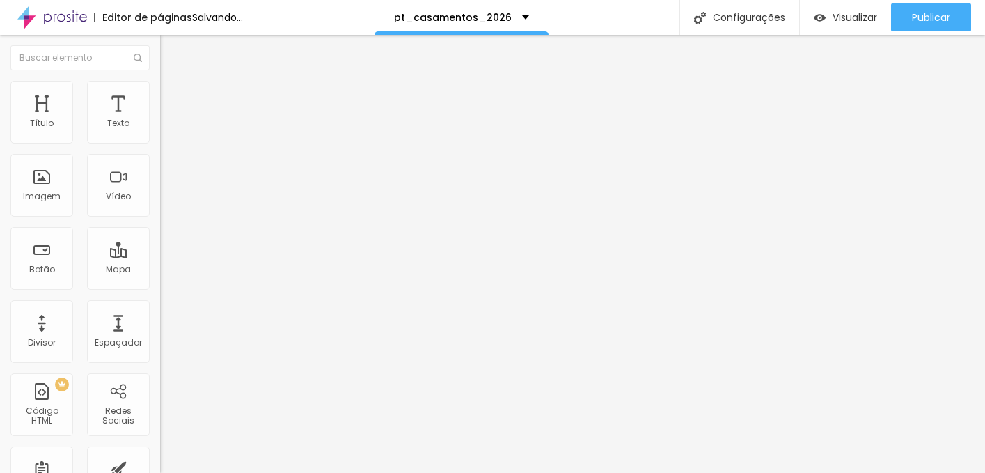
click at [160, 208] on button "button" at bounding box center [169, 200] width 19 height 15
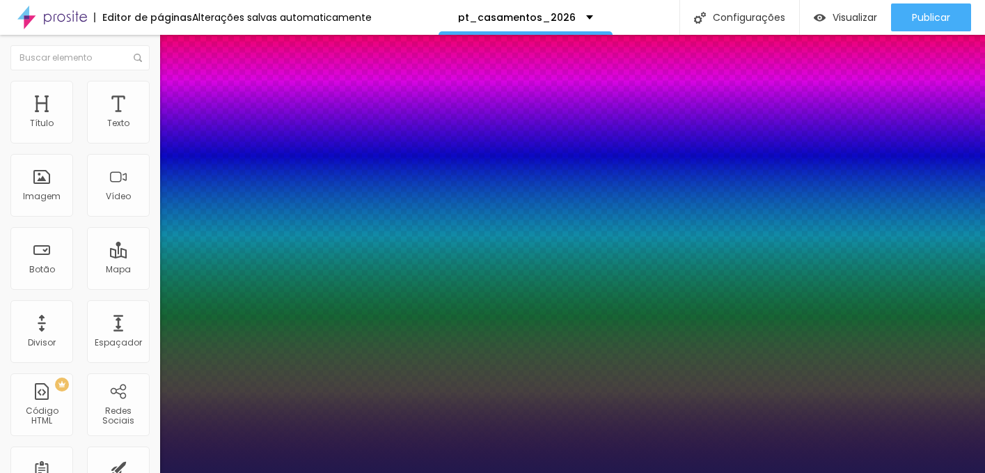
scroll to position [91, 0]
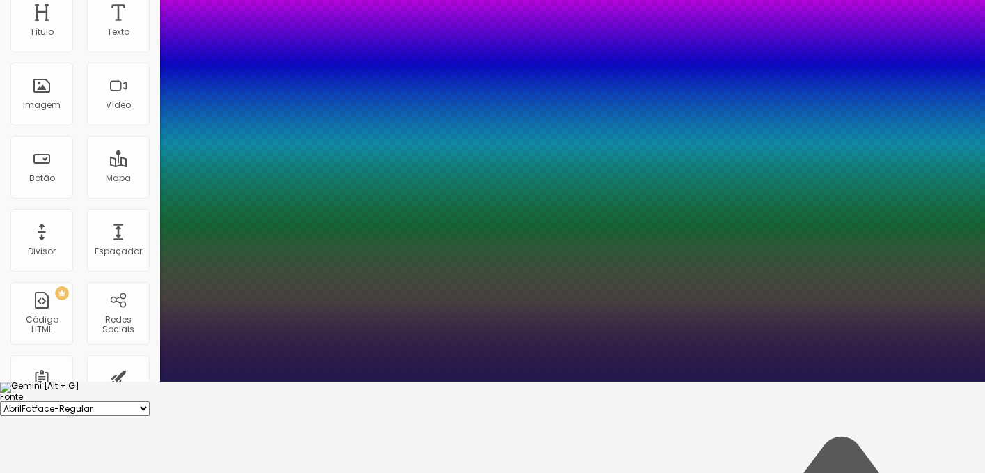
type input "1"
click at [492, 393] on div at bounding box center [492, 393] width 985 height 0
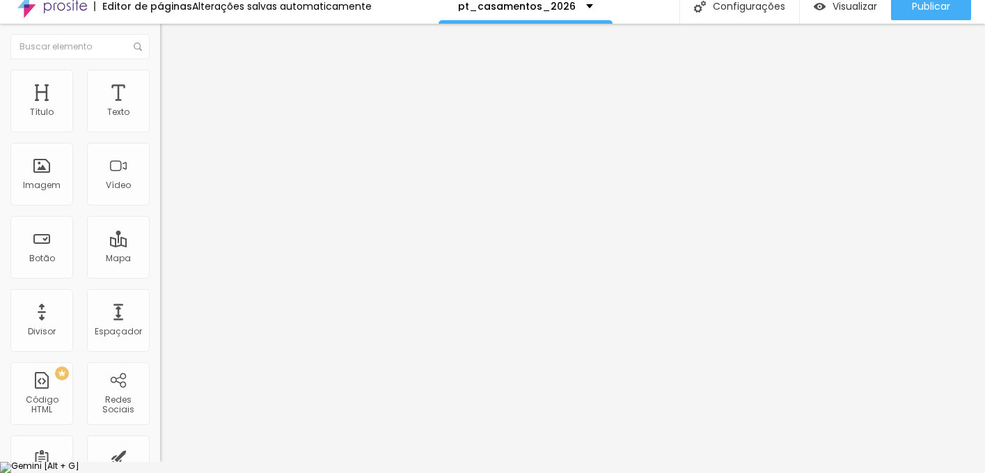
scroll to position [0, 0]
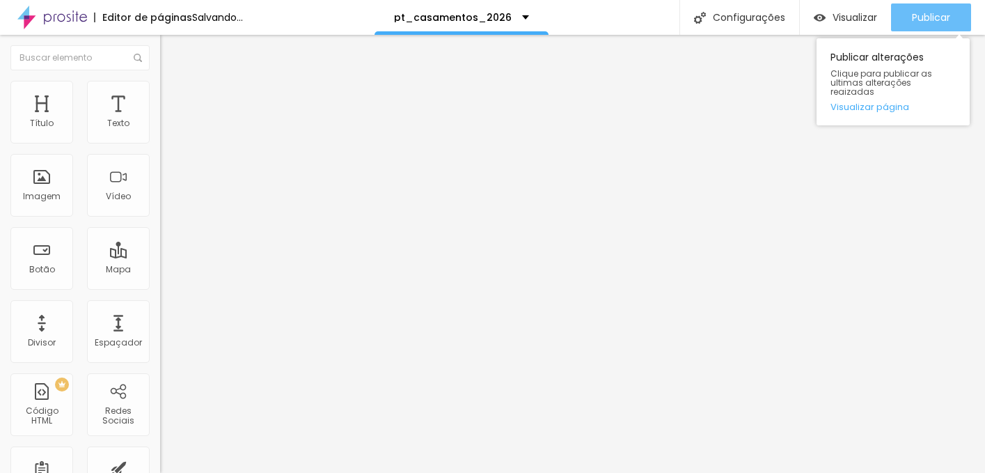
click at [930, 13] on span "Publicar" at bounding box center [931, 17] width 38 height 11
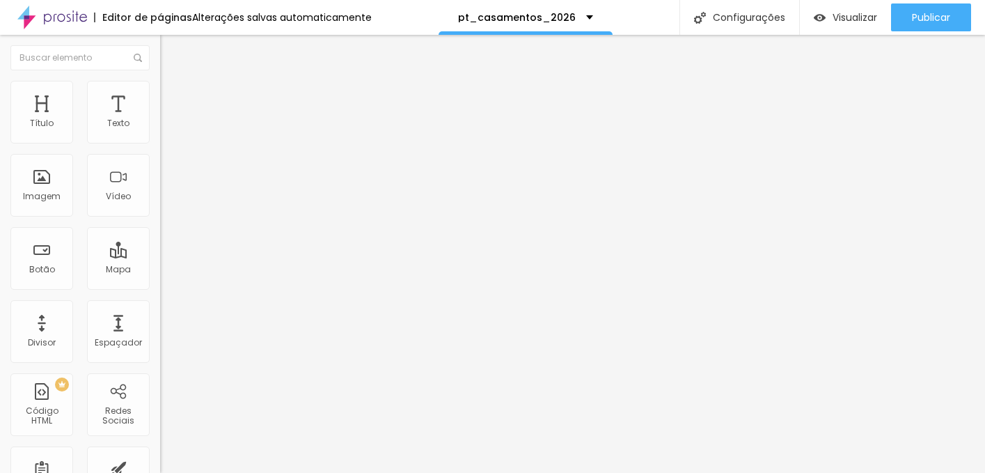
click at [173, 98] on span "Avançado" at bounding box center [196, 104] width 46 height 12
type input "50"
drag, startPoint x: 47, startPoint y: 138, endPoint x: 259, endPoint y: 157, distance: 213.2
type input "50"
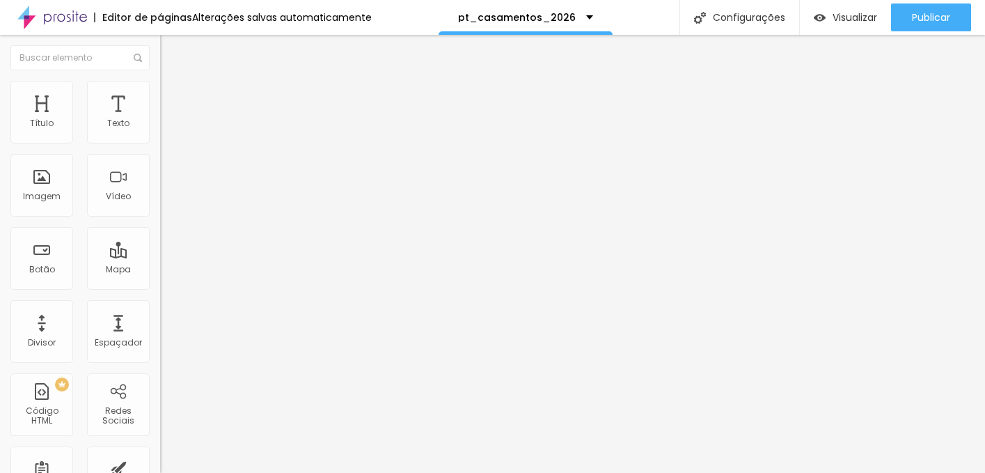
click at [250, 270] on input "range" at bounding box center [205, 275] width 90 height 11
click at [160, 95] on li "Avançado" at bounding box center [240, 102] width 160 height 14
type input "15"
type input "50"
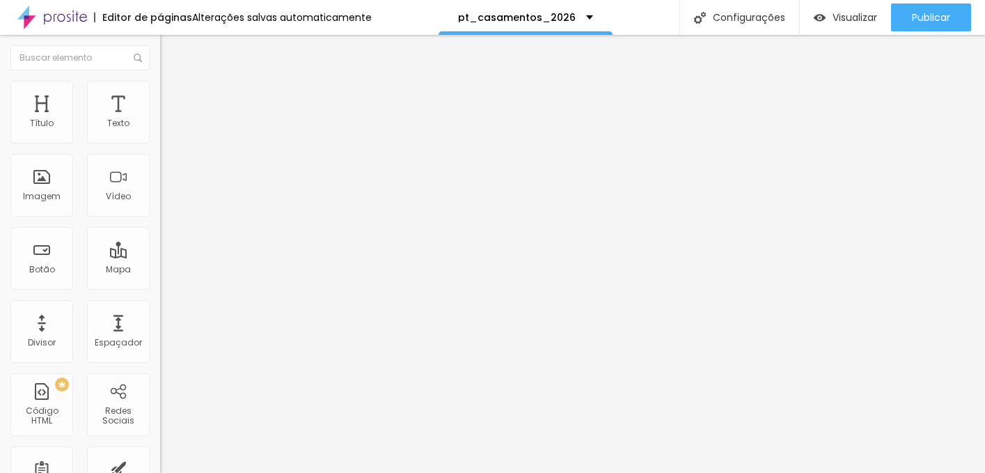
type input "50"
drag, startPoint x: 47, startPoint y: 139, endPoint x: 273, endPoint y: 148, distance: 226.5
type input "50"
click at [250, 270] on input "range" at bounding box center [205, 275] width 90 height 11
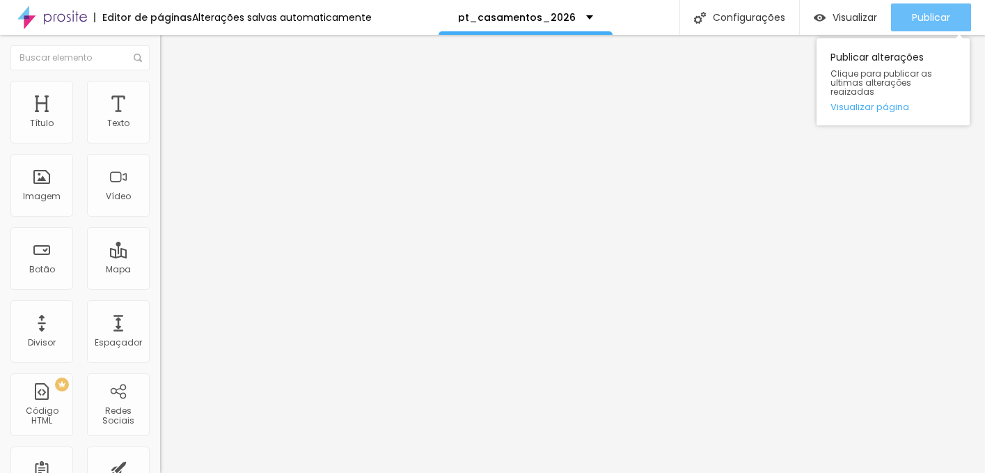
click at [930, 8] on div "Publicar" at bounding box center [931, 17] width 38 height 28
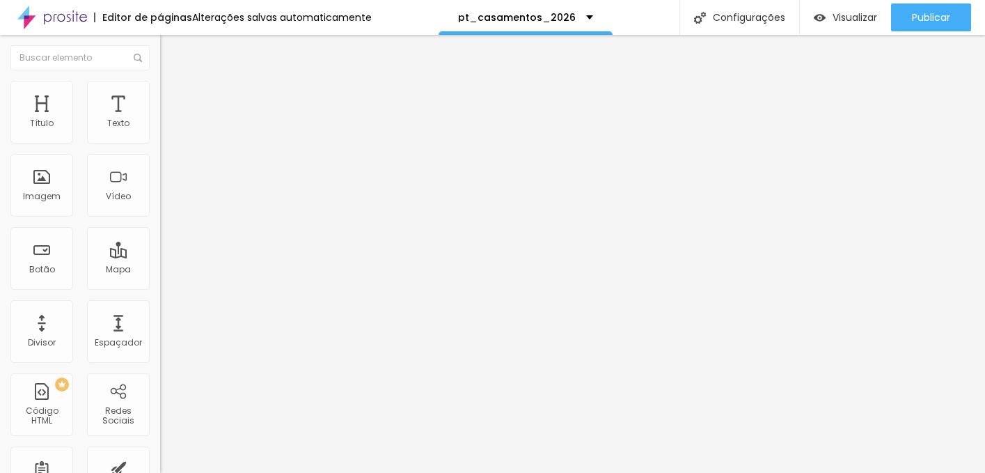
click at [160, 101] on ul "Conteúdo Estilo Avançado" at bounding box center [240, 88] width 160 height 42
click at [160, 81] on img at bounding box center [166, 87] width 13 height 13
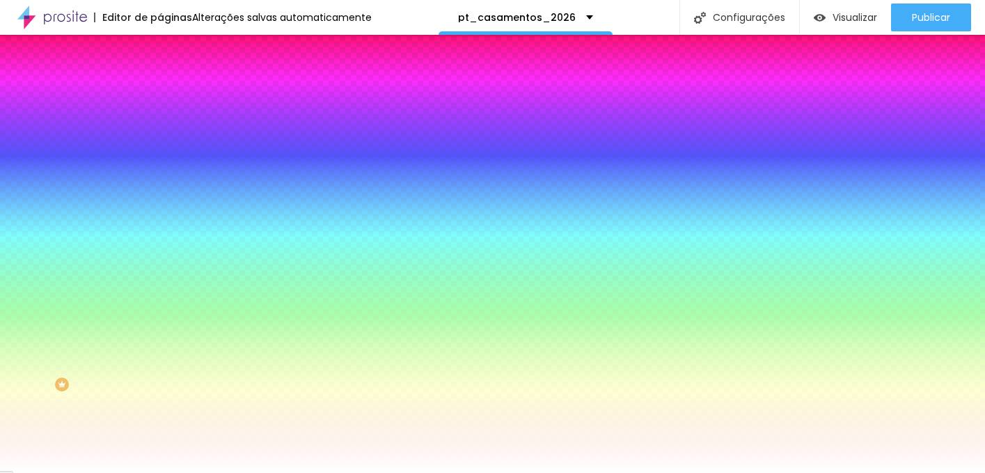
click at [160, 95] on li "Avançado" at bounding box center [240, 102] width 160 height 14
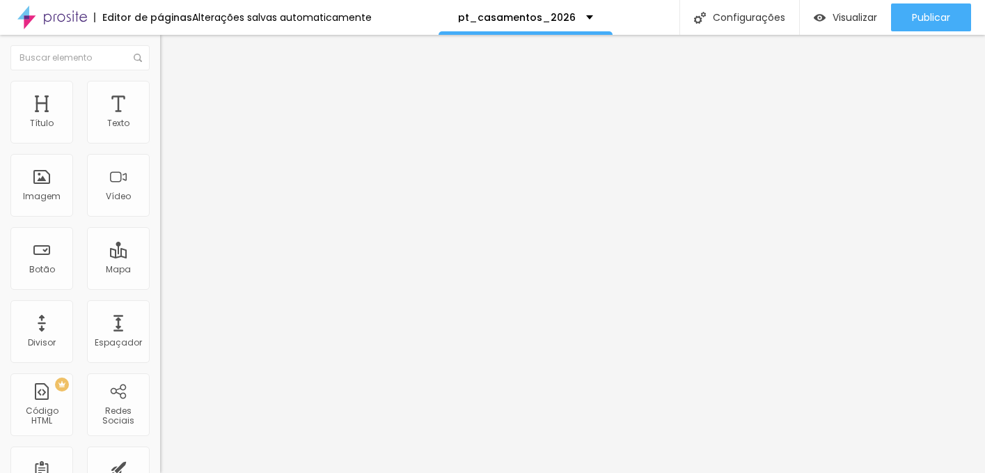
click at [160, 283] on input "50" at bounding box center [186, 290] width 52 height 15
type input "0"
type input "10"
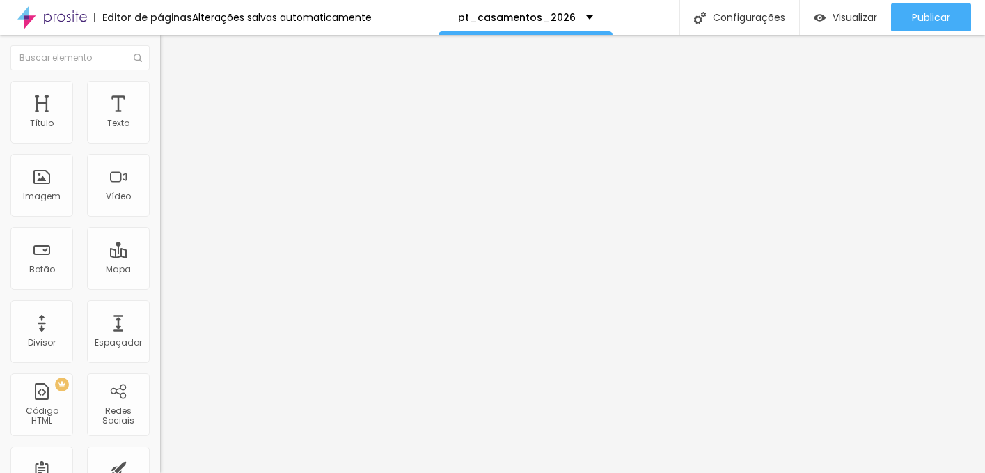
type input "10"
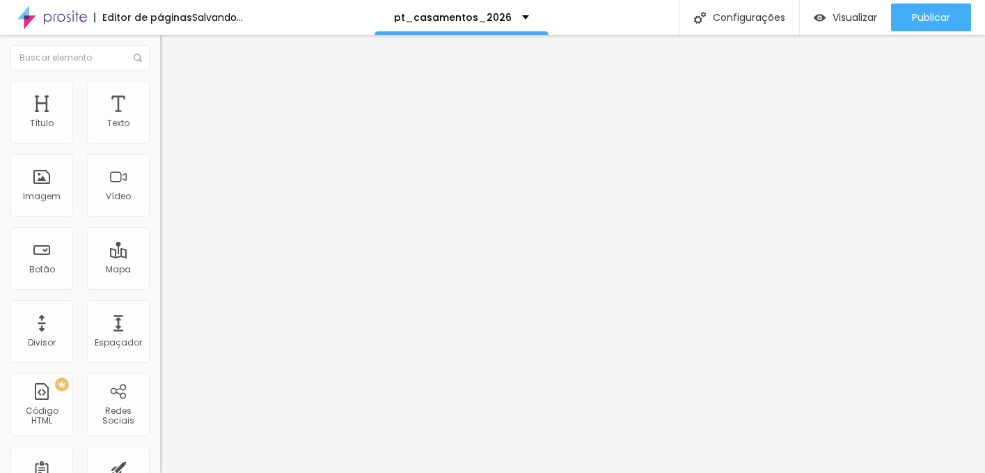
click at [160, 95] on li "Avançado" at bounding box center [240, 102] width 160 height 14
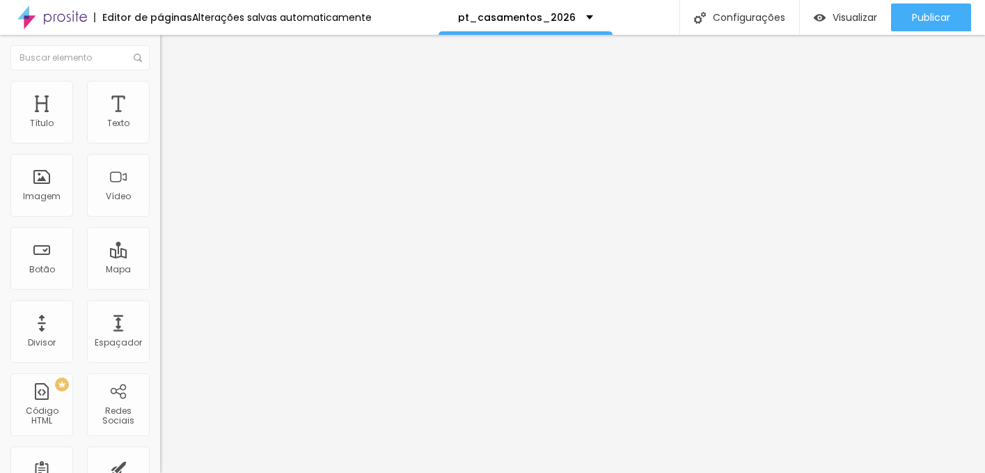
click at [160, 283] on input "50" at bounding box center [186, 290] width 52 height 15
type input "0"
type input "10"
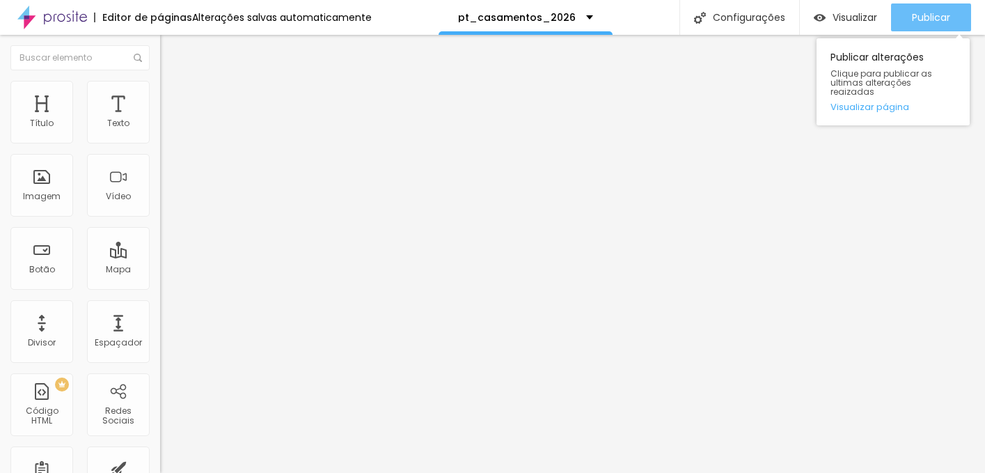
type input "10"
click at [947, 19] on span "Publicar" at bounding box center [931, 17] width 38 height 11
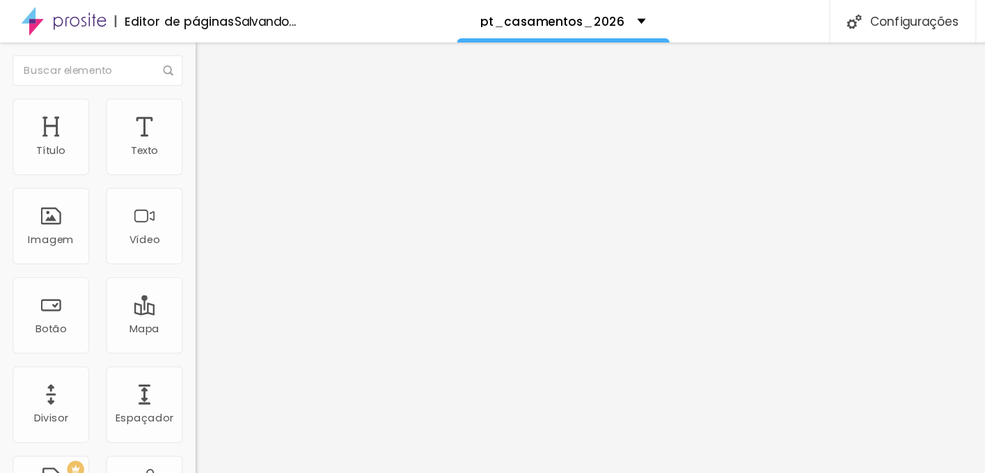
click at [160, 127] on span "Encaixotado" at bounding box center [187, 121] width 54 height 12
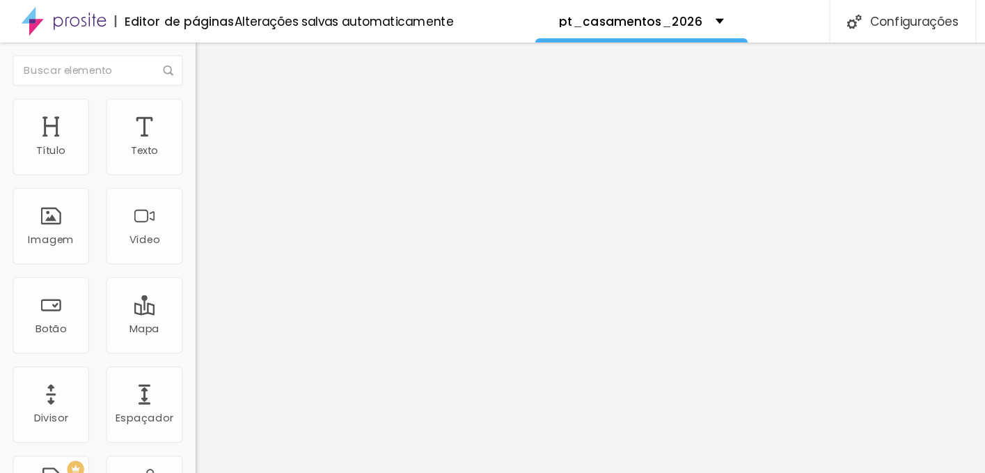
click at [160, 89] on img at bounding box center [166, 87] width 13 height 13
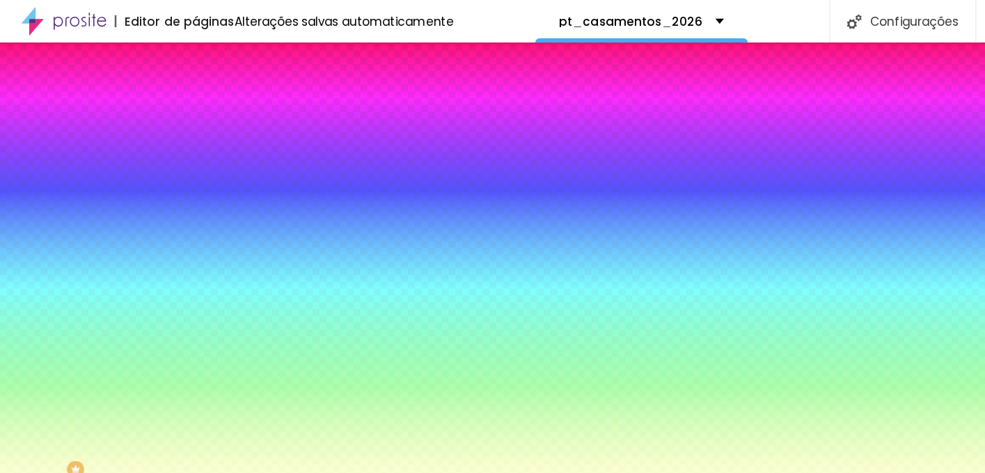
click at [173, 98] on span "Avançado" at bounding box center [196, 104] width 46 height 12
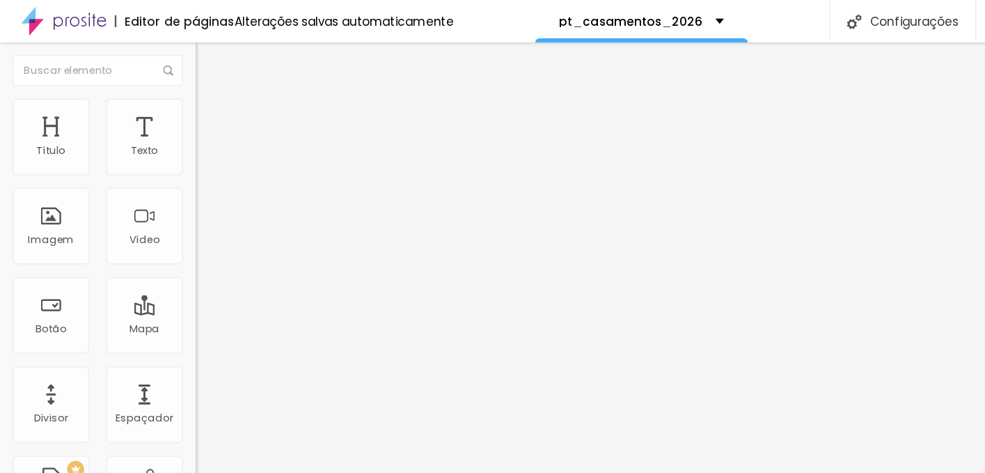
type input "30"
drag, startPoint x: 33, startPoint y: 134, endPoint x: 209, endPoint y: 130, distance: 176.2
type input "30"
click at [209, 270] on input "range" at bounding box center [205, 275] width 90 height 11
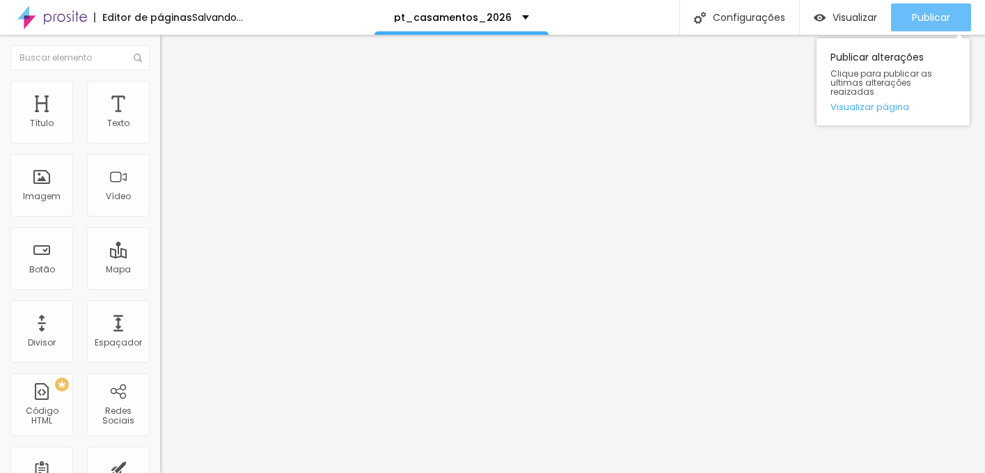
click at [933, 13] on span "Publicar" at bounding box center [931, 17] width 38 height 11
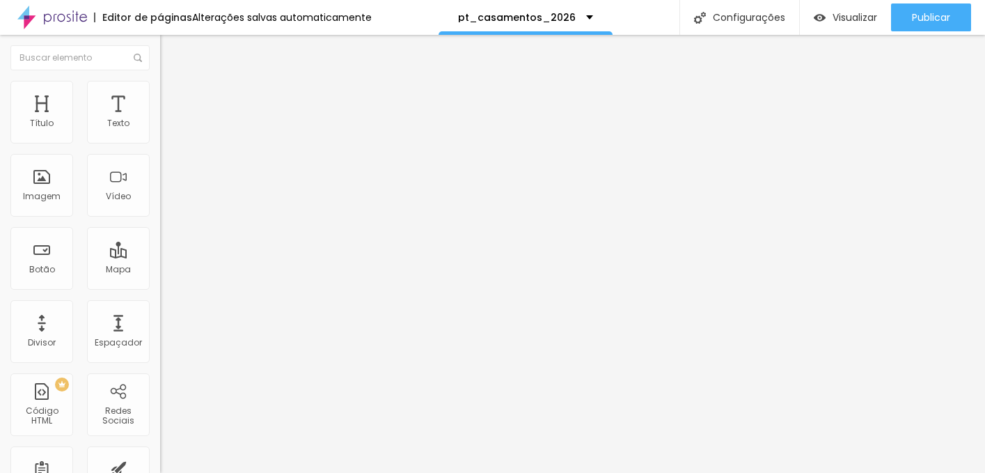
click at [173, 98] on span "Avançado" at bounding box center [196, 104] width 46 height 12
type input "0"
drag, startPoint x: 32, startPoint y: 164, endPoint x: -17, endPoint y: 166, distance: 49.5
type input "0"
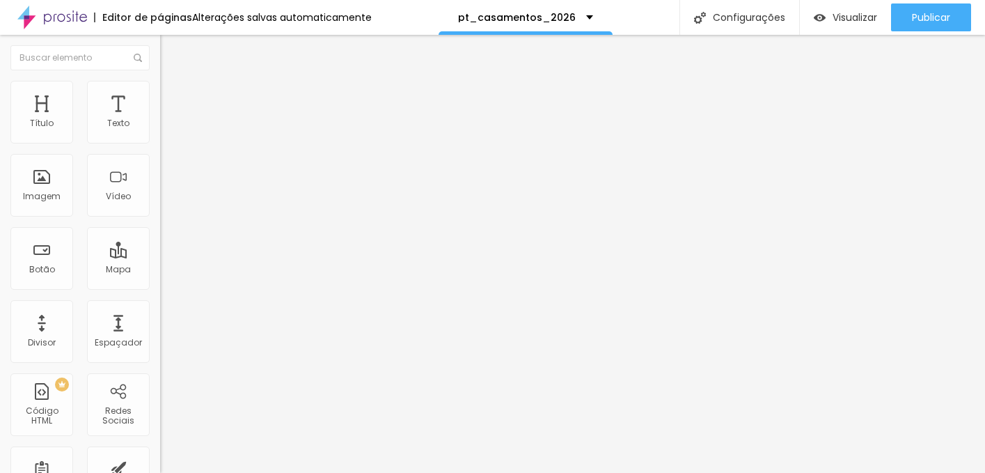
click at [160, 467] on input "range" at bounding box center [205, 472] width 90 height 11
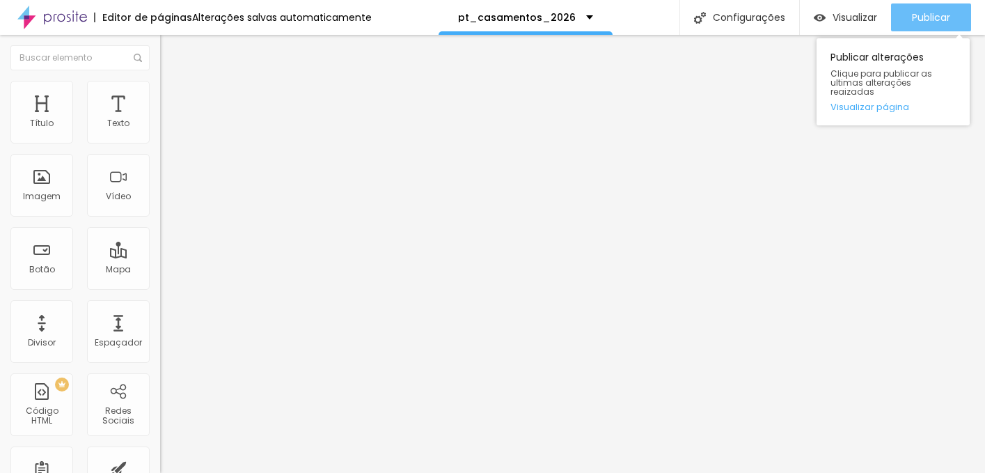
click at [945, 3] on div "Publicar" at bounding box center [931, 17] width 38 height 28
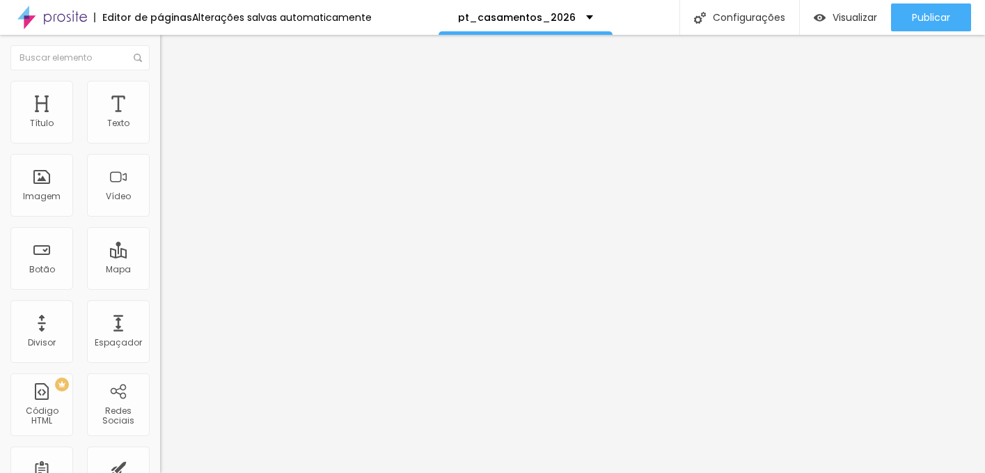
click at [160, 95] on img at bounding box center [166, 101] width 13 height 13
type input "25"
type input "50"
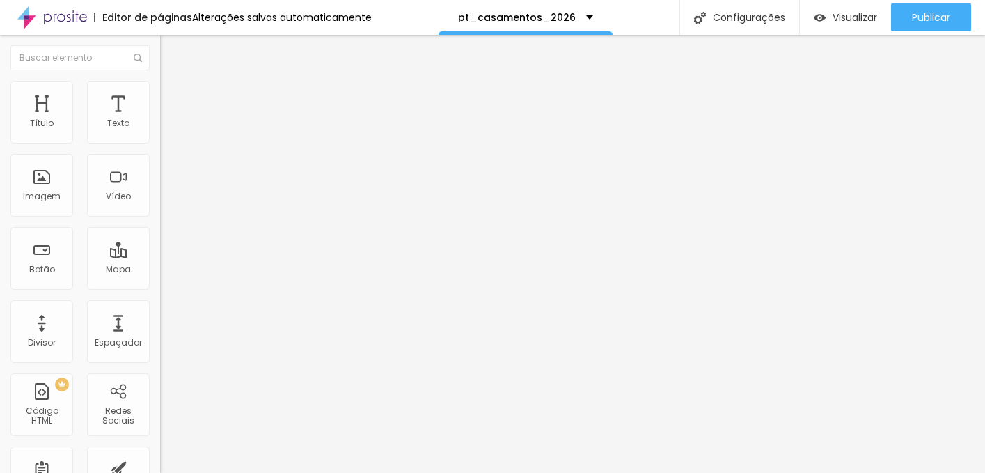
drag, startPoint x: 60, startPoint y: 138, endPoint x: 235, endPoint y: 150, distance: 175.9
type input "50"
click at [235, 270] on input "range" at bounding box center [205, 275] width 90 height 11
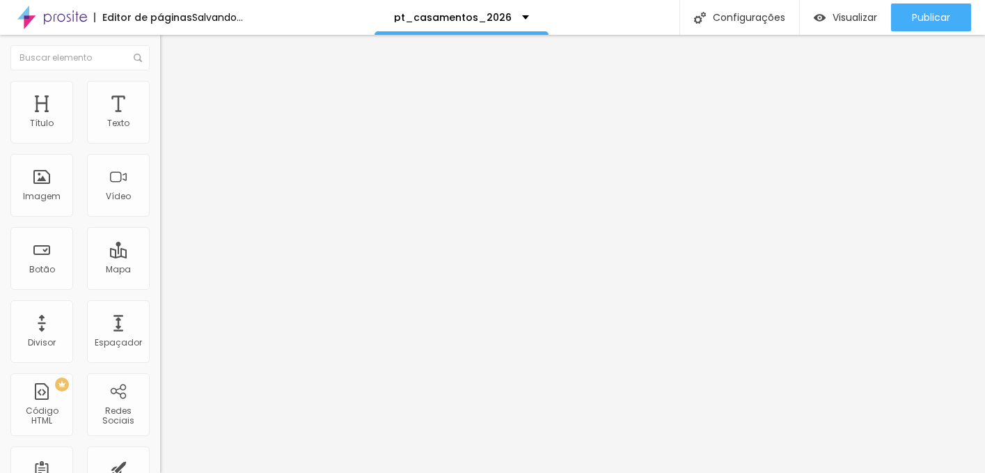
click at [160, 109] on li "Avançado" at bounding box center [240, 102] width 160 height 14
click at [160, 81] on img at bounding box center [166, 87] width 13 height 13
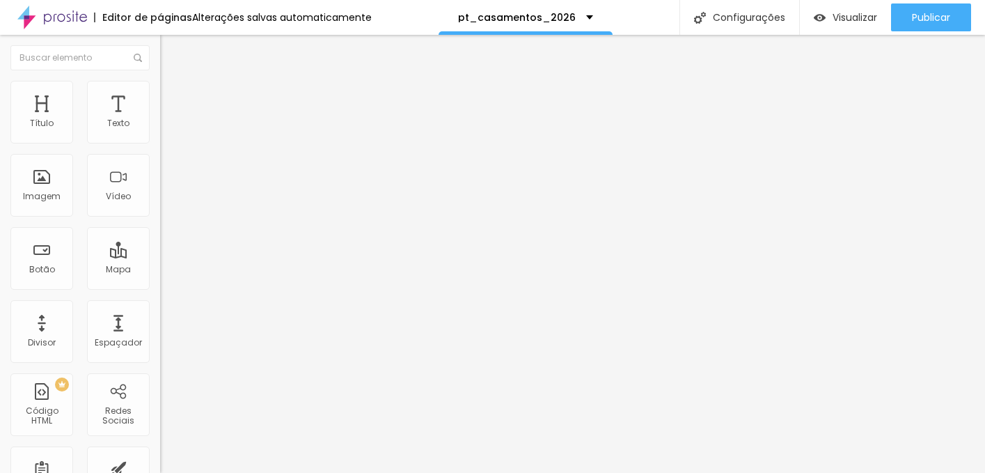
click at [160, 132] on input "25" at bounding box center [190, 124] width 60 height 15
type input "5"
type input "10"
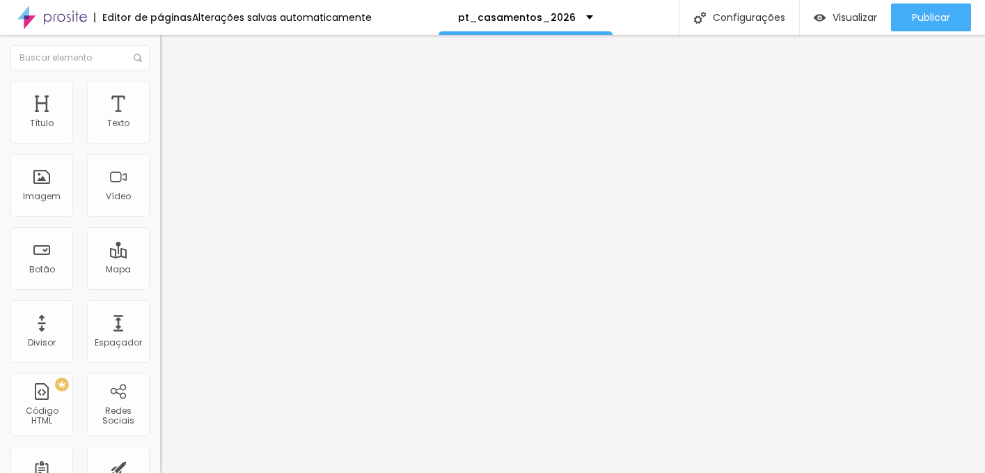
type input "50"
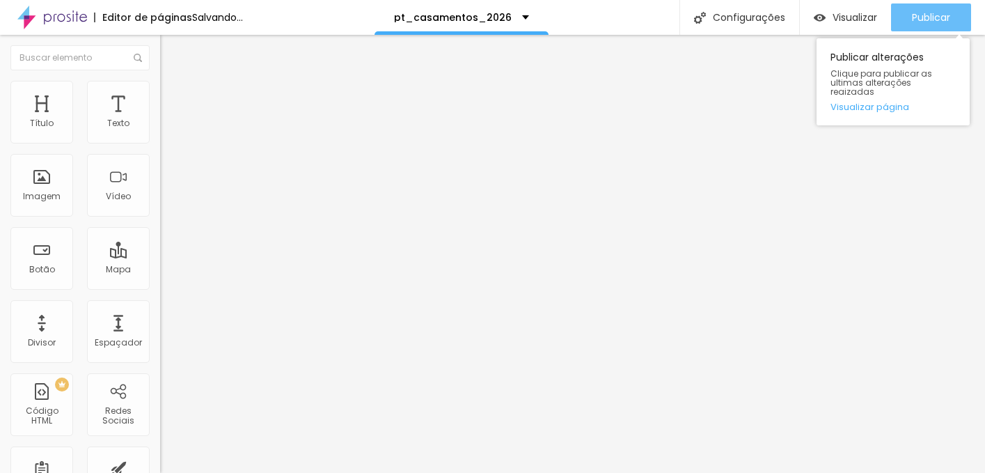
click at [946, 16] on span "Publicar" at bounding box center [931, 17] width 38 height 11
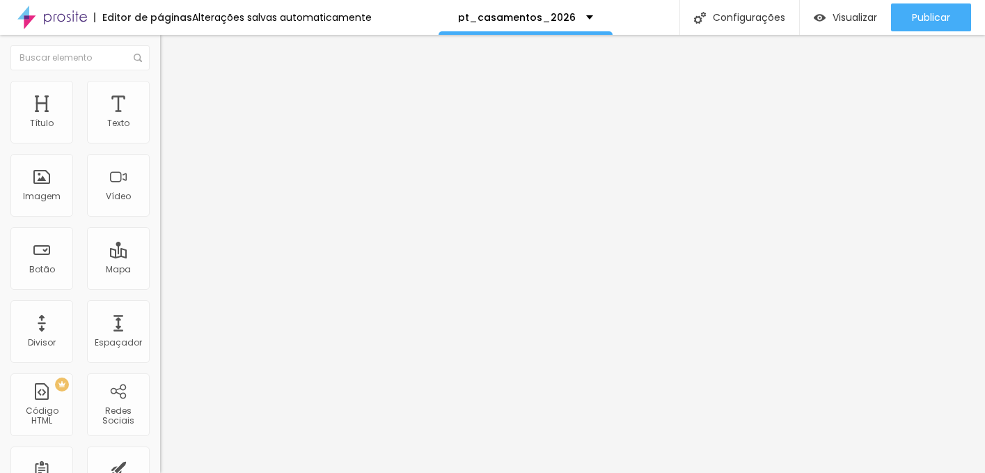
click at [171, 45] on img "button" at bounding box center [176, 50] width 11 height 11
click at [160, 63] on button "Editar Coluna" at bounding box center [240, 51] width 160 height 32
click at [160, 95] on img at bounding box center [166, 101] width 13 height 13
type input "50"
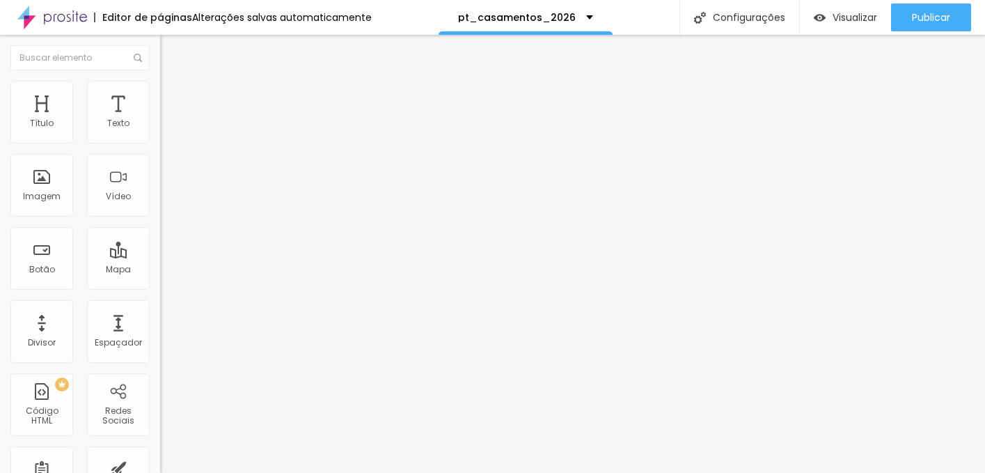
drag, startPoint x: 54, startPoint y: 133, endPoint x: 236, endPoint y: 157, distance: 184.1
type input "50"
click at [236, 270] on input "range" at bounding box center [205, 275] width 90 height 11
click at [160, 131] on input "Ver Todos" at bounding box center [243, 124] width 167 height 14
click at [160, 95] on li "Avançado" at bounding box center [240, 102] width 160 height 14
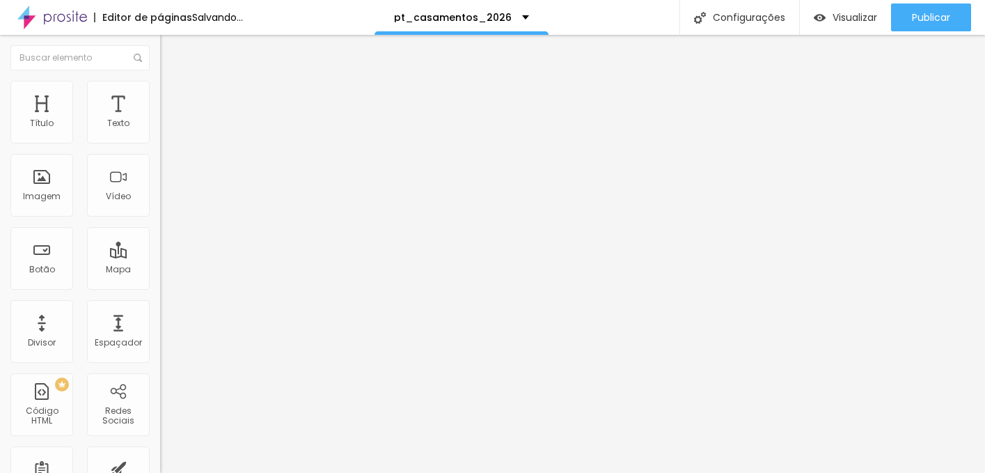
type input "50"
drag, startPoint x: 31, startPoint y: 136, endPoint x: 247, endPoint y: 166, distance: 217.9
type input "50"
click at [247, 270] on input "range" at bounding box center [205, 275] width 90 height 11
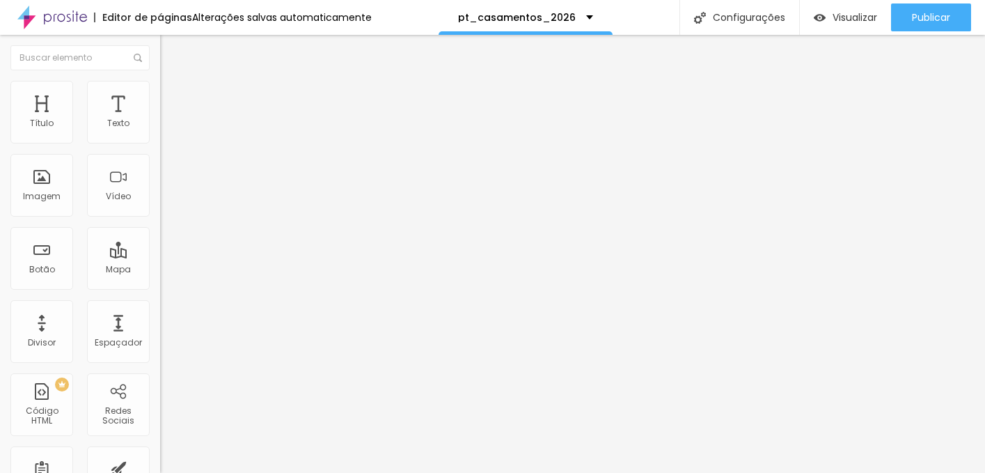
drag, startPoint x: 66, startPoint y: 158, endPoint x: 13, endPoint y: 153, distance: 53.9
click at [160, 131] on input "-VER post-" at bounding box center [243, 124] width 167 height 14
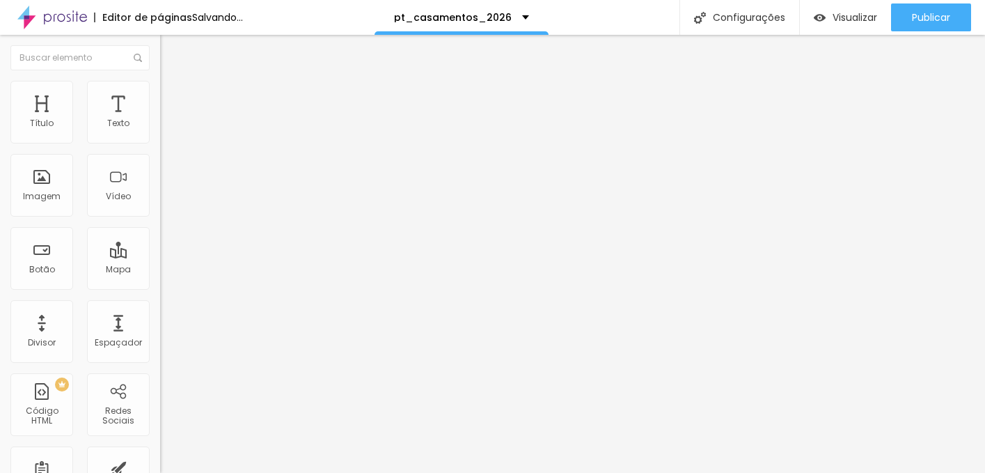
type input "V"
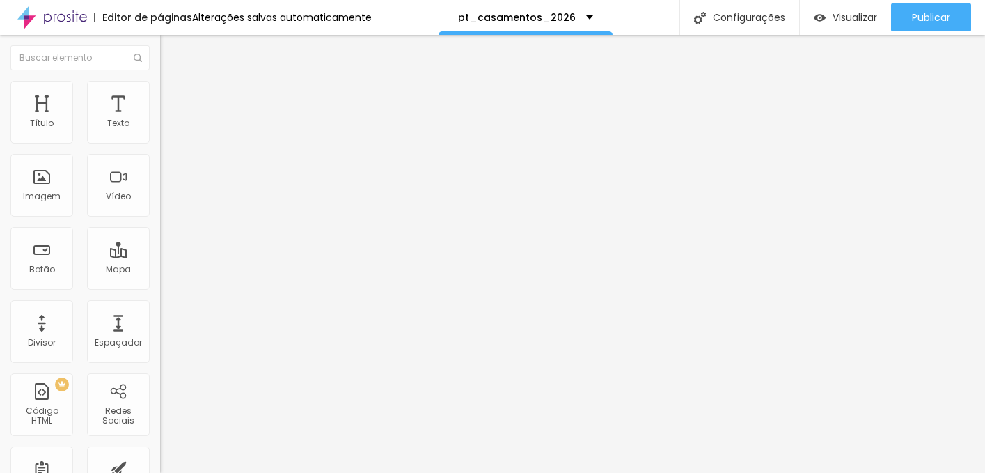
type input "-"
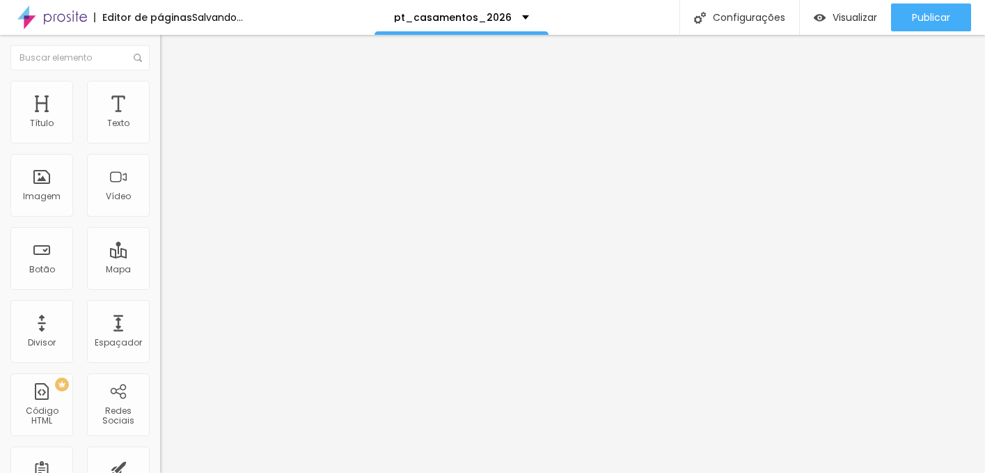
type input "VER TODOS"
click at [160, 95] on li "Avançado" at bounding box center [240, 102] width 160 height 14
type input "0"
drag, startPoint x: 33, startPoint y: 164, endPoint x: -17, endPoint y: 164, distance: 50.1
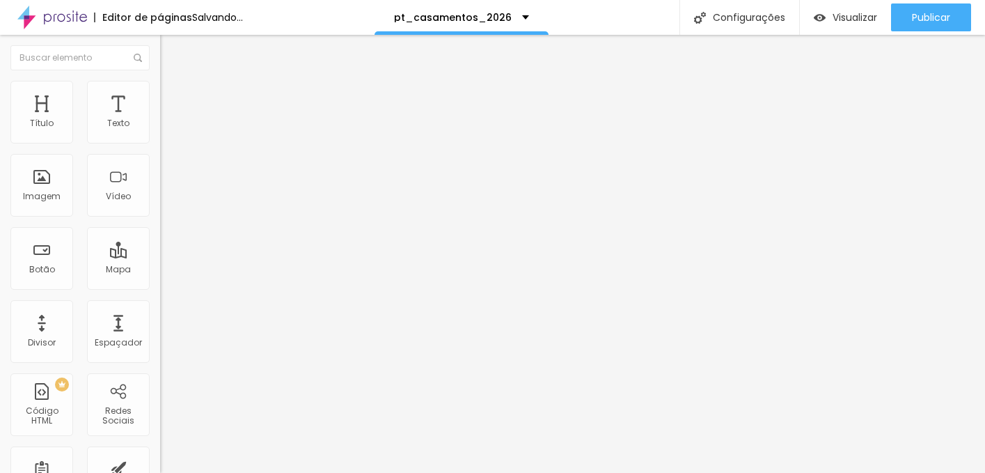
type input "0"
click at [160, 467] on input "range" at bounding box center [205, 472] width 90 height 11
click at [173, 98] on span "Avançado" at bounding box center [196, 104] width 46 height 12
type input "25"
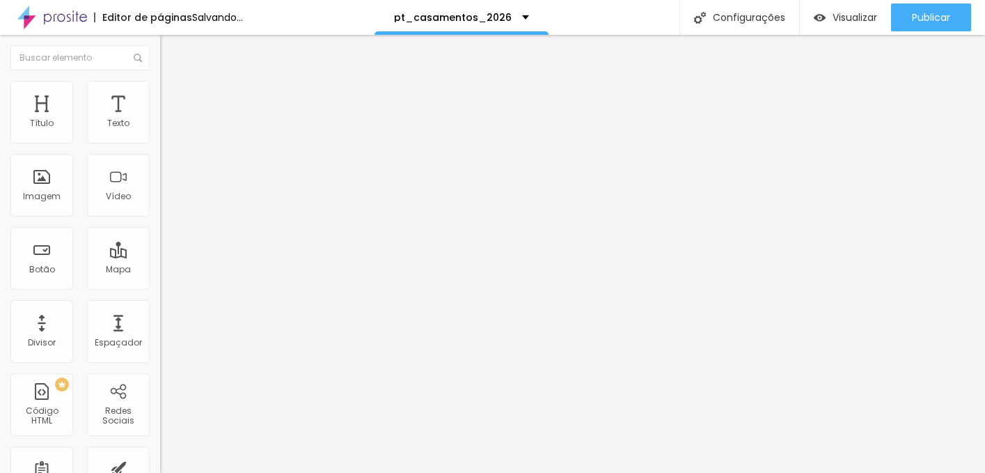
type input "50"
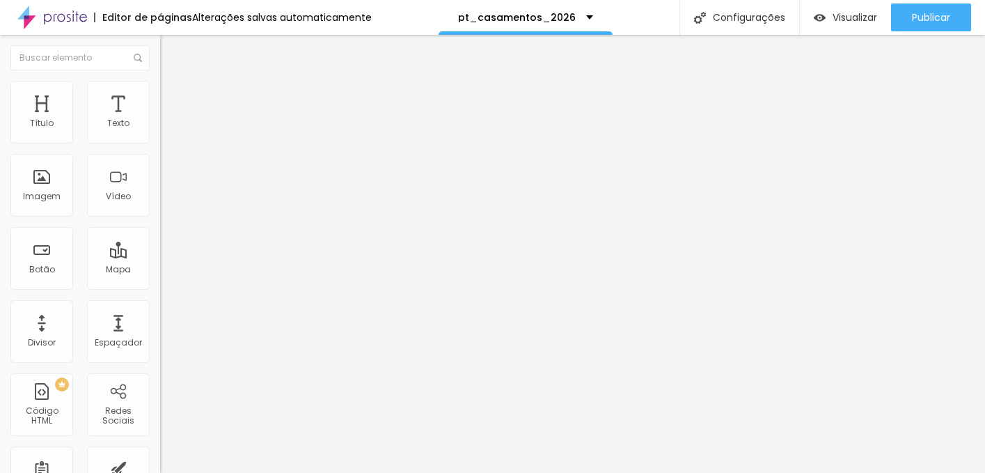
drag, startPoint x: 86, startPoint y: 157, endPoint x: 37, endPoint y: 154, distance: 49.5
click at [160, 131] on input "VER TODOS" at bounding box center [243, 124] width 167 height 14
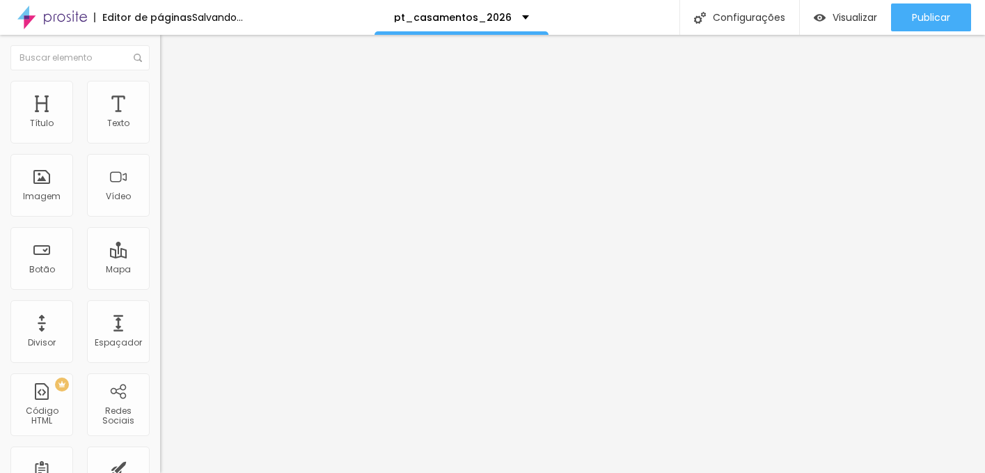
click at [160, 131] on input "VER PORTFÓLIO" at bounding box center [243, 124] width 167 height 14
type input "VER PORTFÓLIO CASAMENTOS"
click at [160, 287] on input "[URL][DOMAIN_NAME]" at bounding box center [243, 280] width 167 height 14
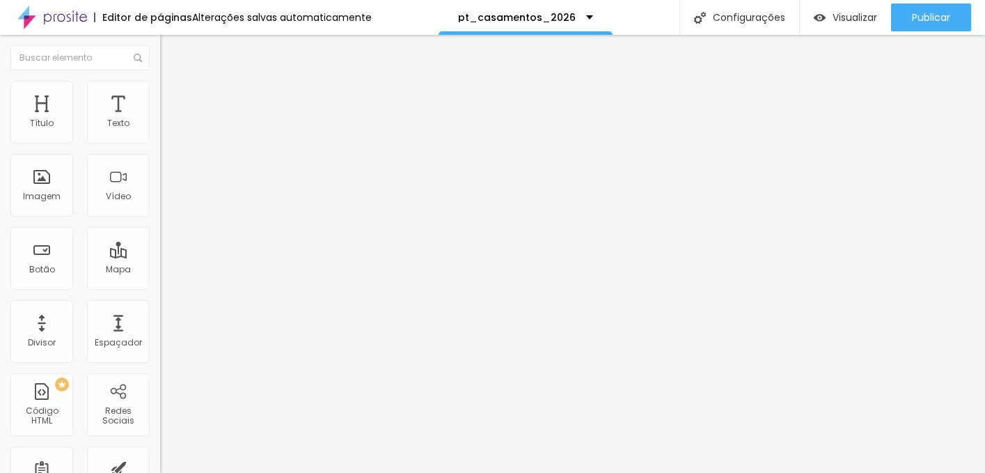
click at [160, 284] on input "[URL][DOMAIN_NAME]" at bounding box center [243, 280] width 167 height 14
paste input "casamento-familia"
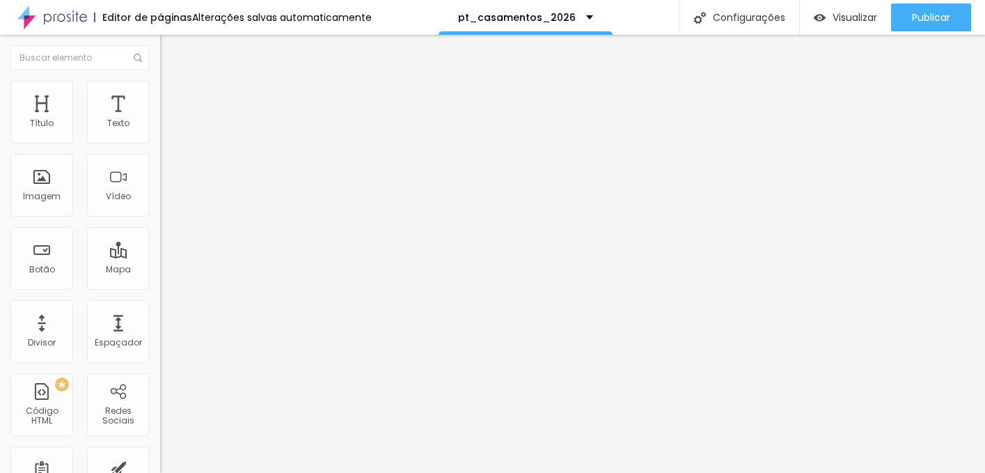
type input "[URL][DOMAIN_NAME]"
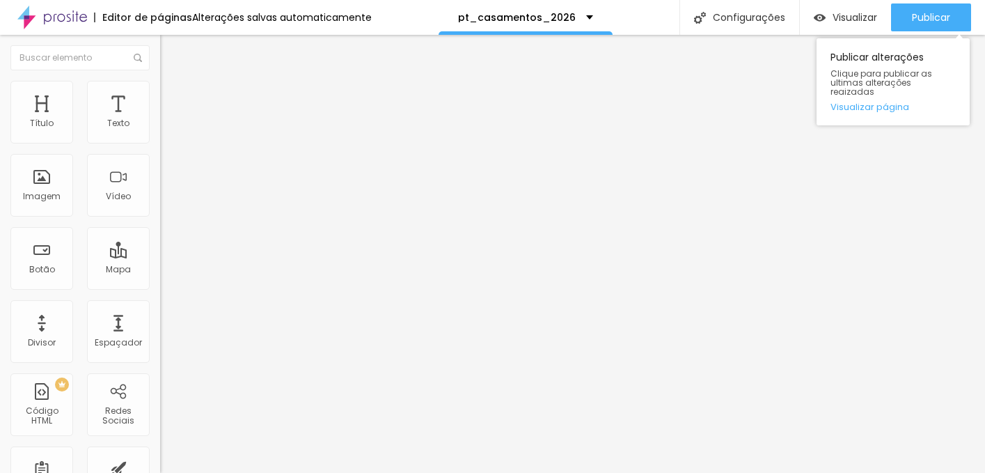
click at [928, 32] on div "Publicar alterações Clique para publicar as ultimas alterações reaizadas Visual…" at bounding box center [893, 78] width 153 height 94
click at [928, 22] on span "Publicar" at bounding box center [931, 17] width 38 height 11
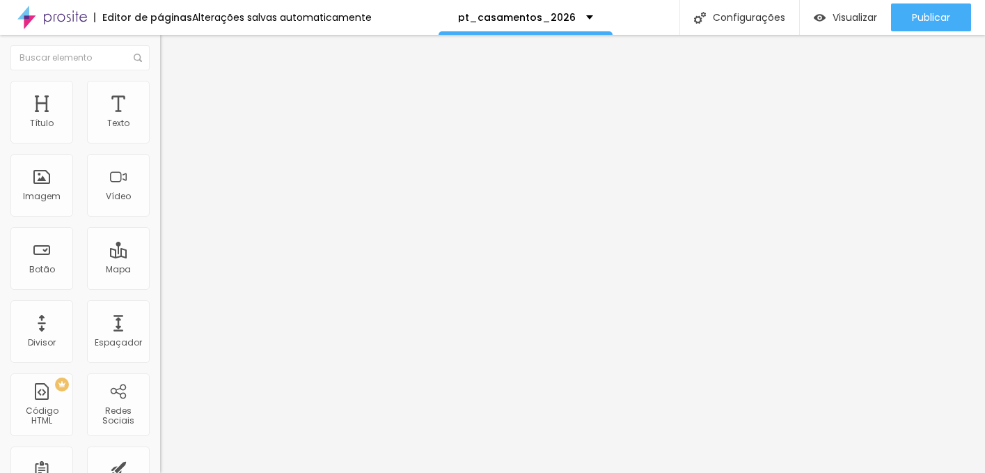
click at [167, 202] on icon "button" at bounding box center [170, 199] width 6 height 6
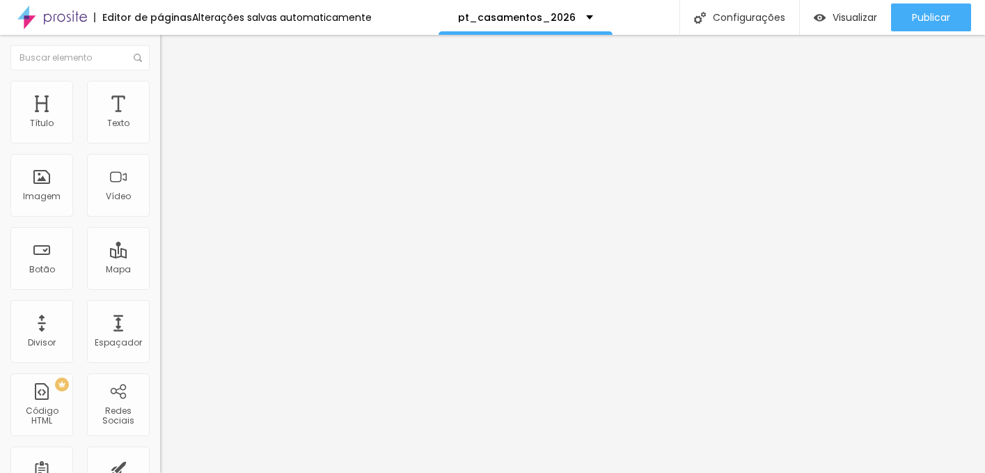
click at [166, 130] on icon "button" at bounding box center [170, 125] width 8 height 8
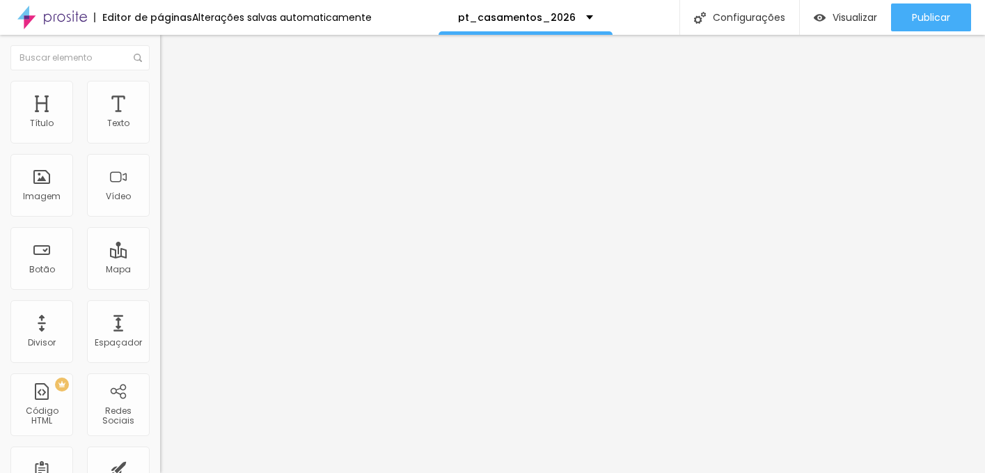
click at [160, 91] on li "Avançado" at bounding box center [240, 88] width 160 height 14
drag, startPoint x: 37, startPoint y: 137, endPoint x: -3, endPoint y: 135, distance: 40.4
click at [0, 135] on html "Editor de páginas Alterações salvas automaticamente pt_casamentos_2026 Configur…" at bounding box center [492, 236] width 985 height 473
click at [173, 96] on span "Avançado" at bounding box center [196, 90] width 46 height 12
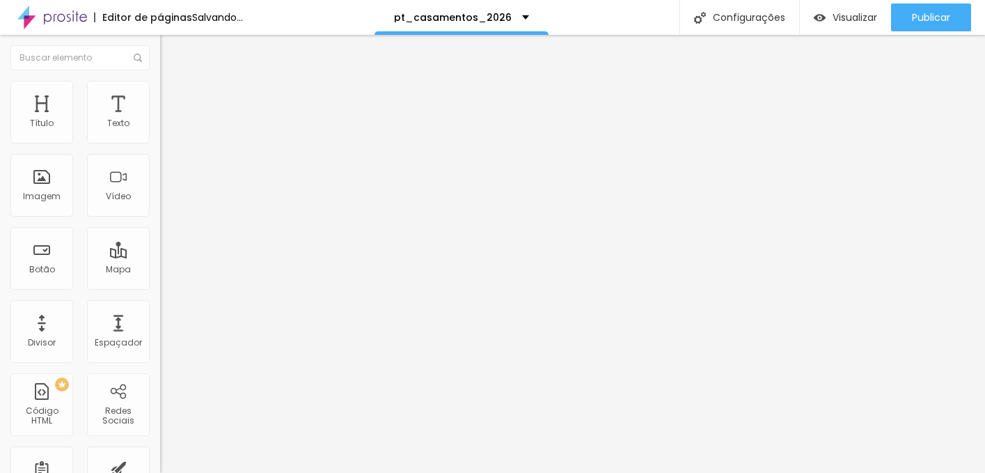
drag, startPoint x: 35, startPoint y: 162, endPoint x: 0, endPoint y: 161, distance: 34.8
click at [160, 161] on div "10 Espaço de cima 0 Espaço de baixo ID Html Classes Html Visível nos dispositiv…" at bounding box center [240, 388] width 160 height 586
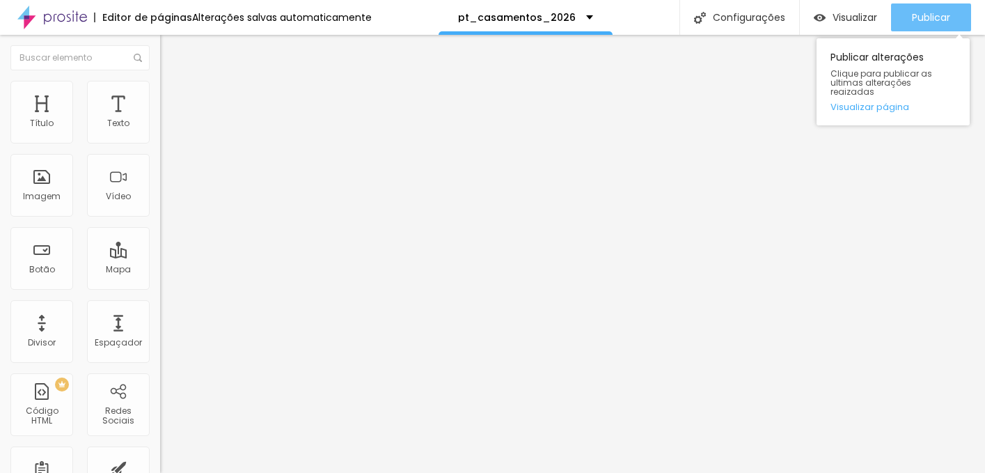
click at [949, 22] on span "Publicar" at bounding box center [931, 17] width 38 height 11
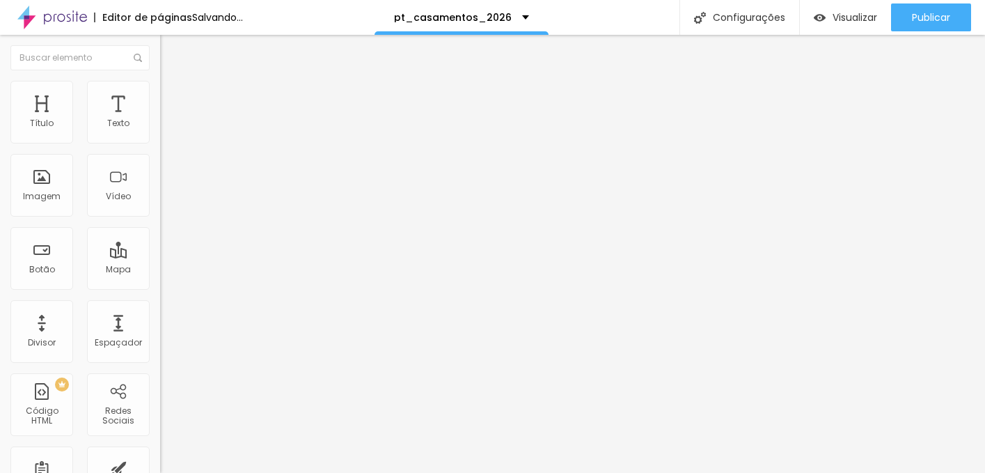
click at [160, 86] on img at bounding box center [166, 87] width 13 height 13
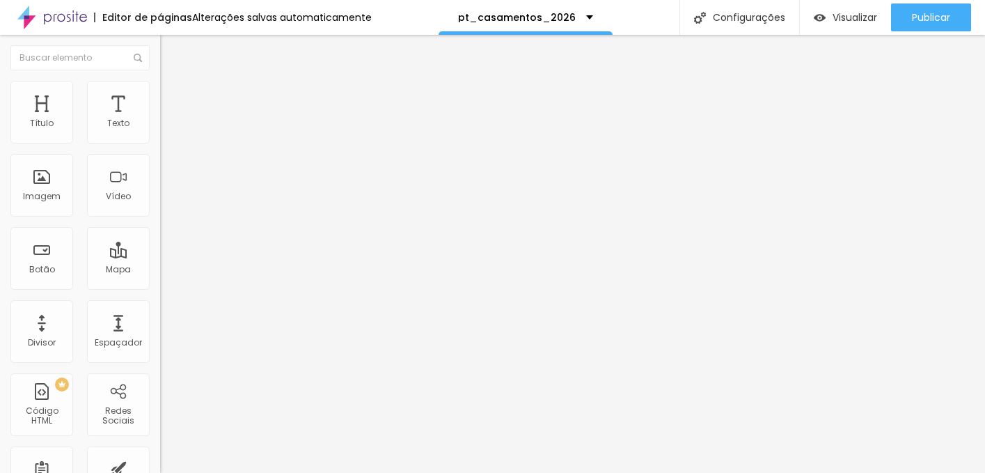
click at [160, 81] on li "Estilo" at bounding box center [240, 74] width 160 height 14
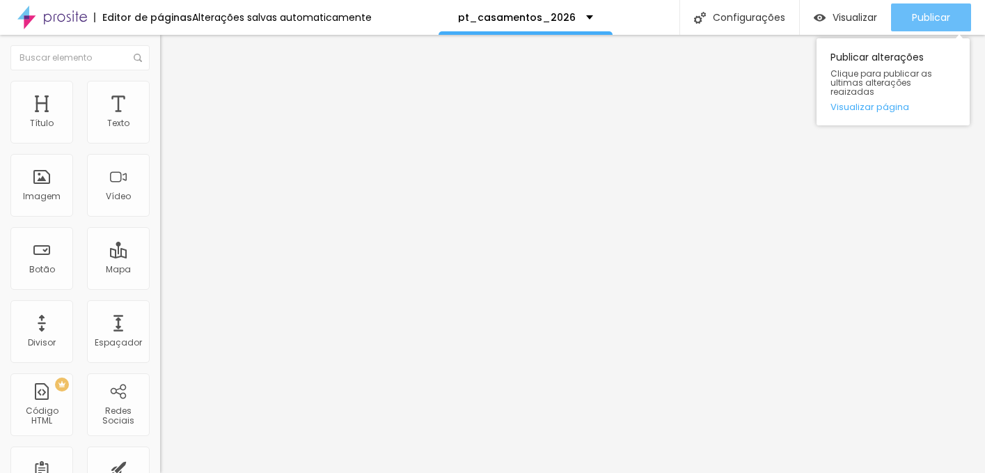
click at [946, 14] on span "Publicar" at bounding box center [931, 17] width 38 height 11
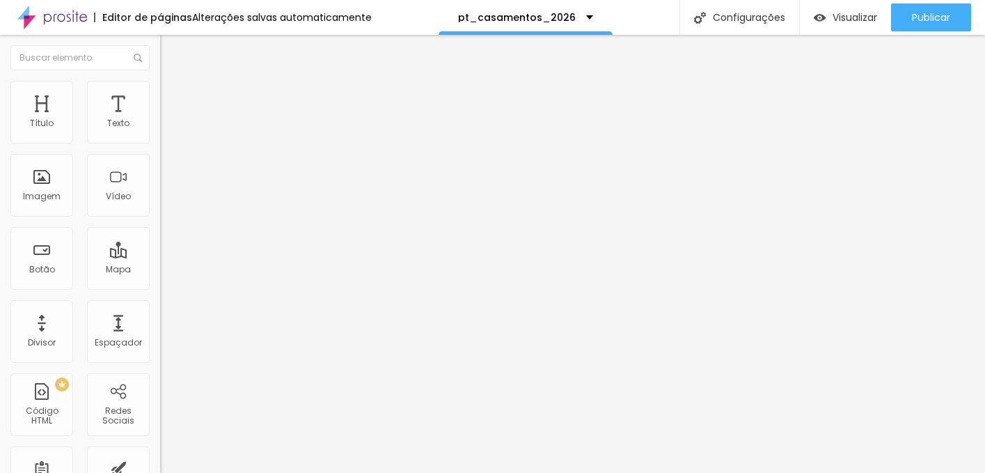
click at [167, 203] on icon "button" at bounding box center [170, 201] width 6 height 6
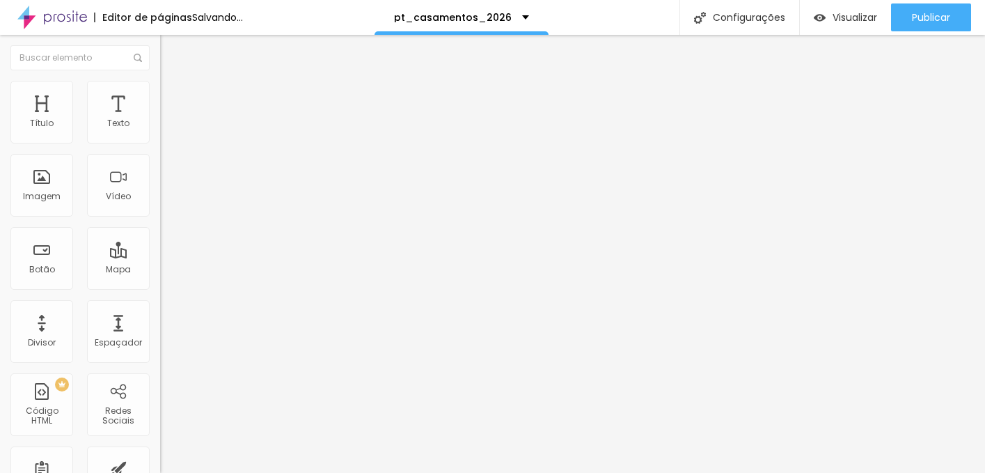
click at [160, 95] on li "Avançado" at bounding box center [240, 88] width 160 height 14
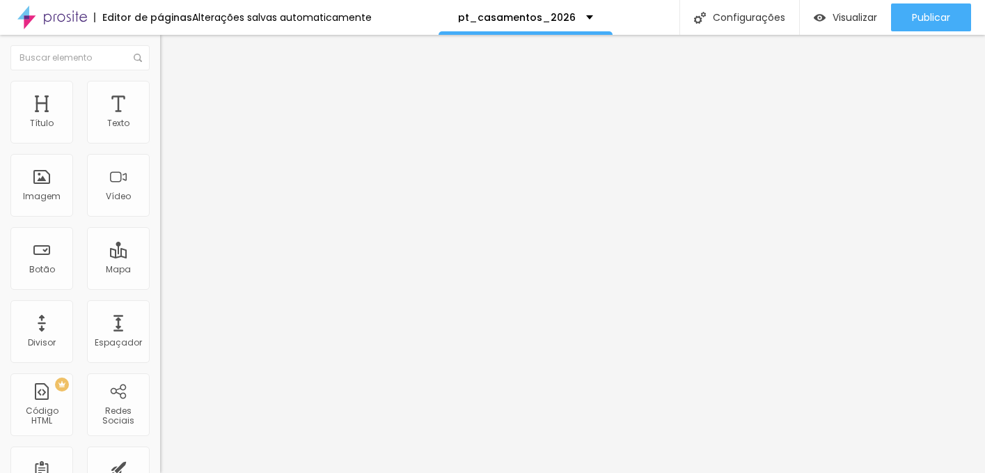
drag, startPoint x: 38, startPoint y: 165, endPoint x: 3, endPoint y: 161, distance: 34.4
click at [160, 453] on input "range" at bounding box center [205, 458] width 90 height 11
click at [160, 84] on li "Avançado" at bounding box center [240, 88] width 160 height 14
drag, startPoint x: 42, startPoint y: 135, endPoint x: -8, endPoint y: 135, distance: 50.1
click at [160, 256] on input "range" at bounding box center [205, 261] width 90 height 11
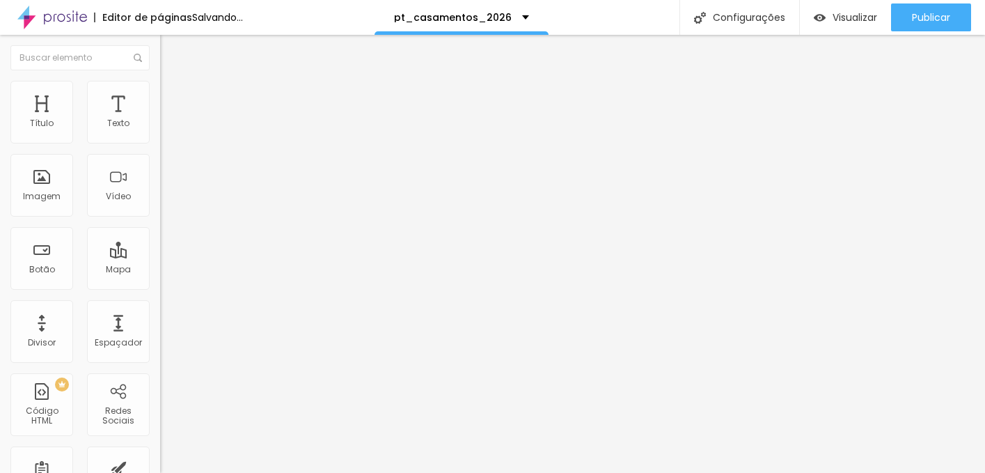
click at [173, 82] on span "Estilo" at bounding box center [184, 76] width 22 height 12
click at [166, 130] on icon "button" at bounding box center [170, 125] width 8 height 8
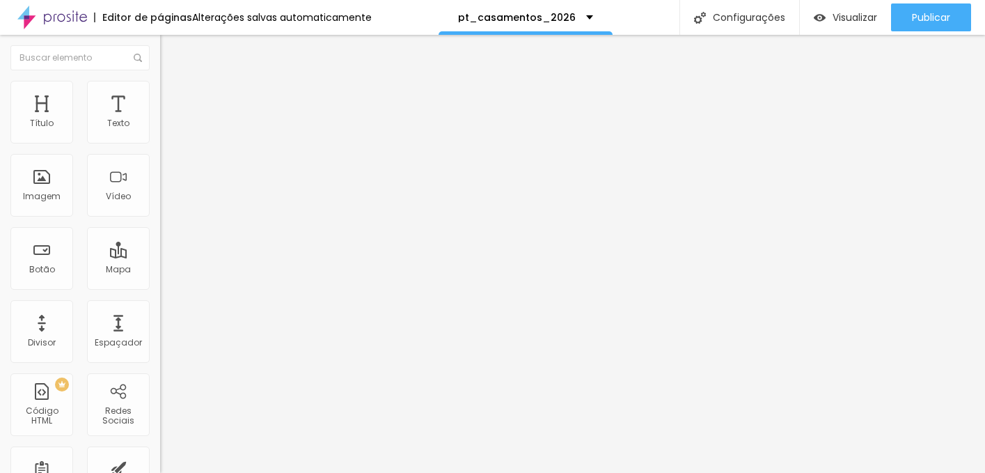
click at [160, 208] on button "button" at bounding box center [169, 200] width 19 height 15
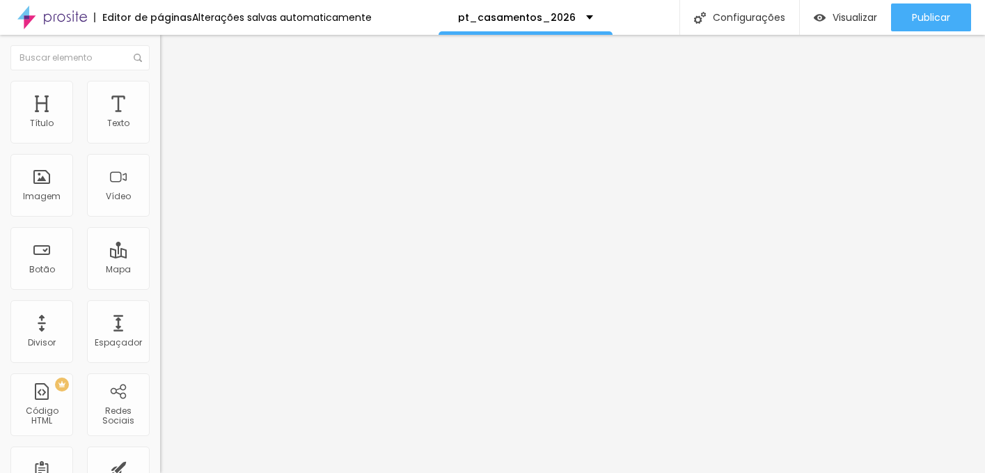
click at [160, 72] on ul "Estilo Avançado" at bounding box center [240, 81] width 160 height 28
click at [160, 87] on img at bounding box center [166, 87] width 13 height 13
drag, startPoint x: 44, startPoint y: 165, endPoint x: 15, endPoint y: 165, distance: 28.6
click at [160, 453] on input "range" at bounding box center [205, 458] width 90 height 11
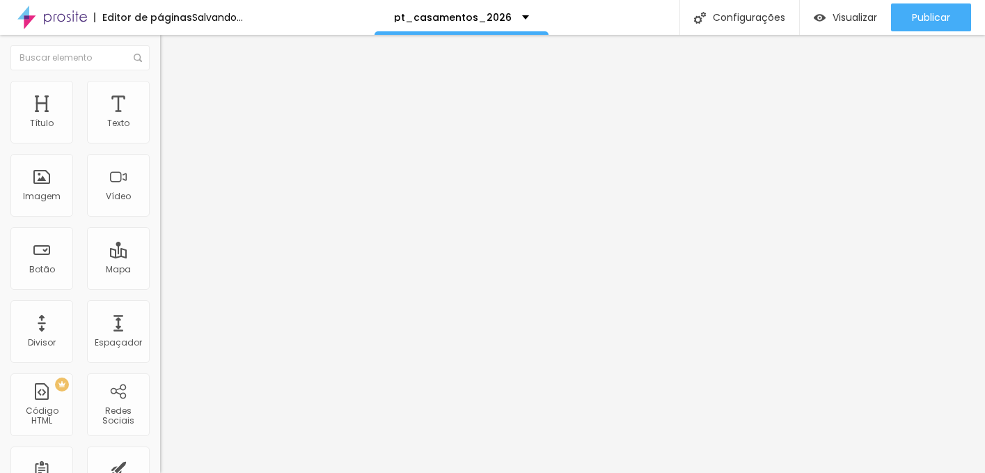
click at [166, 130] on icon "button" at bounding box center [170, 125] width 8 height 8
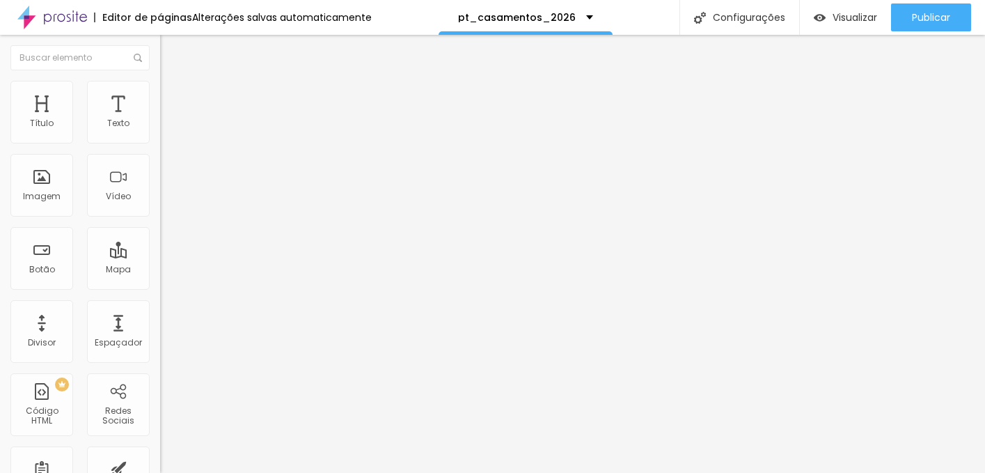
click at [173, 96] on span "Avançado" at bounding box center [196, 90] width 46 height 12
drag, startPoint x: 38, startPoint y: 131, endPoint x: -17, endPoint y: 129, distance: 55.7
click at [0, 129] on html "Editor de páginas Alterações salvas automaticamente pt_casamentos_2026 Configur…" at bounding box center [492, 236] width 985 height 473
click at [160, 256] on div at bounding box center [240, 262] width 160 height 13
drag, startPoint x: 40, startPoint y: 136, endPoint x: -3, endPoint y: 136, distance: 43.2
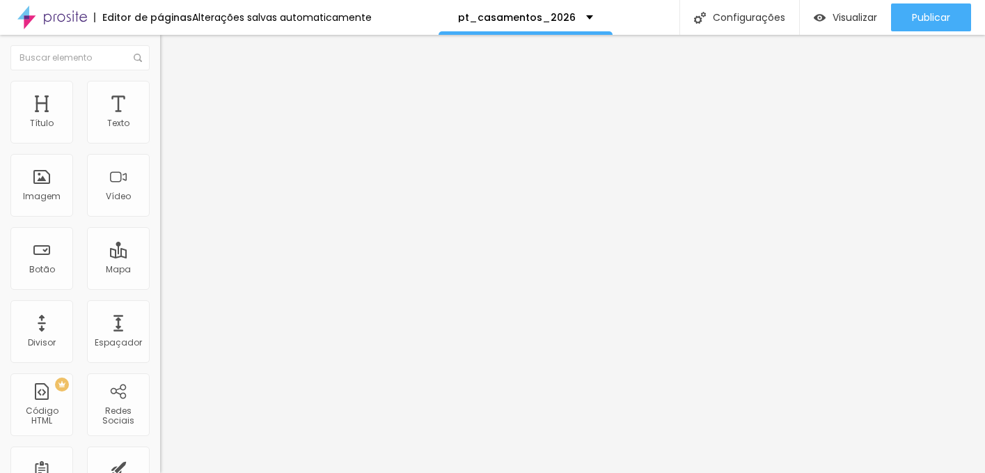
click at [160, 256] on input "range" at bounding box center [205, 261] width 90 height 11
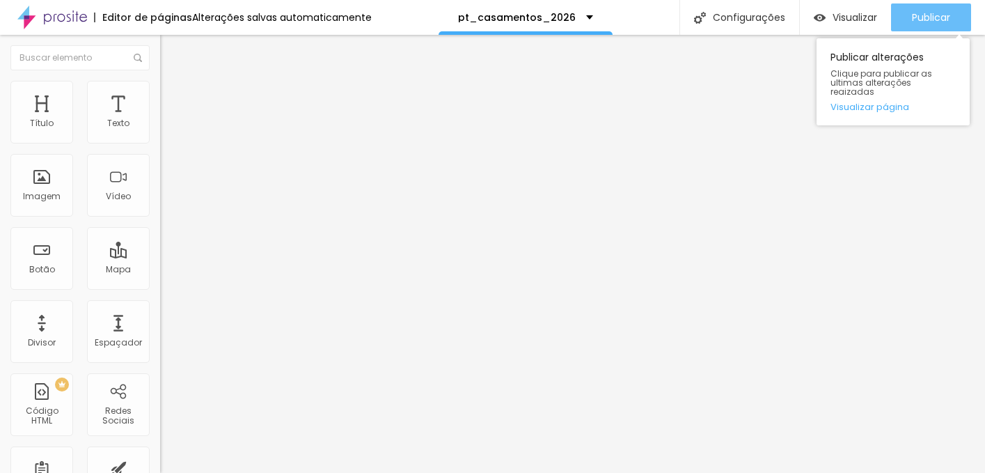
click at [953, 18] on button "Publicar" at bounding box center [931, 17] width 80 height 28
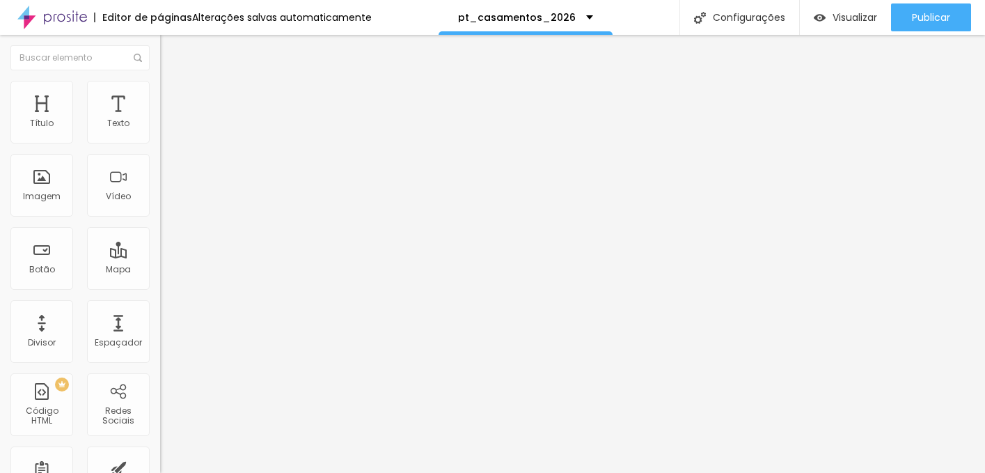
click at [173, 98] on span "Avançado" at bounding box center [196, 104] width 46 height 12
click at [173, 96] on span "Estilo" at bounding box center [184, 90] width 22 height 12
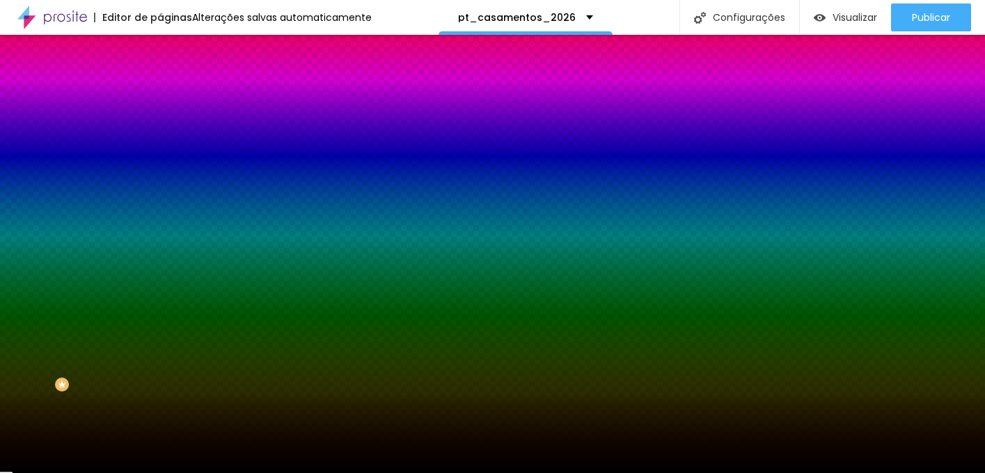
click at [173, 82] on span "Conteúdo" at bounding box center [194, 76] width 43 height 12
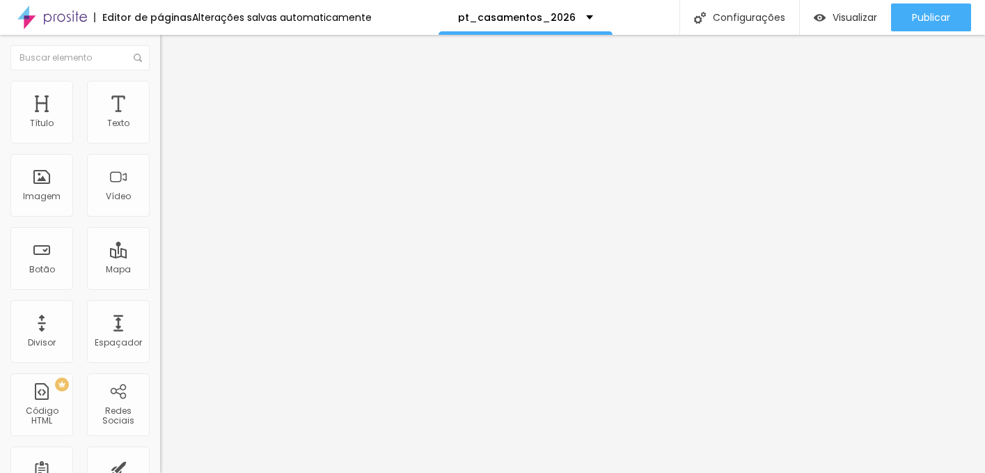
drag, startPoint x: 137, startPoint y: 157, endPoint x: 34, endPoint y: 156, distance: 103.1
click at [160, 131] on input "VER PORTFÓLIO CASAMENTOS" at bounding box center [243, 124] width 167 height 14
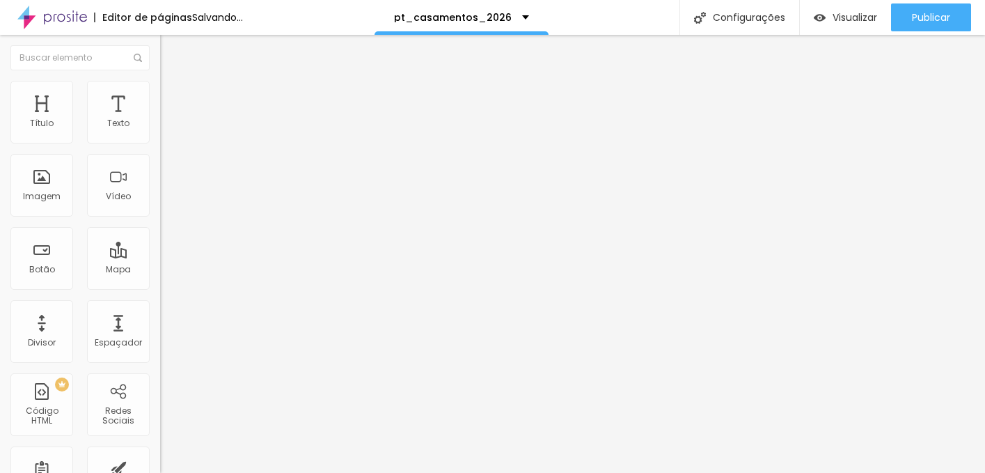
click at [160, 351] on div "Editar Botão Conteúdo Estilo Avançado Texto VER MAIS Alinhamento Tamanho Pequen…" at bounding box center [240, 254] width 160 height 438
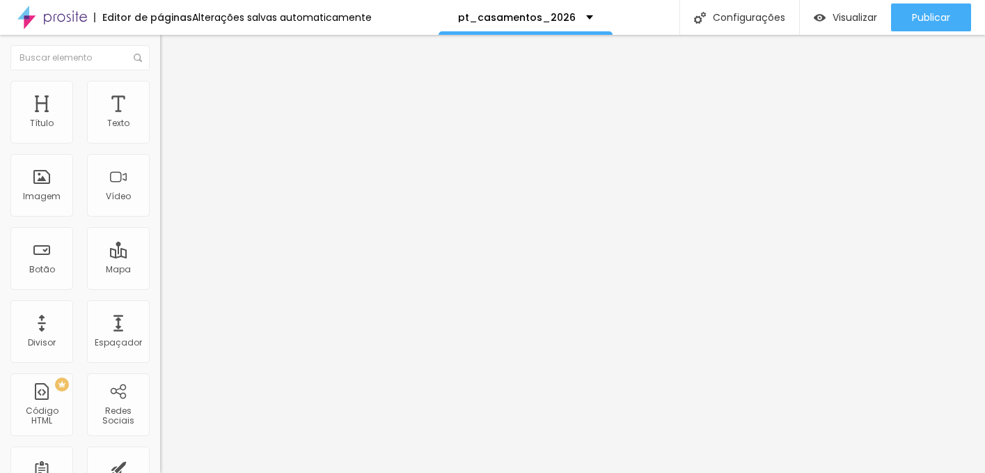
click at [160, 93] on li "Estilo" at bounding box center [240, 88] width 160 height 14
click at [160, 95] on li "Avançado" at bounding box center [240, 102] width 160 height 14
click at [173, 95] on span "Estilo" at bounding box center [184, 90] width 22 height 12
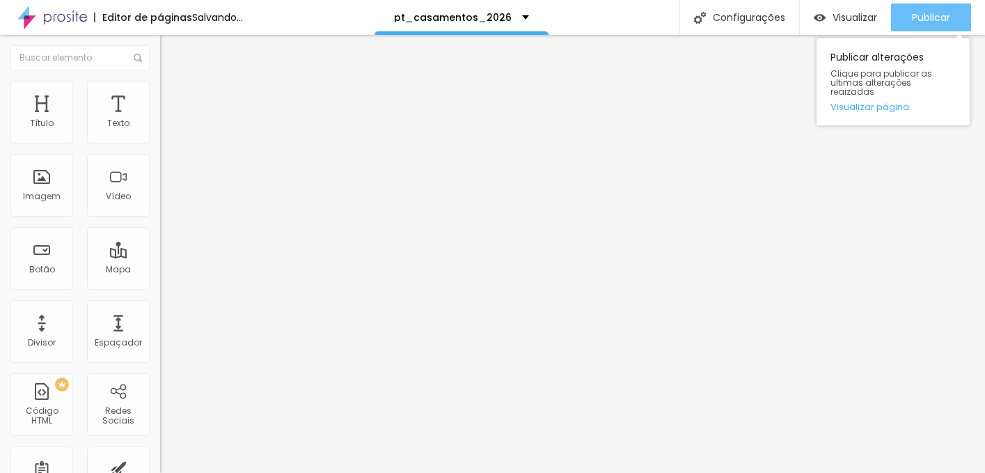
click at [946, 15] on span "Publicar" at bounding box center [931, 17] width 38 height 11
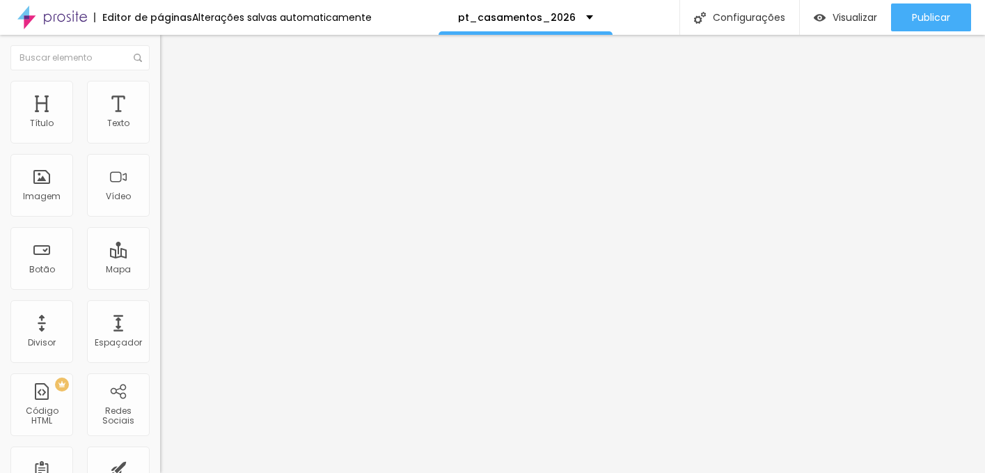
click at [160, 120] on span "Trocar imagem" at bounding box center [198, 114] width 76 height 12
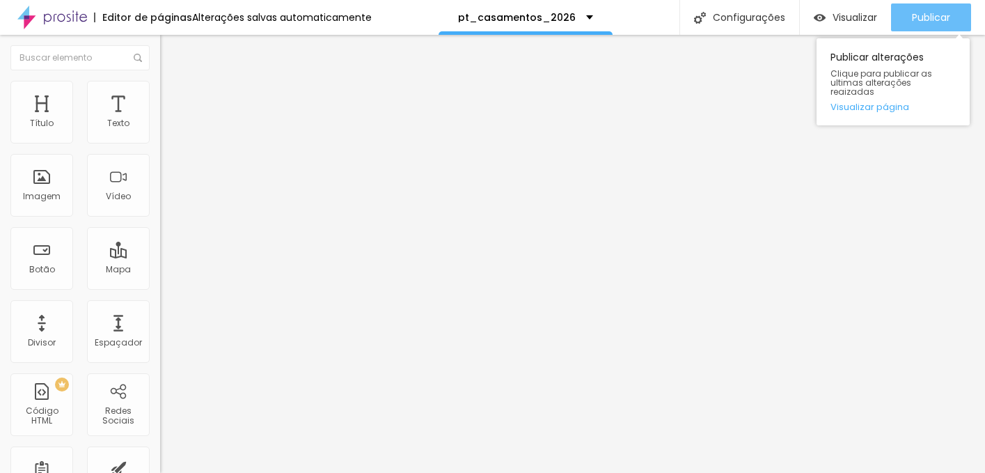
click at [930, 22] on span "Publicar" at bounding box center [931, 17] width 38 height 11
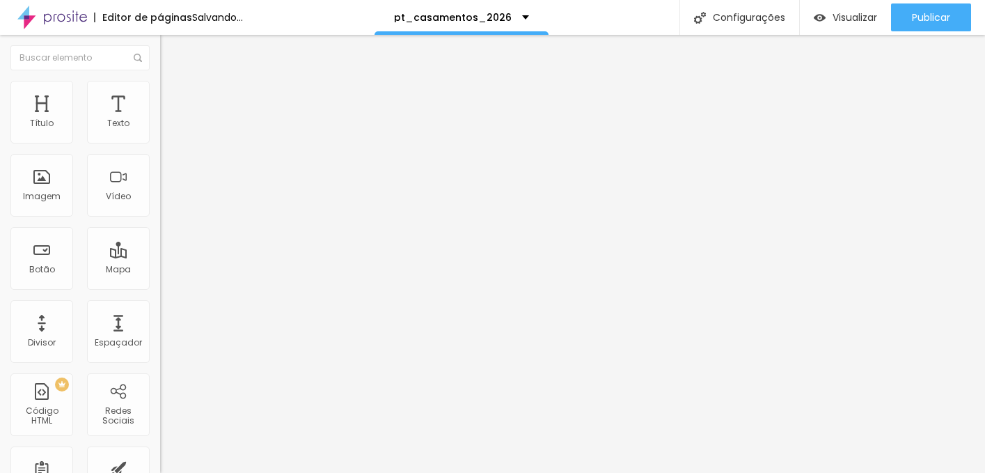
click at [160, 120] on span "Trocar imagem" at bounding box center [198, 114] width 76 height 12
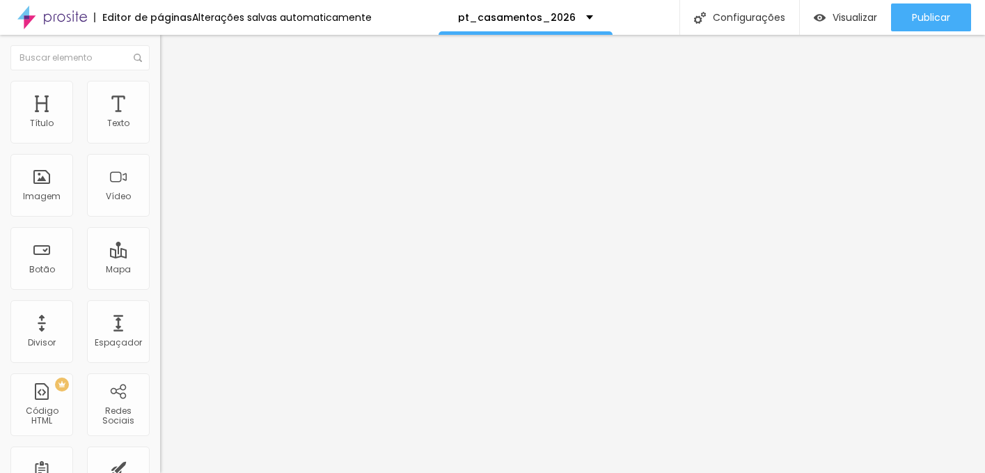
scroll to position [2257, 0]
click at [160, 218] on span "Original" at bounding box center [176, 212] width 33 height 12
click at [160, 235] on span "Padrão" at bounding box center [175, 229] width 31 height 12
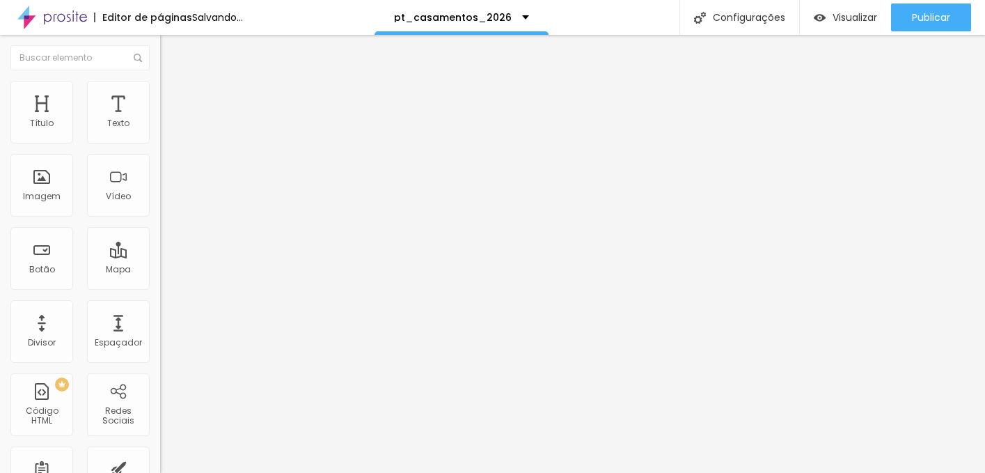
click at [160, 255] on div "Original" at bounding box center [240, 251] width 160 height 8
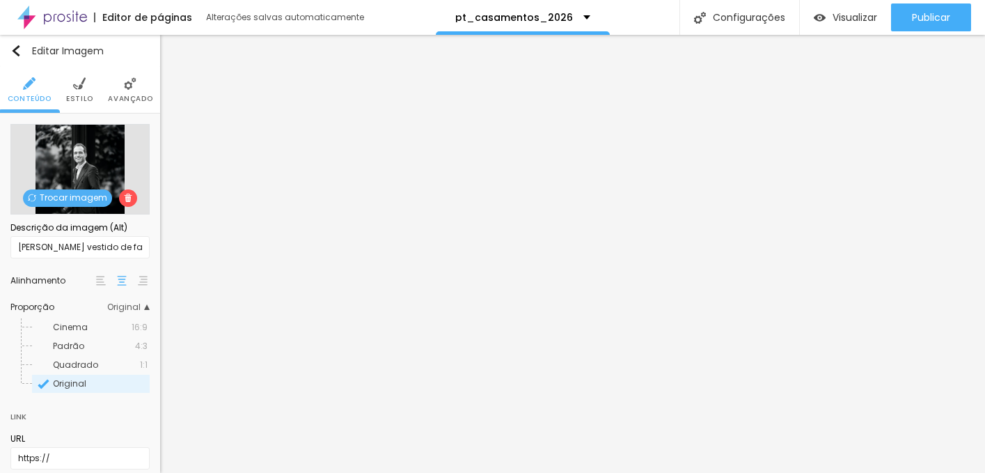
click at [80, 211] on div "Trocar imagem" at bounding box center [79, 169] width 139 height 91
click at [76, 201] on span "Trocar imagem" at bounding box center [67, 197] width 89 height 17
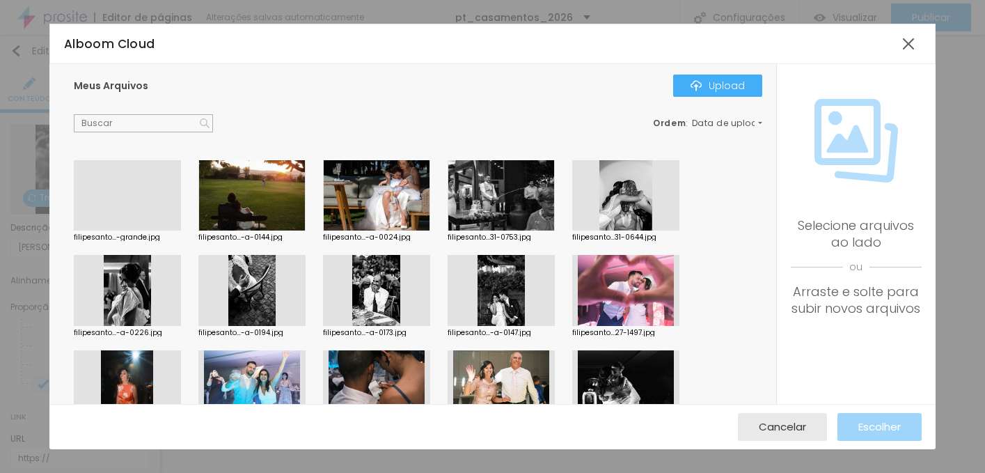
click at [137, 230] on div at bounding box center [127, 230] width 107 height 0
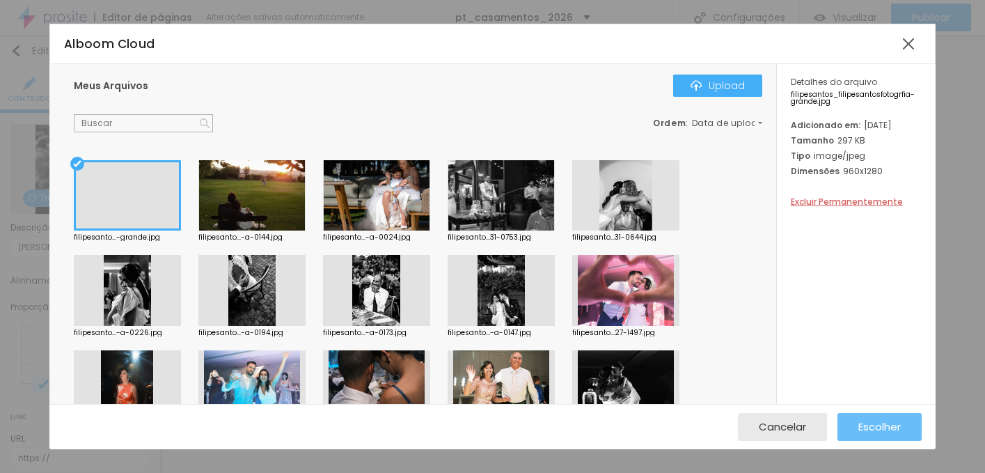
click at [888, 428] on span "Escolher" at bounding box center [880, 427] width 42 height 12
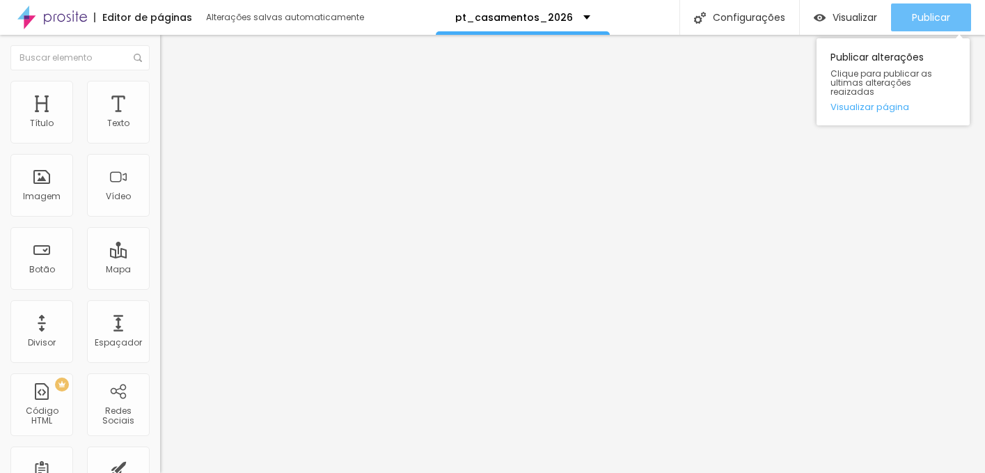
click at [950, 29] on div "Publicar" at bounding box center [931, 17] width 38 height 28
click at [937, 17] on span "Publicar" at bounding box center [931, 17] width 38 height 11
